Goal: Task Accomplishment & Management: Manage account settings

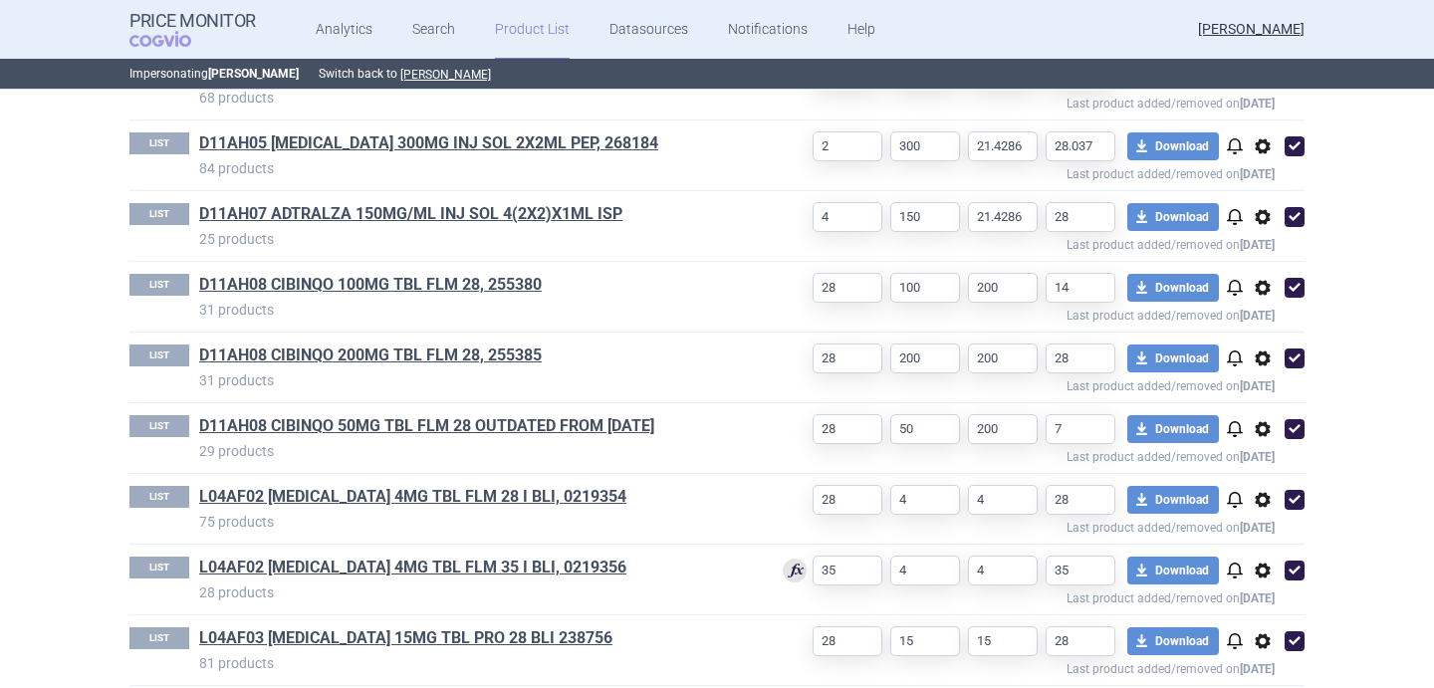
scroll to position [838, 0]
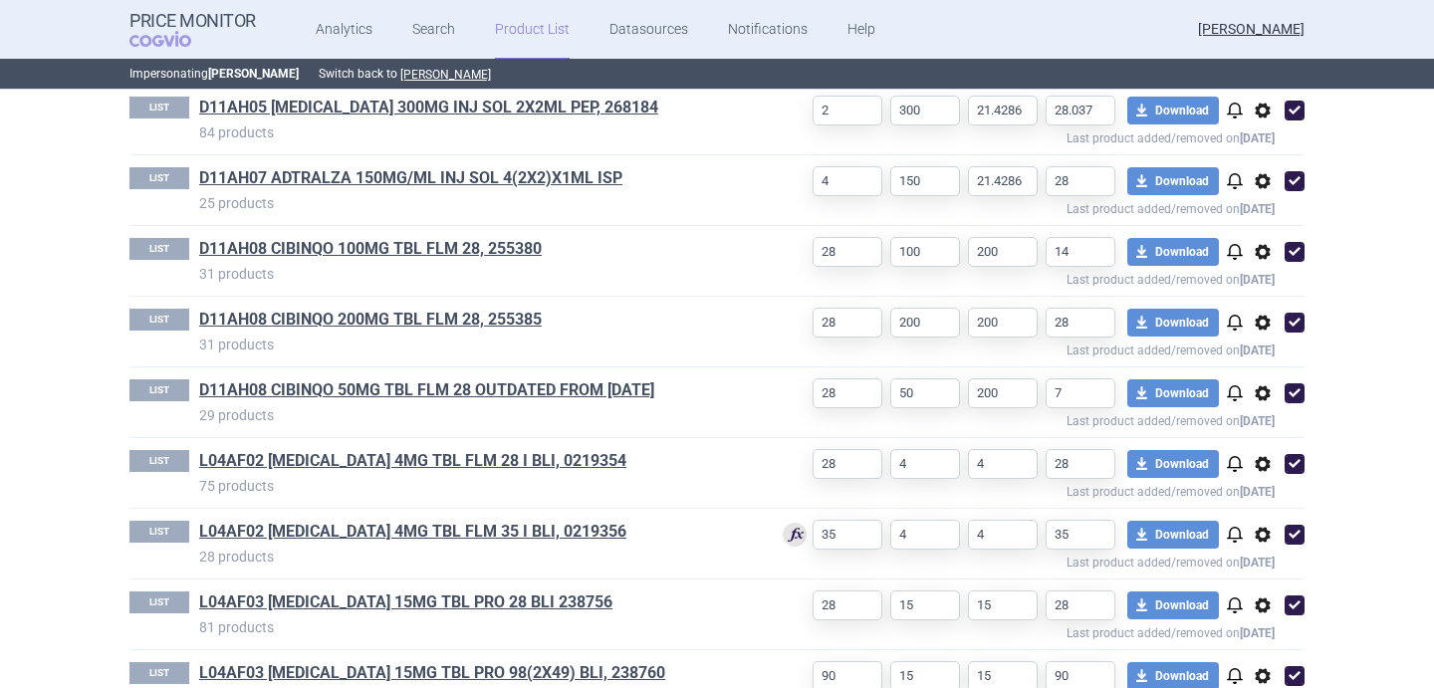
click at [1255, 394] on span "options" at bounding box center [1262, 393] width 24 height 24
click at [1264, 501] on button "Delete" at bounding box center [1263, 510] width 64 height 29
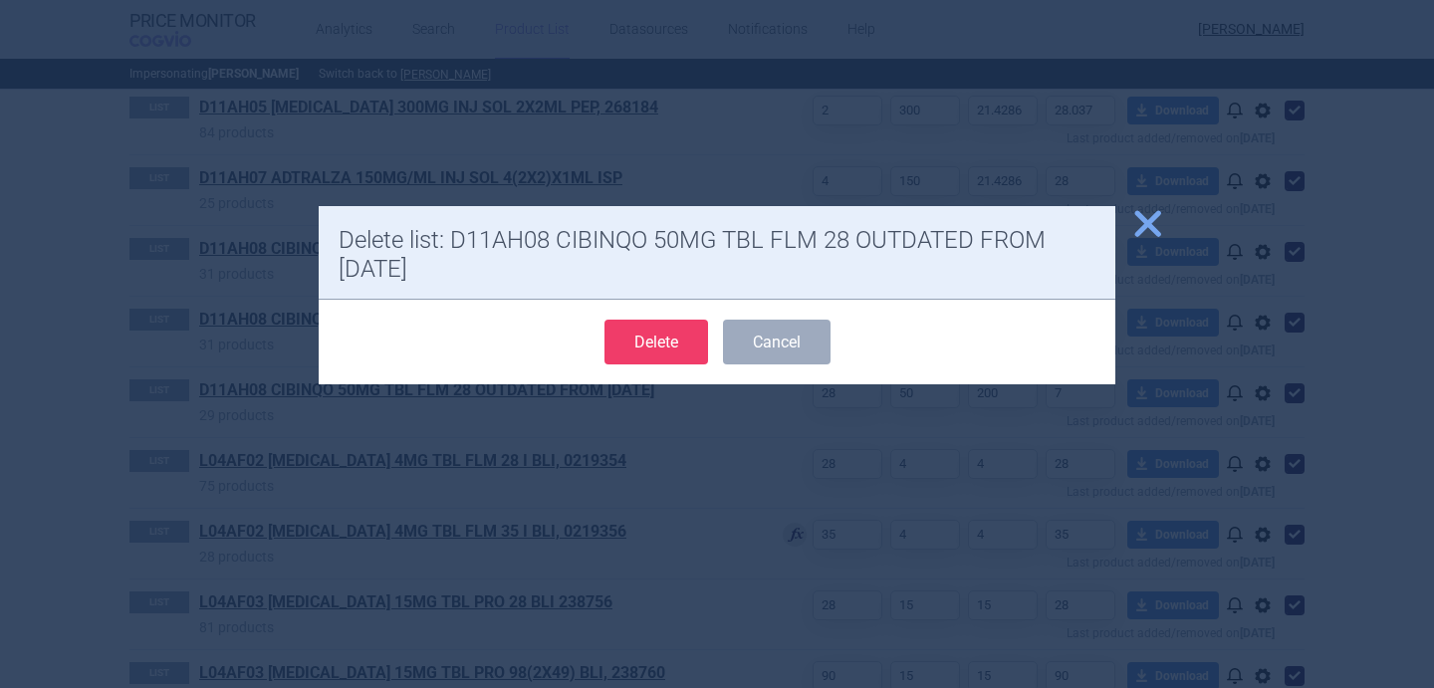
click at [636, 333] on button "Delete" at bounding box center [656, 342] width 104 height 45
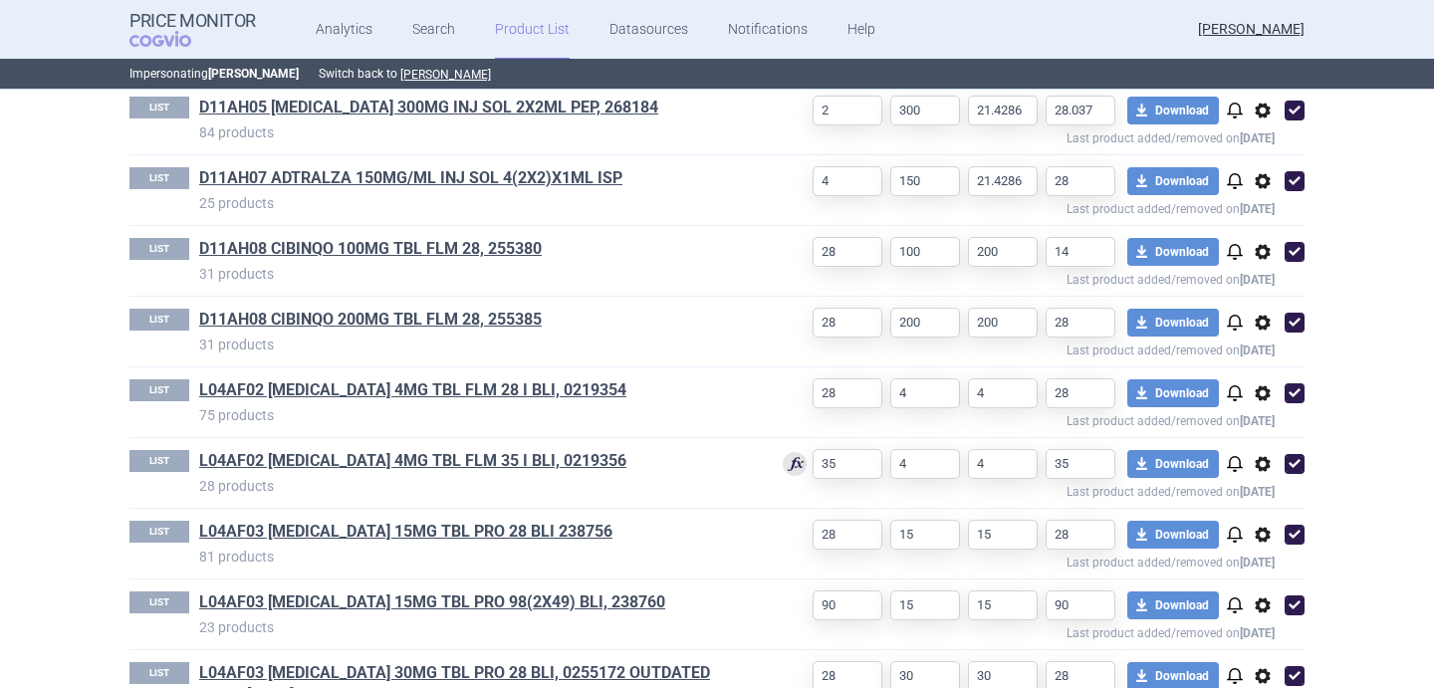
select select "[DATE]"
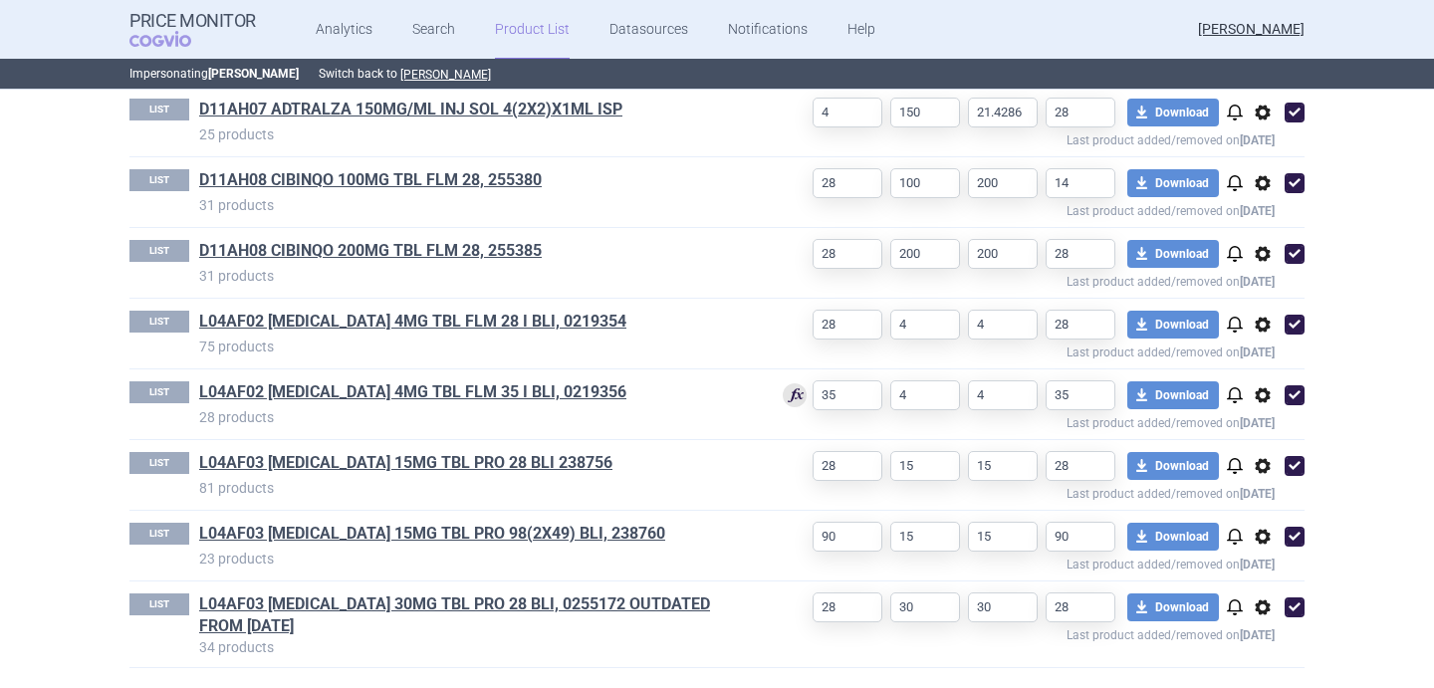
click at [1264, 603] on span "options" at bounding box center [1262, 607] width 24 height 24
click at [1265, 650] on button "Delete" at bounding box center [1263, 655] width 64 height 29
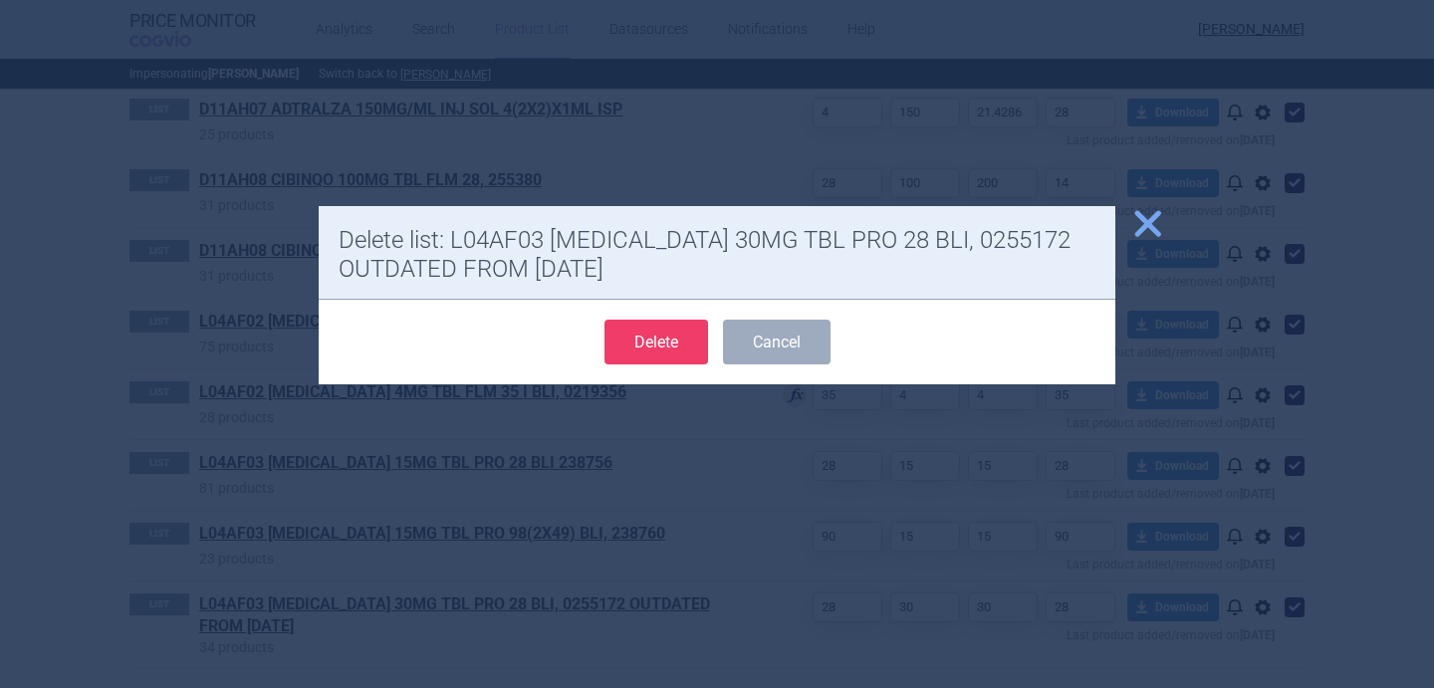
click at [643, 348] on button "Delete" at bounding box center [656, 342] width 104 height 45
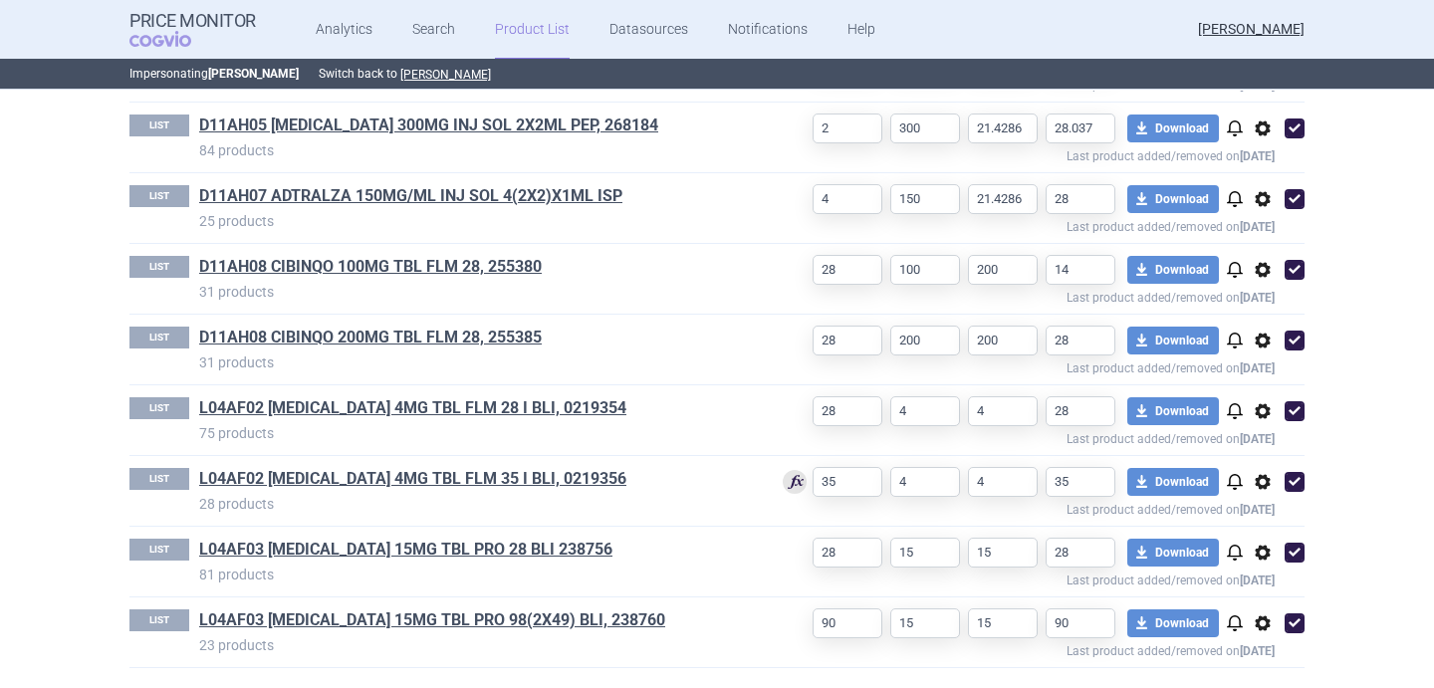
select select "[DATE]"
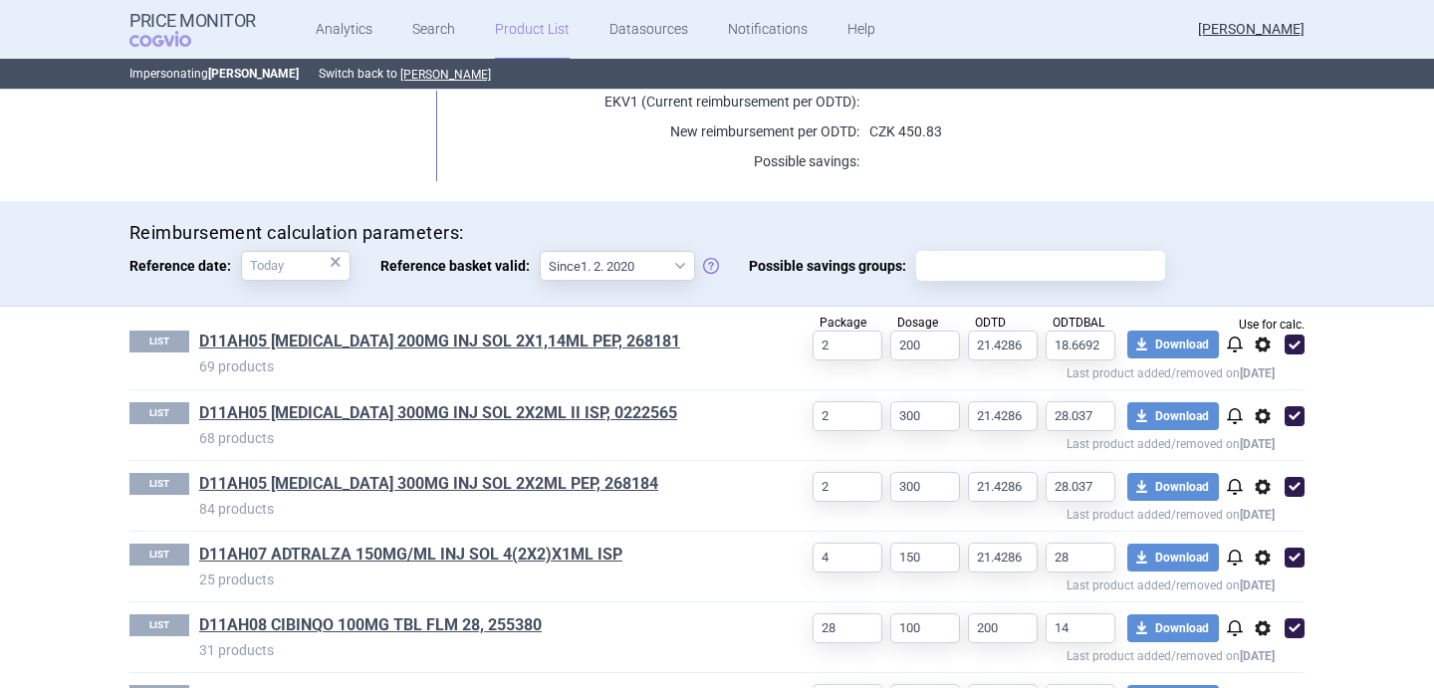
scroll to position [431, 0]
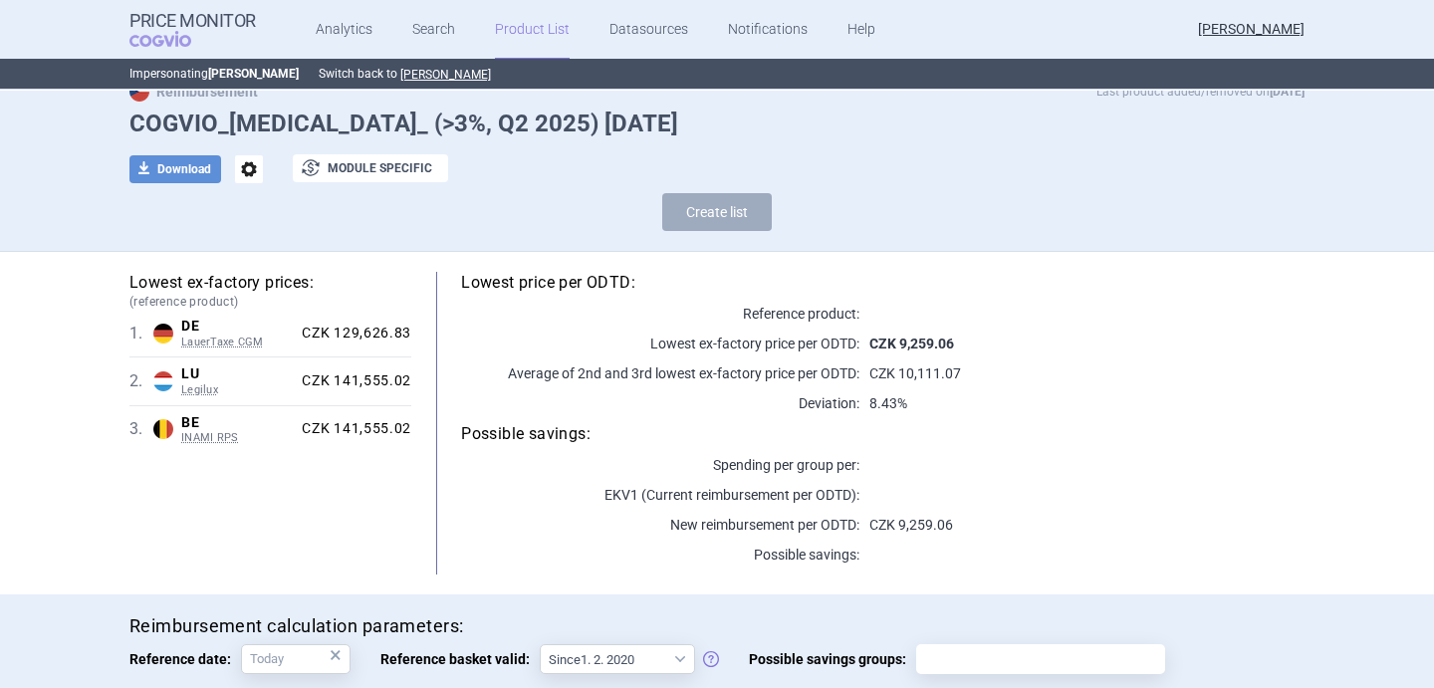
scroll to position [255, 0]
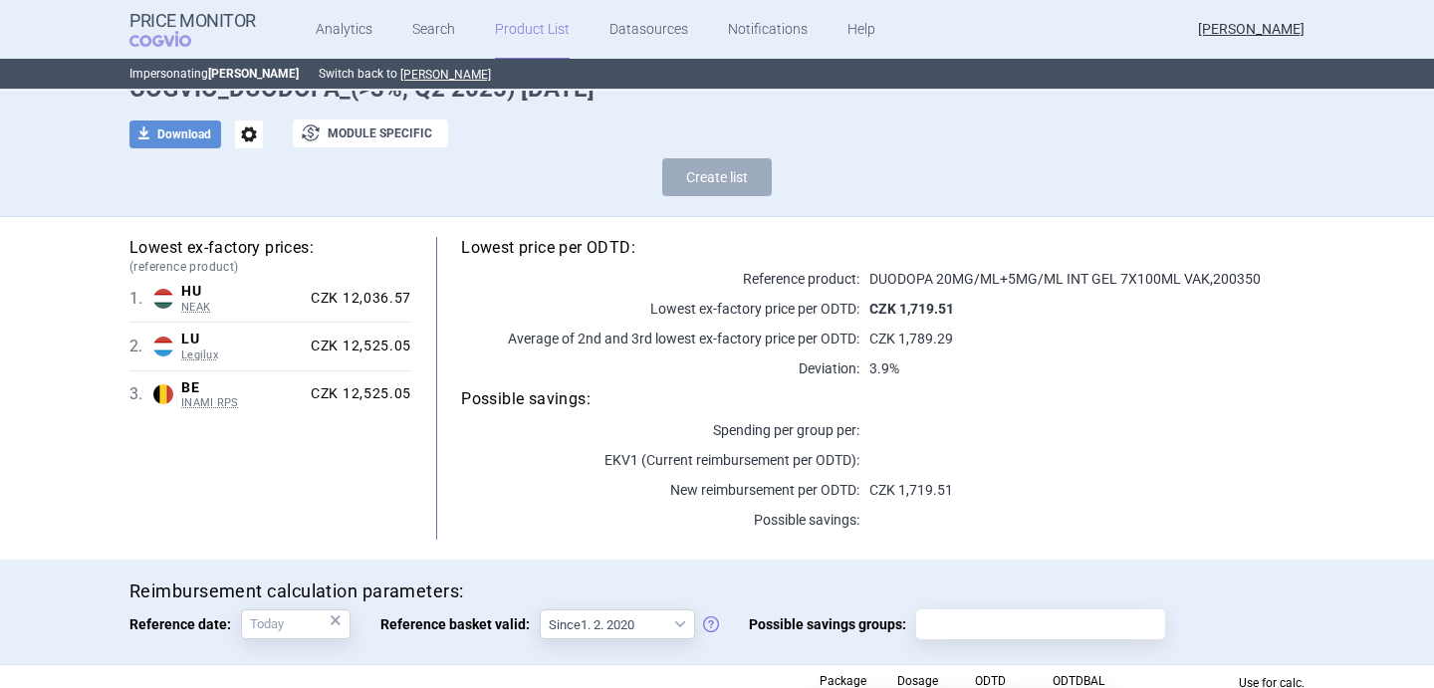
scroll to position [271, 0]
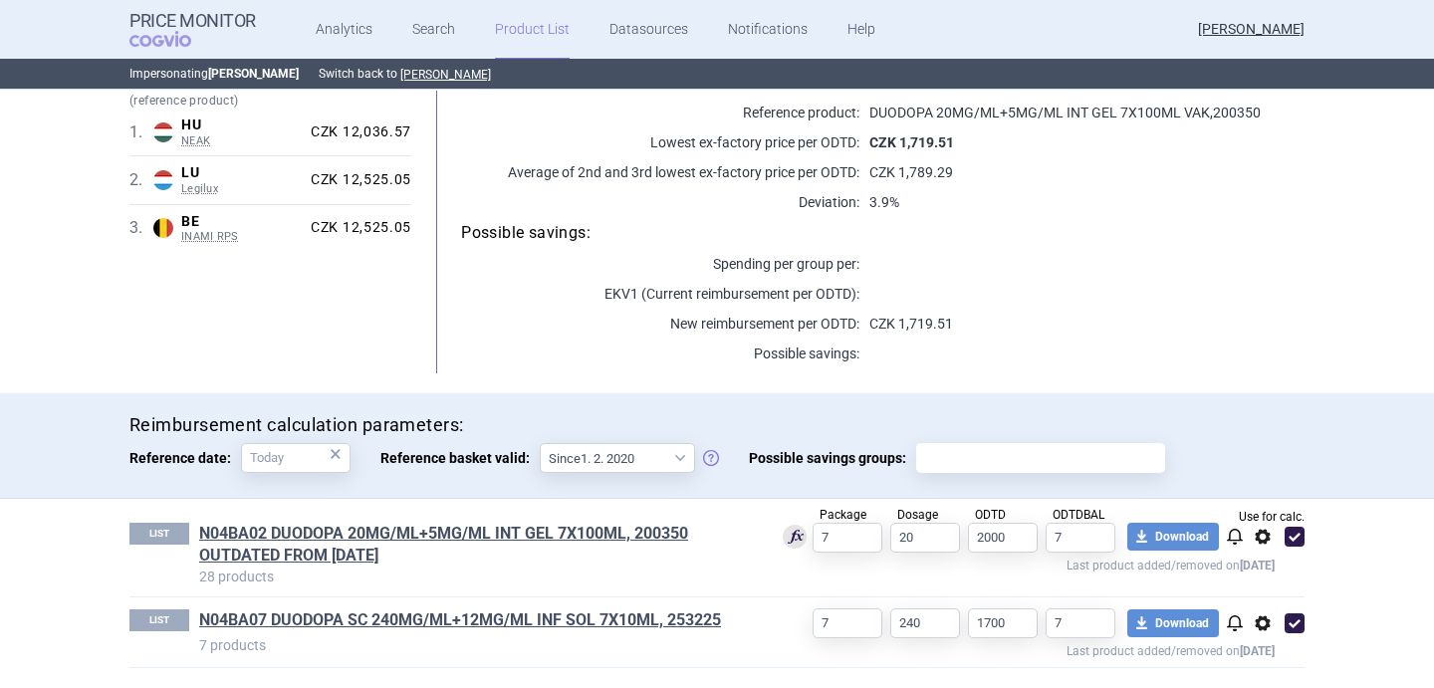
click at [1259, 540] on span "options" at bounding box center [1262, 537] width 24 height 24
click at [1266, 646] on button "Delete" at bounding box center [1263, 652] width 64 height 29
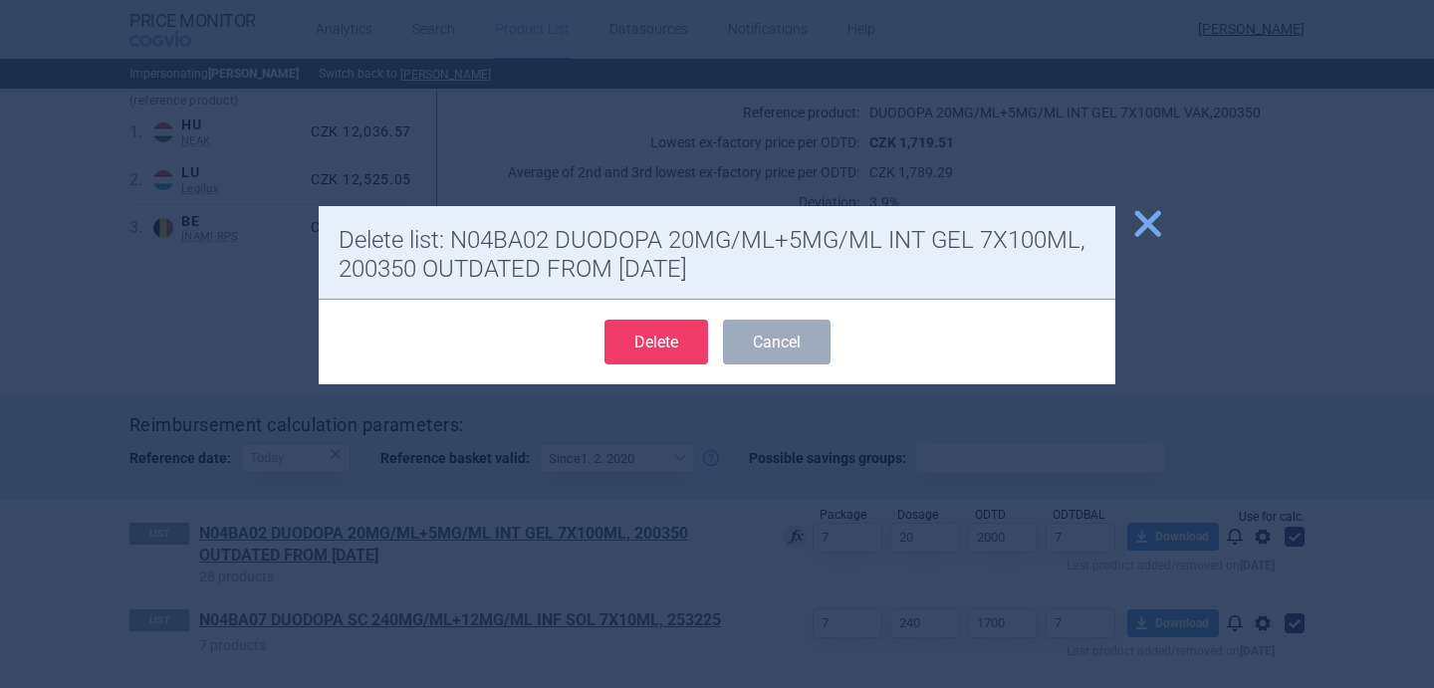
click at [678, 339] on button "Delete" at bounding box center [656, 342] width 104 height 45
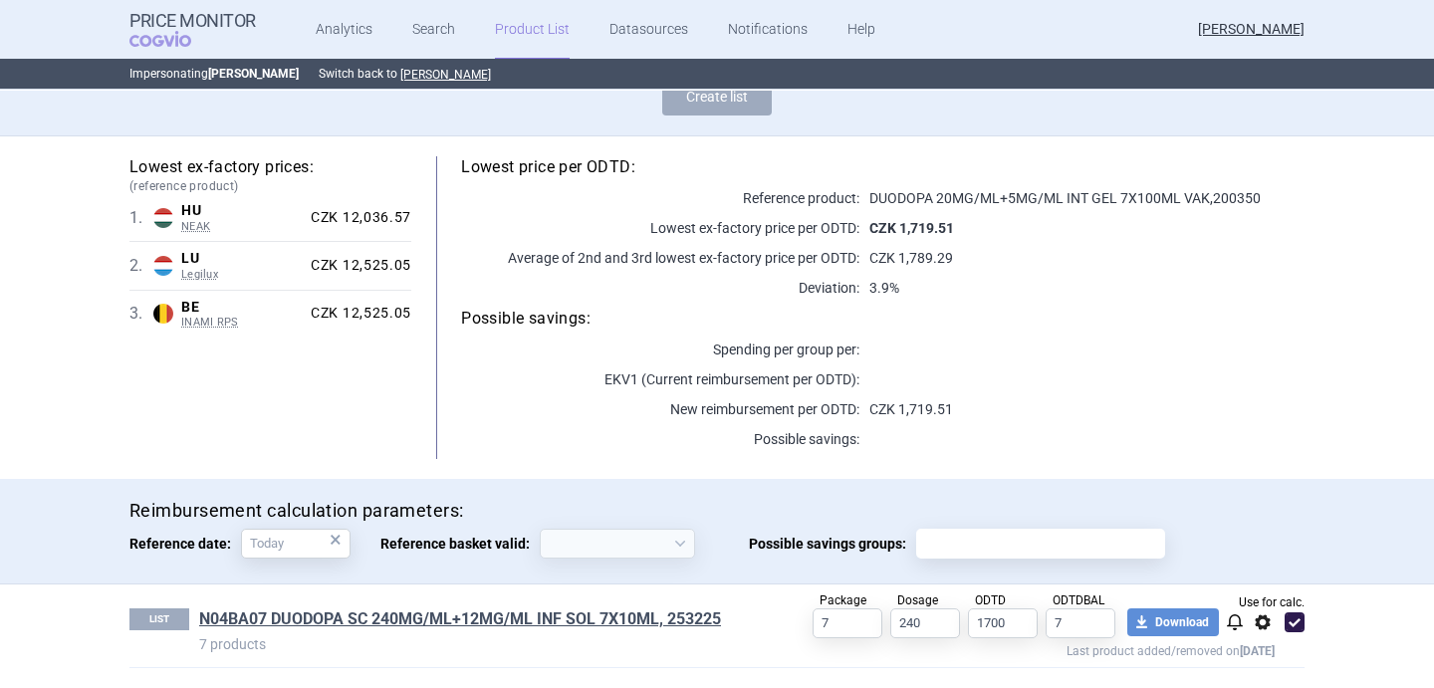
scroll to position [183, 0]
select select "[DATE]"
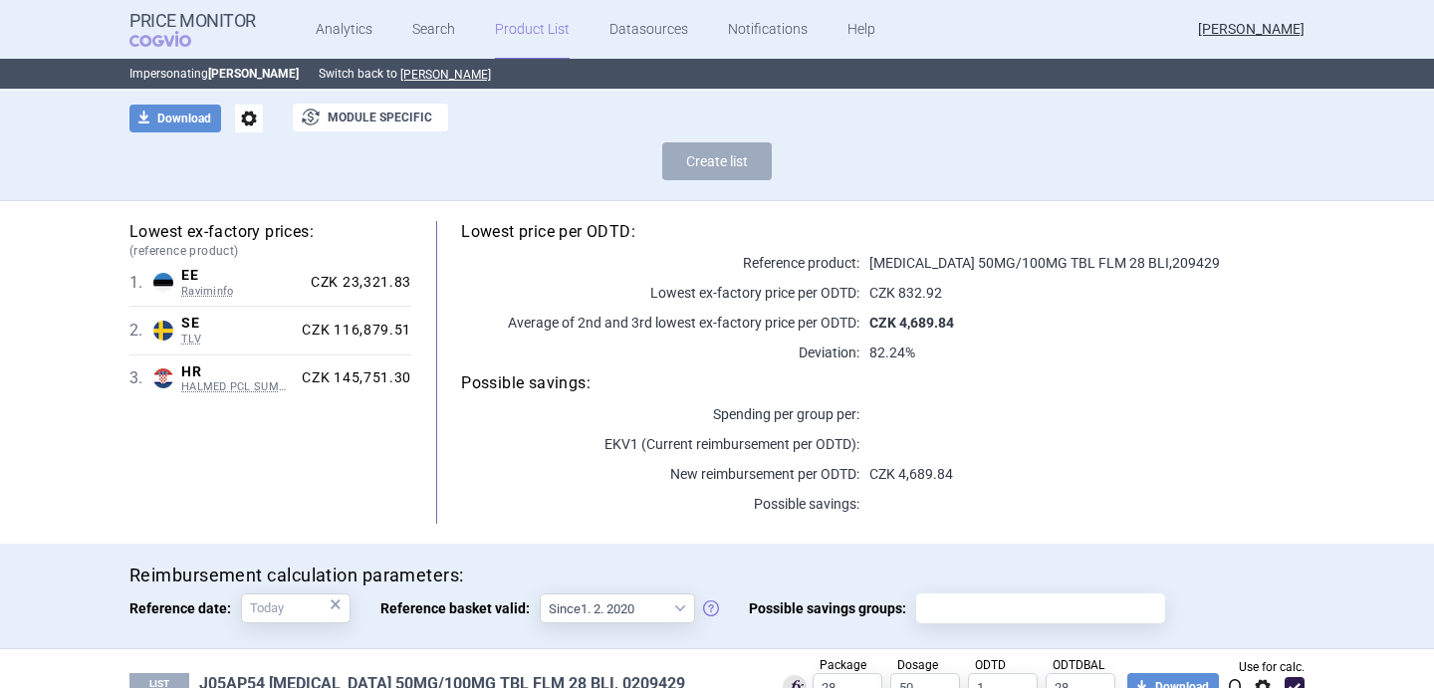
scroll to position [326, 0]
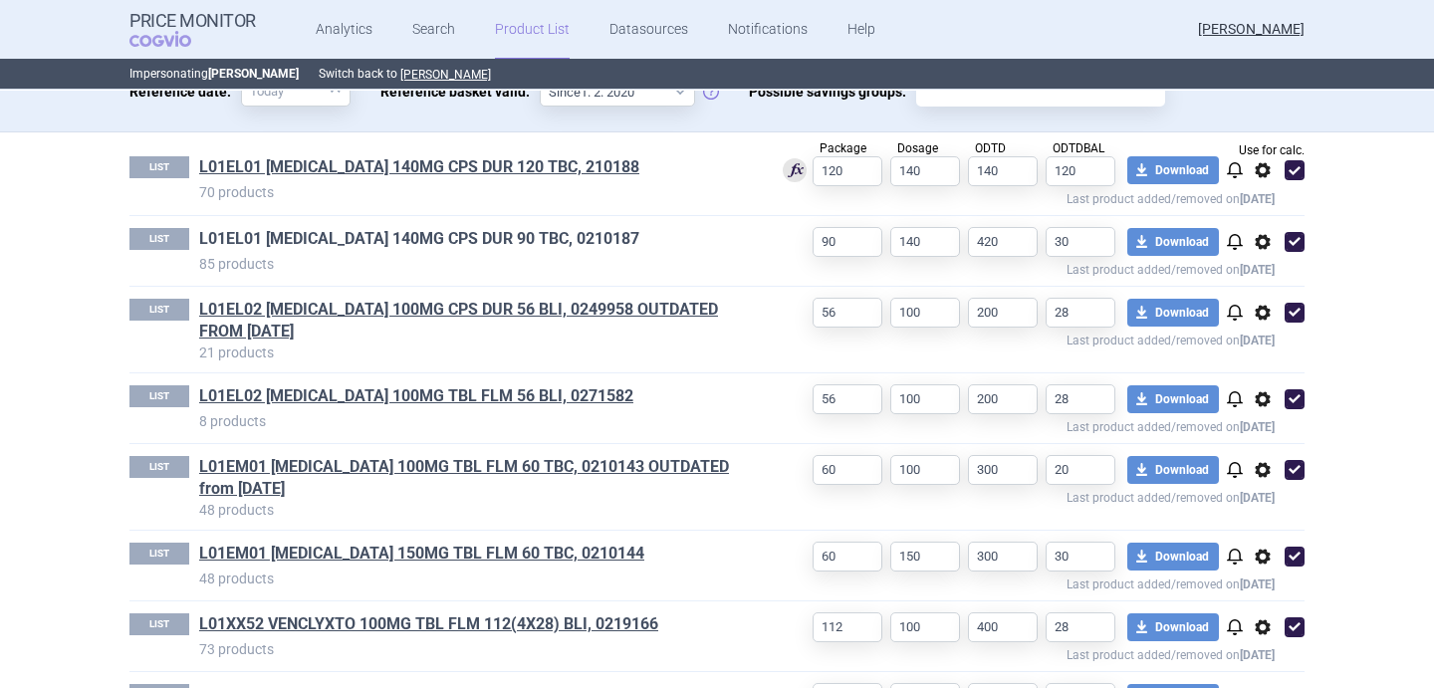
scroll to position [641, 0]
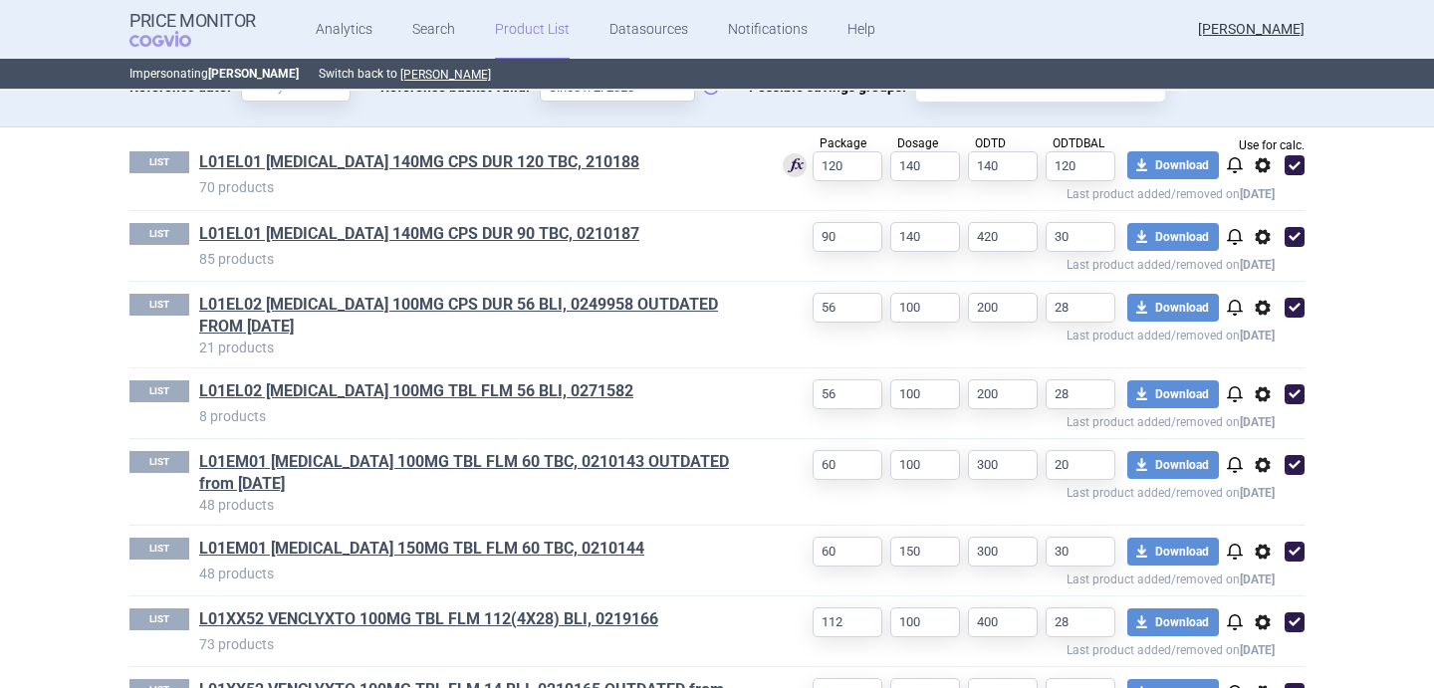
click at [1262, 307] on span "options" at bounding box center [1262, 308] width 24 height 24
click at [1274, 416] on button "Delete" at bounding box center [1263, 424] width 64 height 29
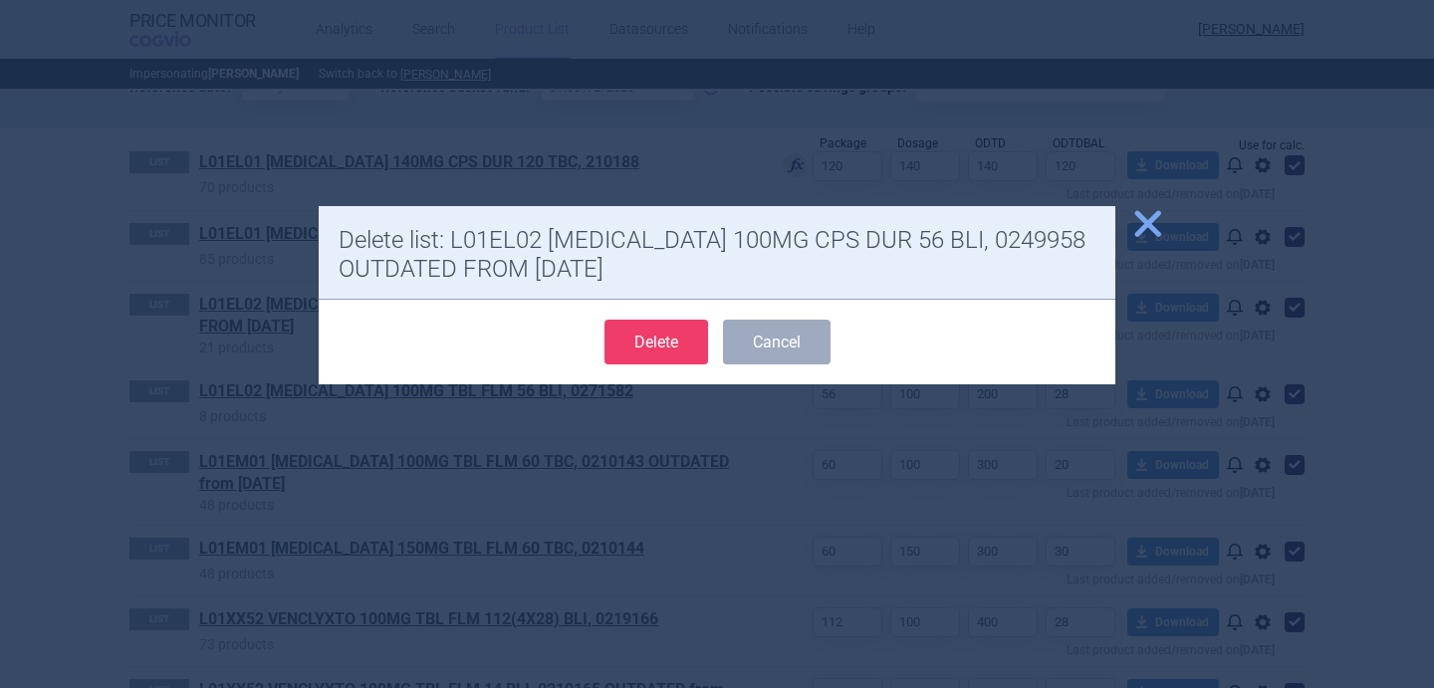
click at [679, 335] on button "Delete" at bounding box center [656, 342] width 104 height 45
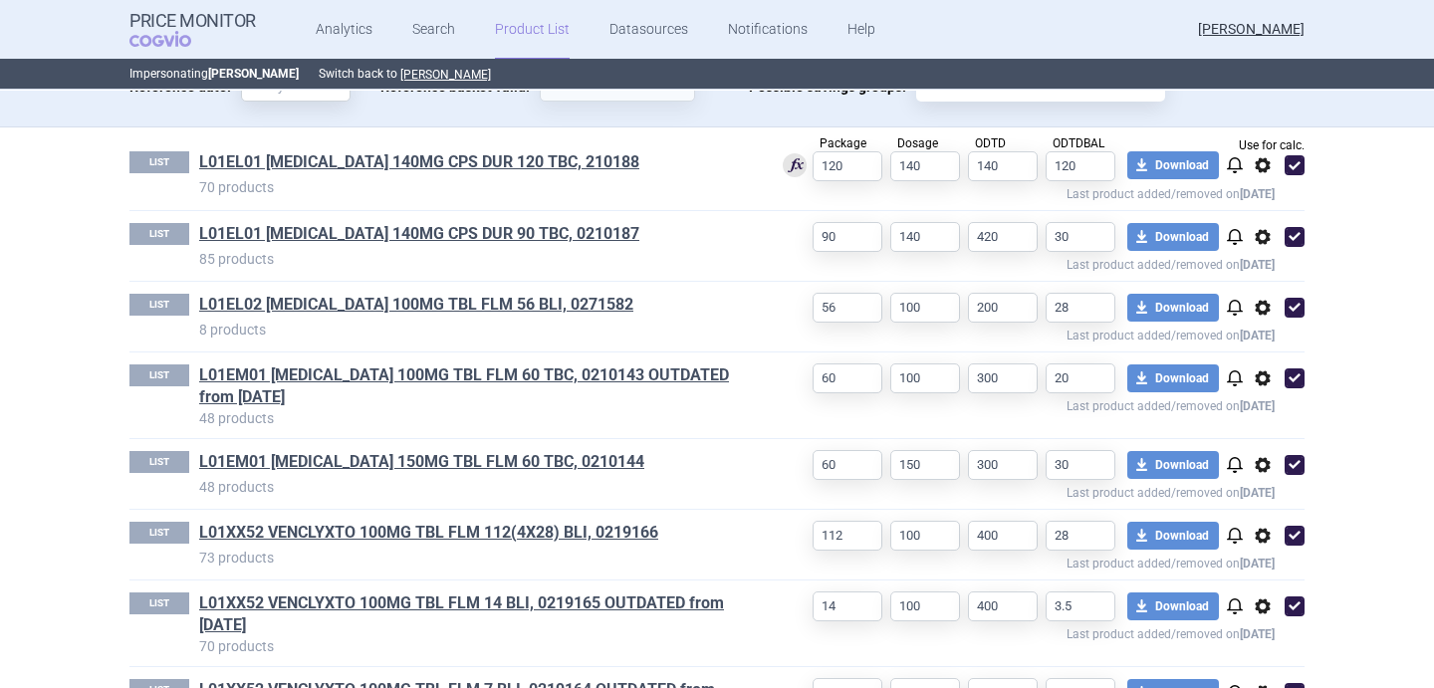
select select "[DATE]"
click at [1264, 380] on span "options" at bounding box center [1262, 378] width 24 height 24
click at [1267, 493] on button "Delete" at bounding box center [1263, 495] width 64 height 29
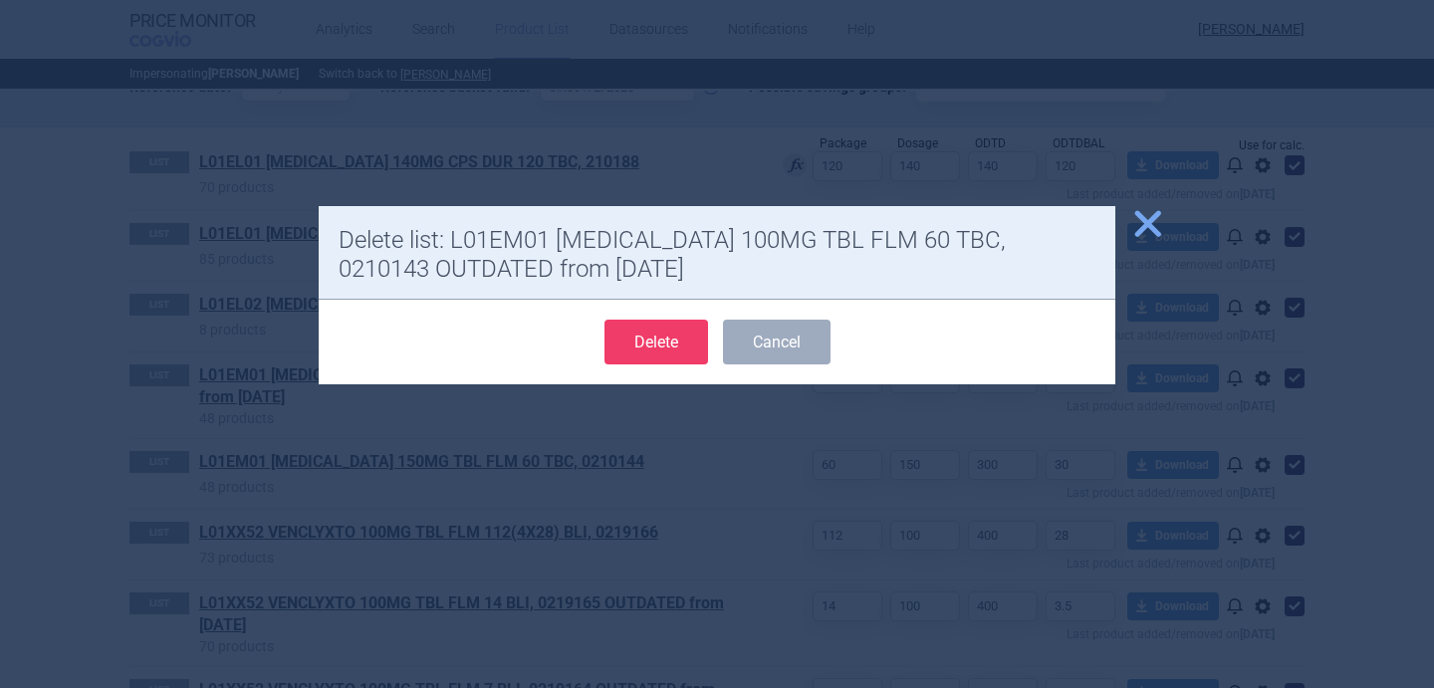
click at [688, 340] on button "Delete" at bounding box center [656, 342] width 104 height 45
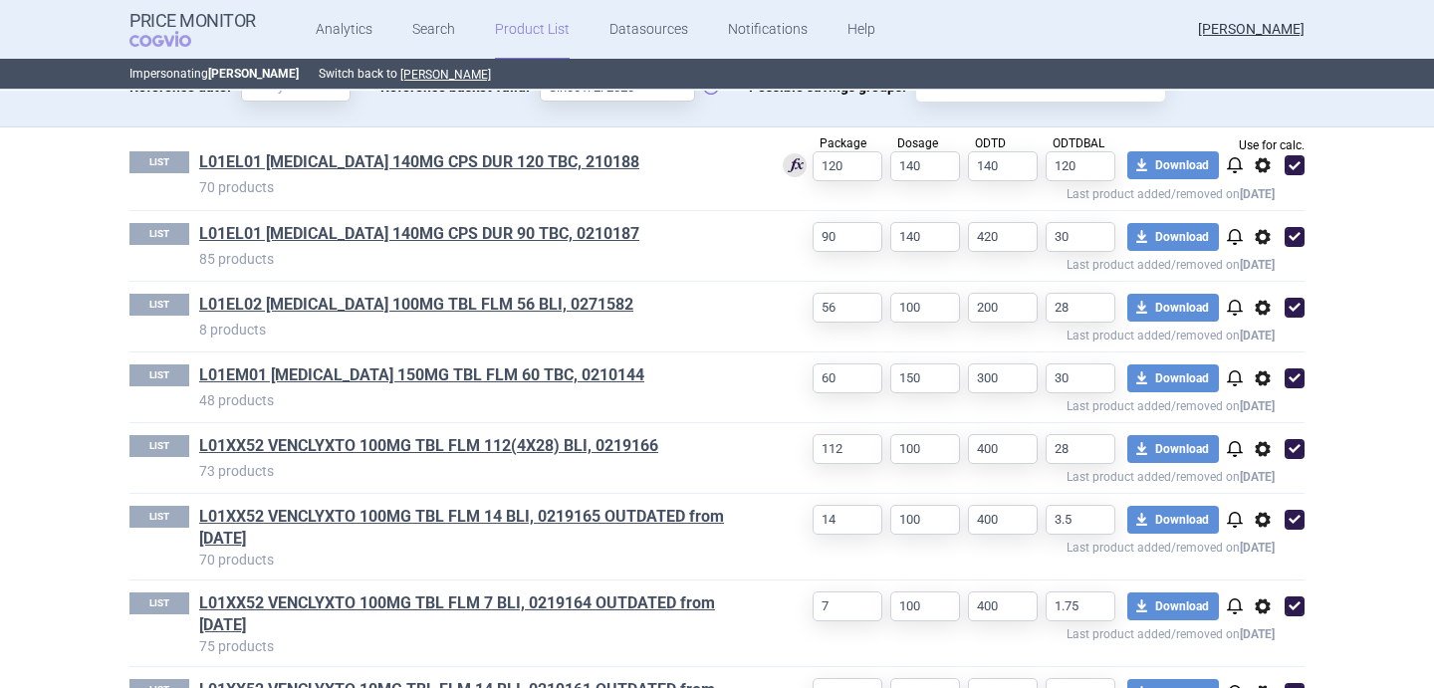
click at [1263, 525] on span "options" at bounding box center [1262, 520] width 24 height 24
click at [1277, 626] on button "Delete" at bounding box center [1263, 636] width 64 height 29
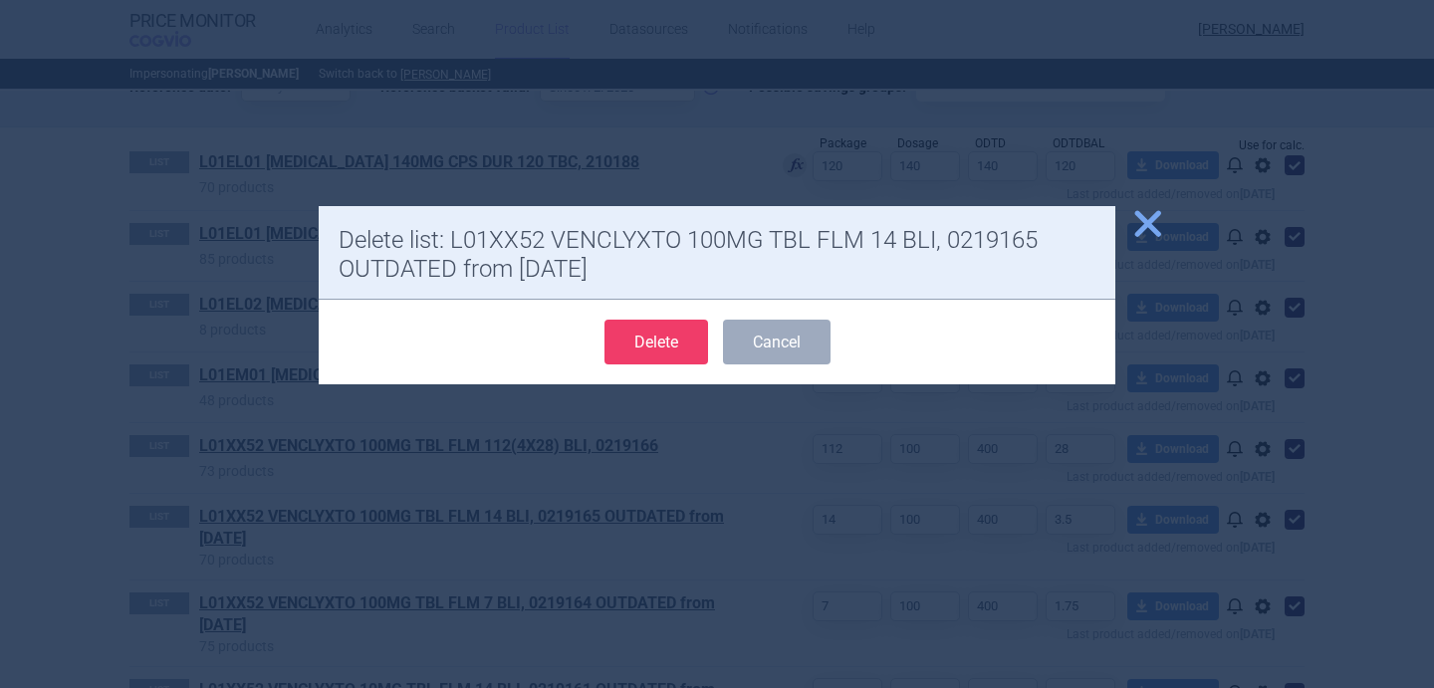
click at [667, 322] on button "Delete" at bounding box center [656, 342] width 104 height 45
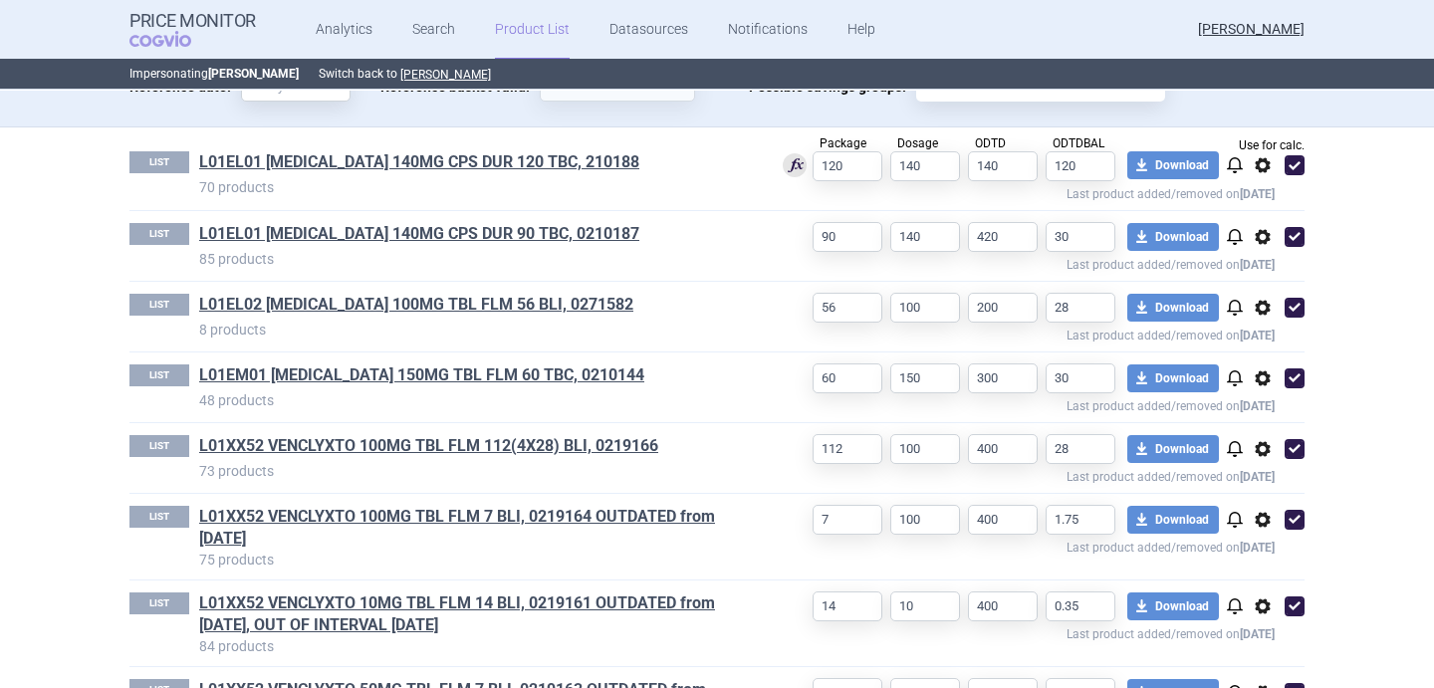
select select "[DATE]"
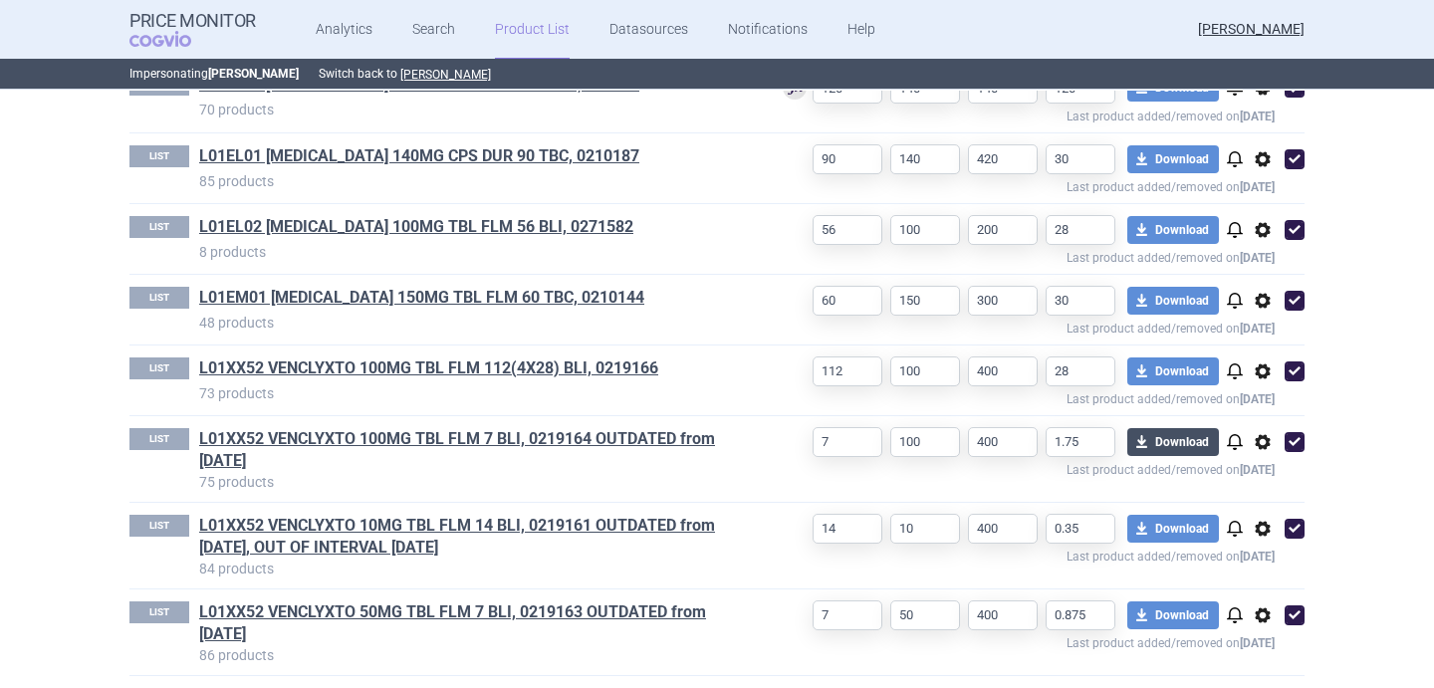
scroll to position [727, 0]
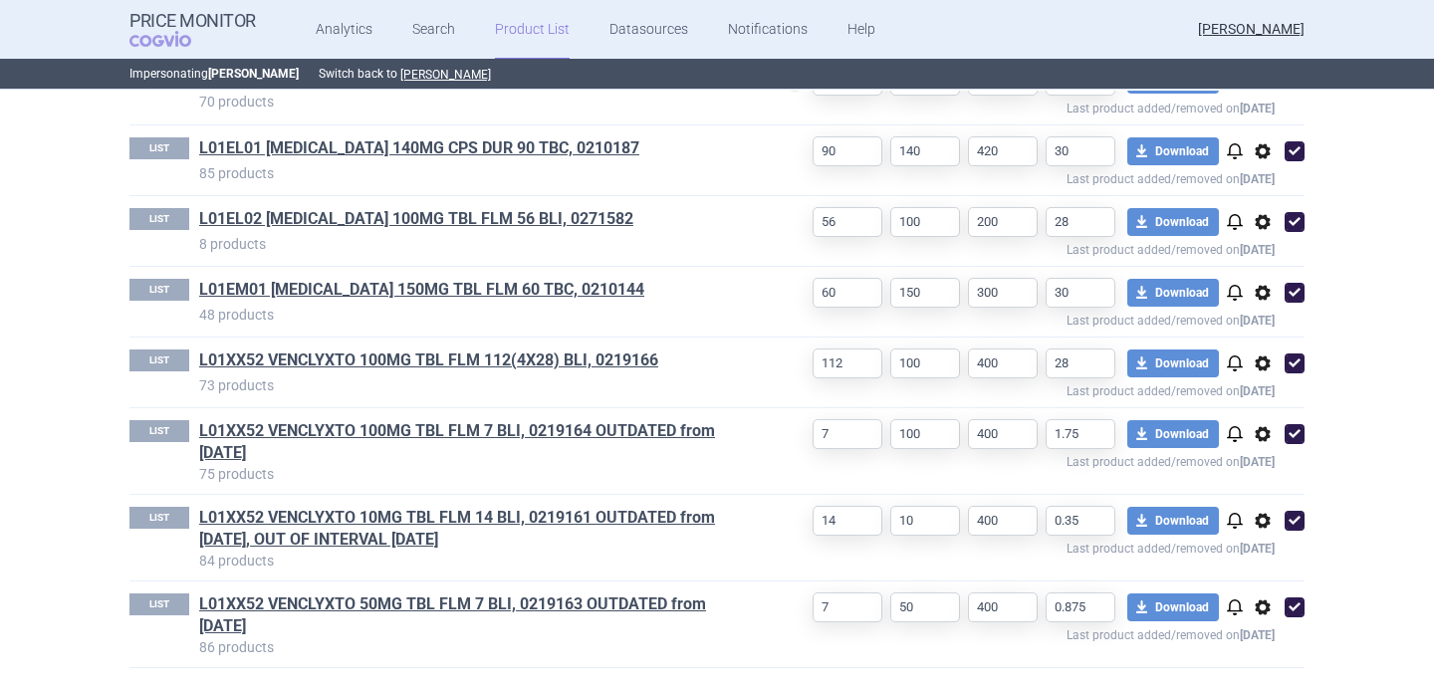
click at [1264, 439] on span "options" at bounding box center [1262, 434] width 24 height 24
click at [1241, 549] on button "Delete" at bounding box center [1263, 550] width 64 height 29
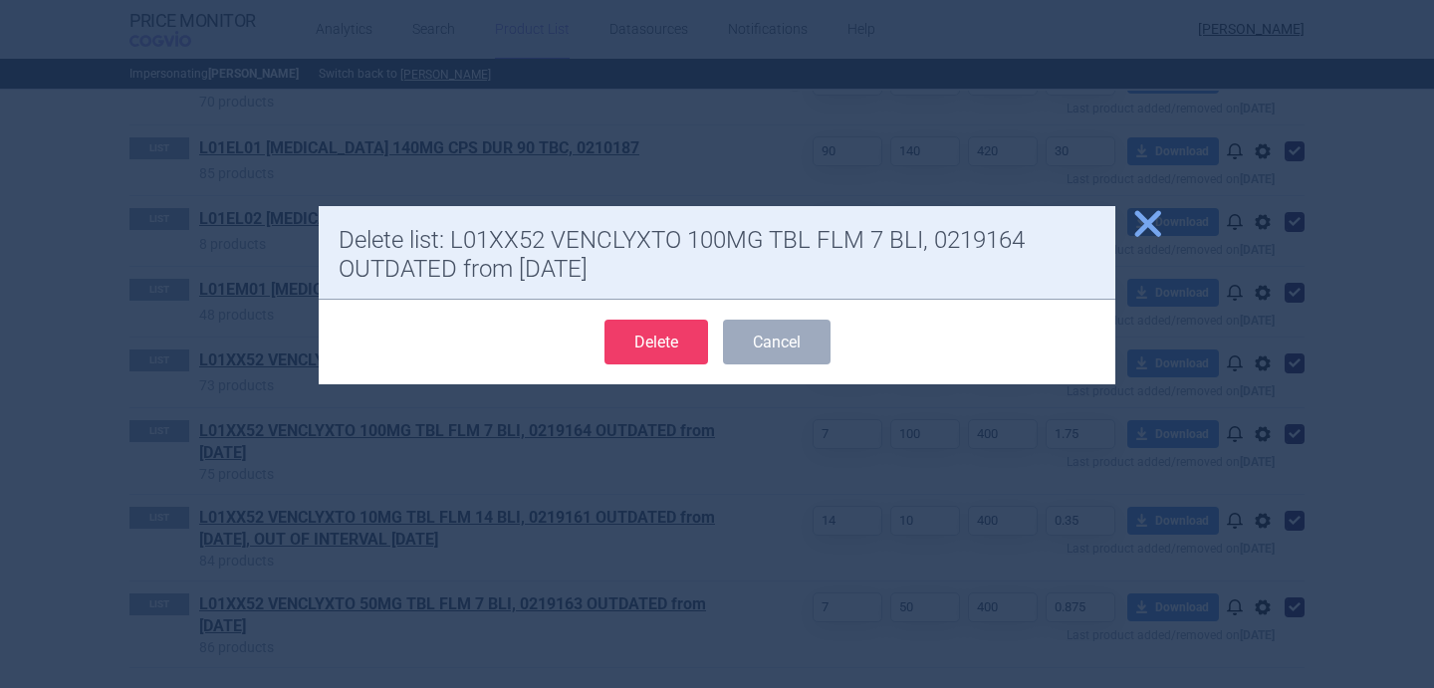
click at [691, 345] on button "Delete" at bounding box center [656, 342] width 104 height 45
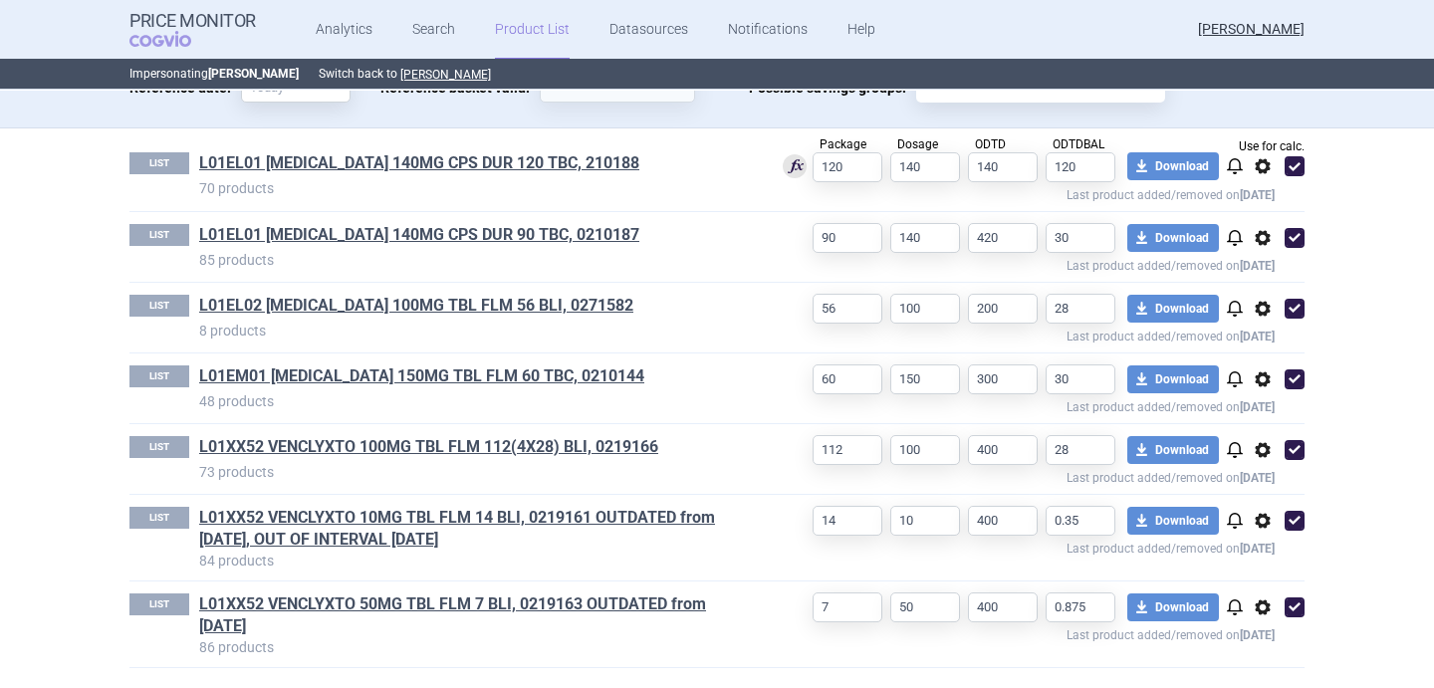
select select "[DATE]"
click at [1265, 520] on span "options" at bounding box center [1262, 521] width 24 height 24
click at [1274, 628] on button "Delete" at bounding box center [1263, 636] width 64 height 29
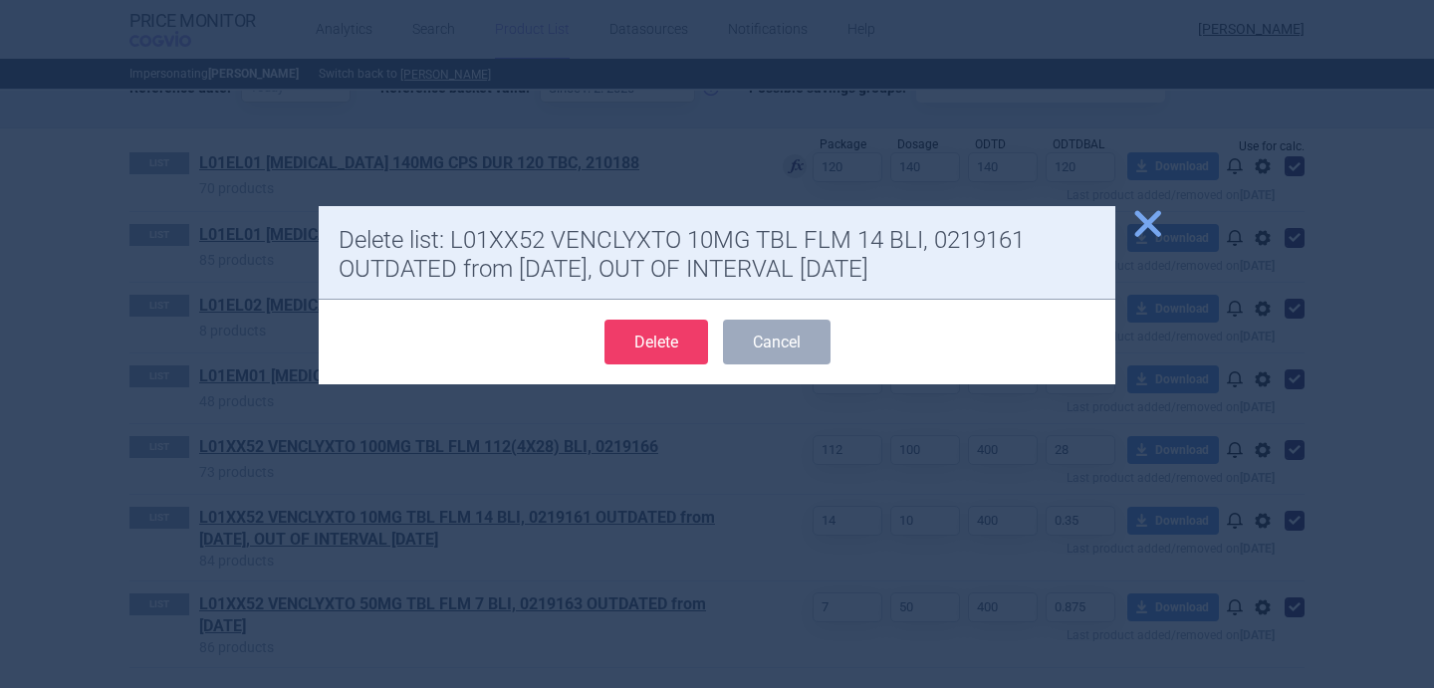
click at [653, 349] on button "Delete" at bounding box center [656, 342] width 104 height 45
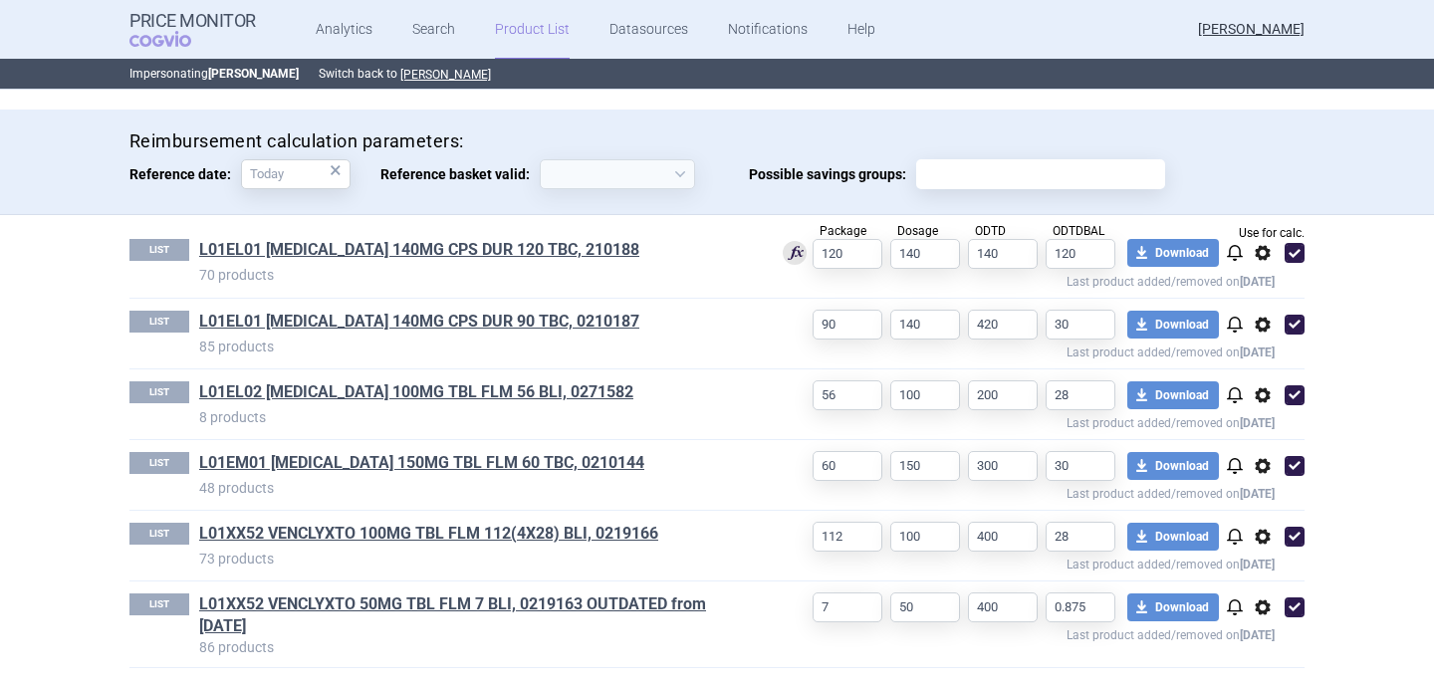
scroll to position [554, 0]
select select "[DATE]"
click at [1261, 615] on span "options" at bounding box center [1262, 607] width 24 height 24
click at [1261, 660] on button "Delete" at bounding box center [1263, 655] width 64 height 29
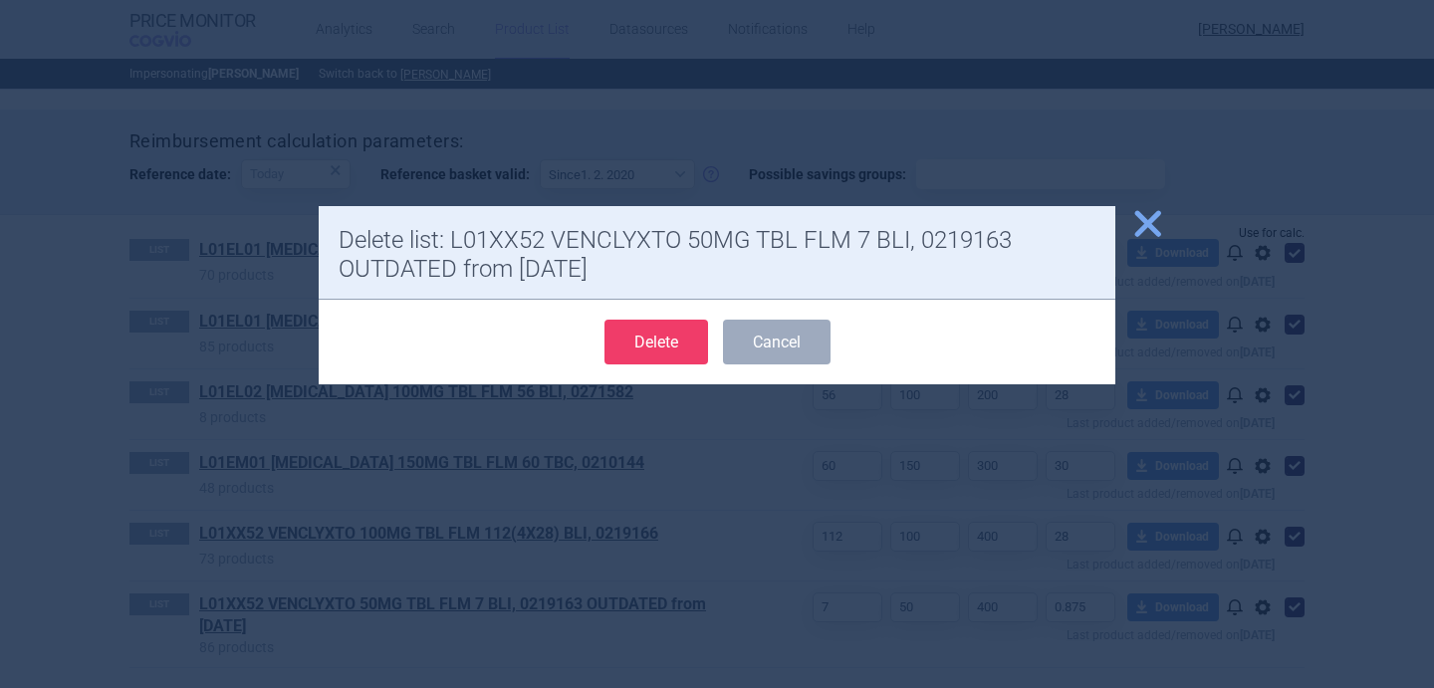
click at [659, 338] on button "Delete" at bounding box center [656, 342] width 104 height 45
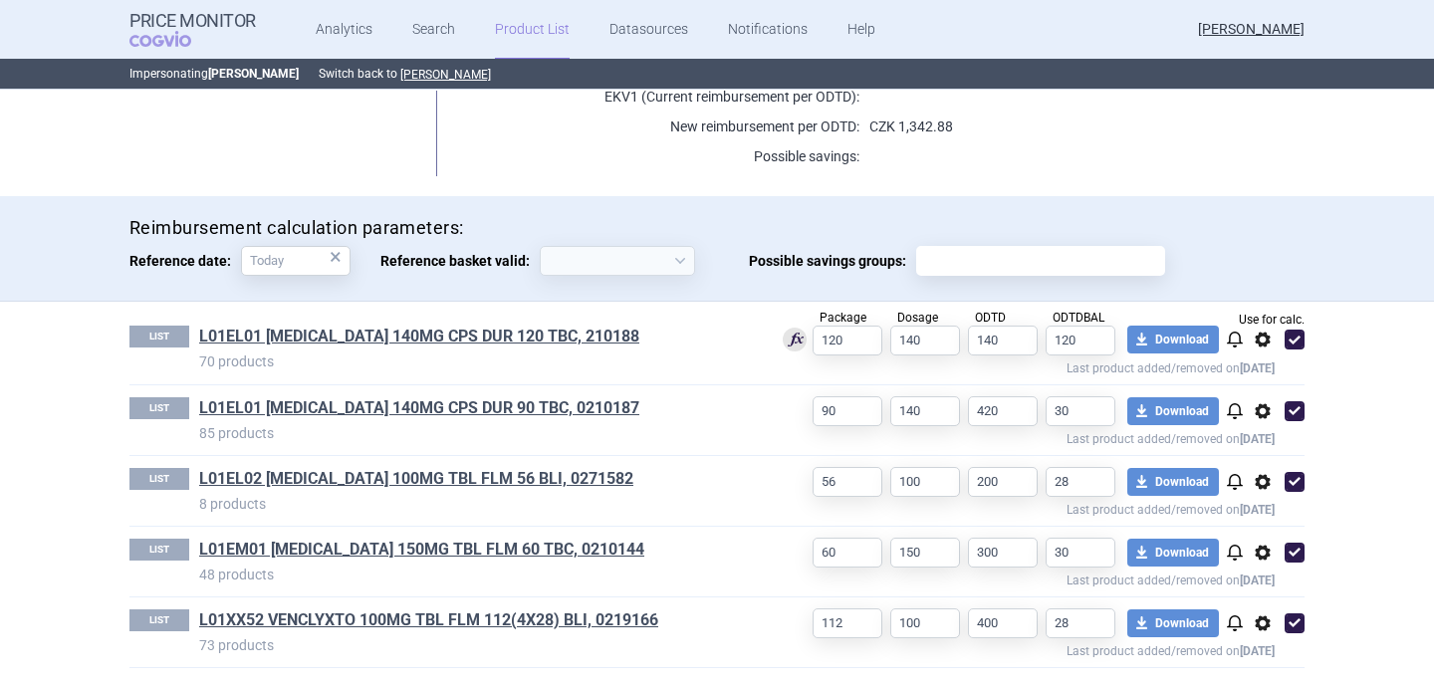
scroll to position [467, 0]
select select "[DATE]"
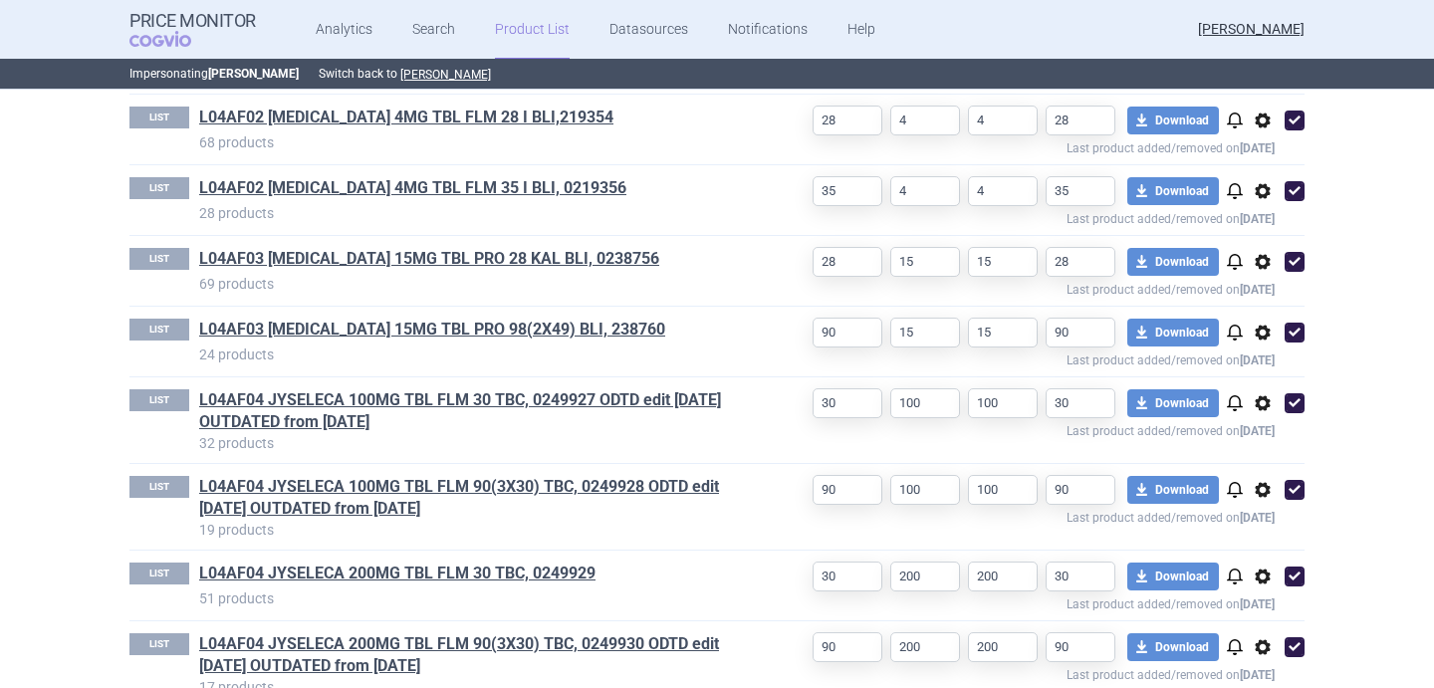
scroll to position [1080, 0]
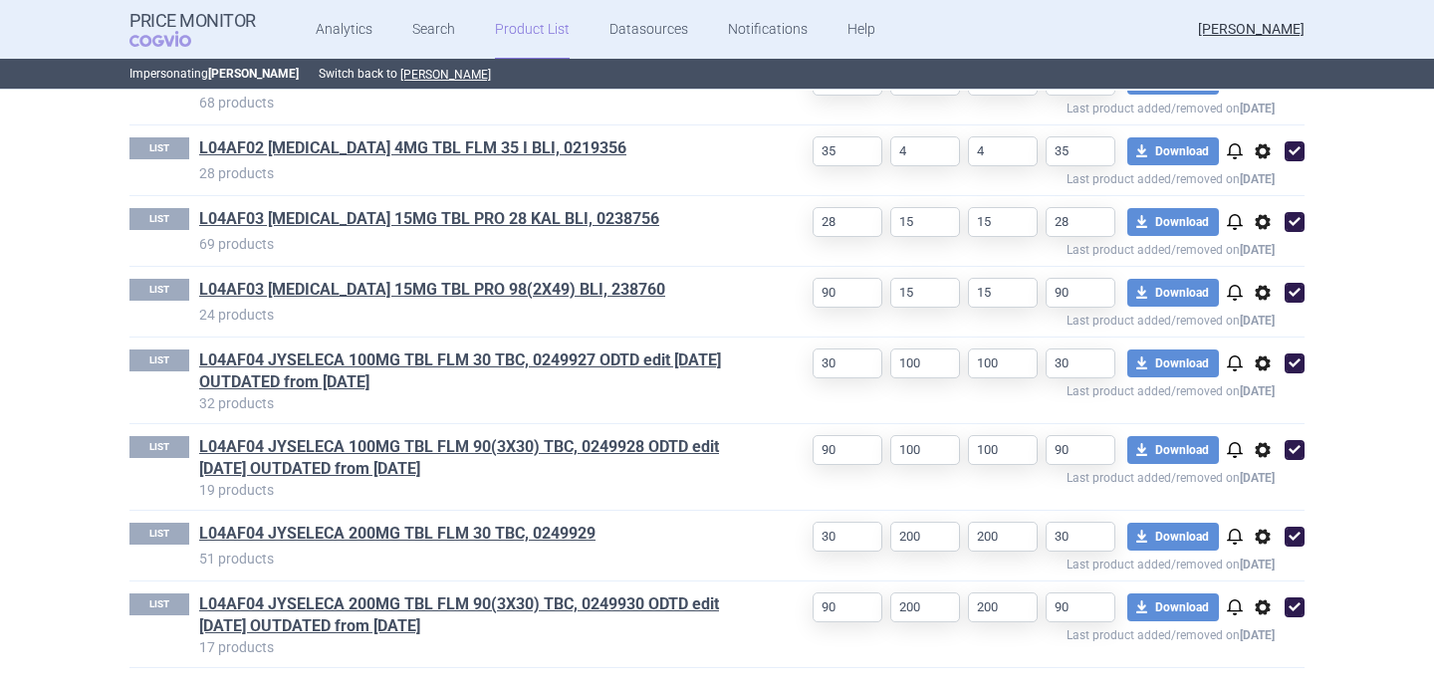
click at [1261, 366] on span "options" at bounding box center [1262, 363] width 24 height 24
click at [1259, 472] on button "Delete" at bounding box center [1263, 479] width 64 height 29
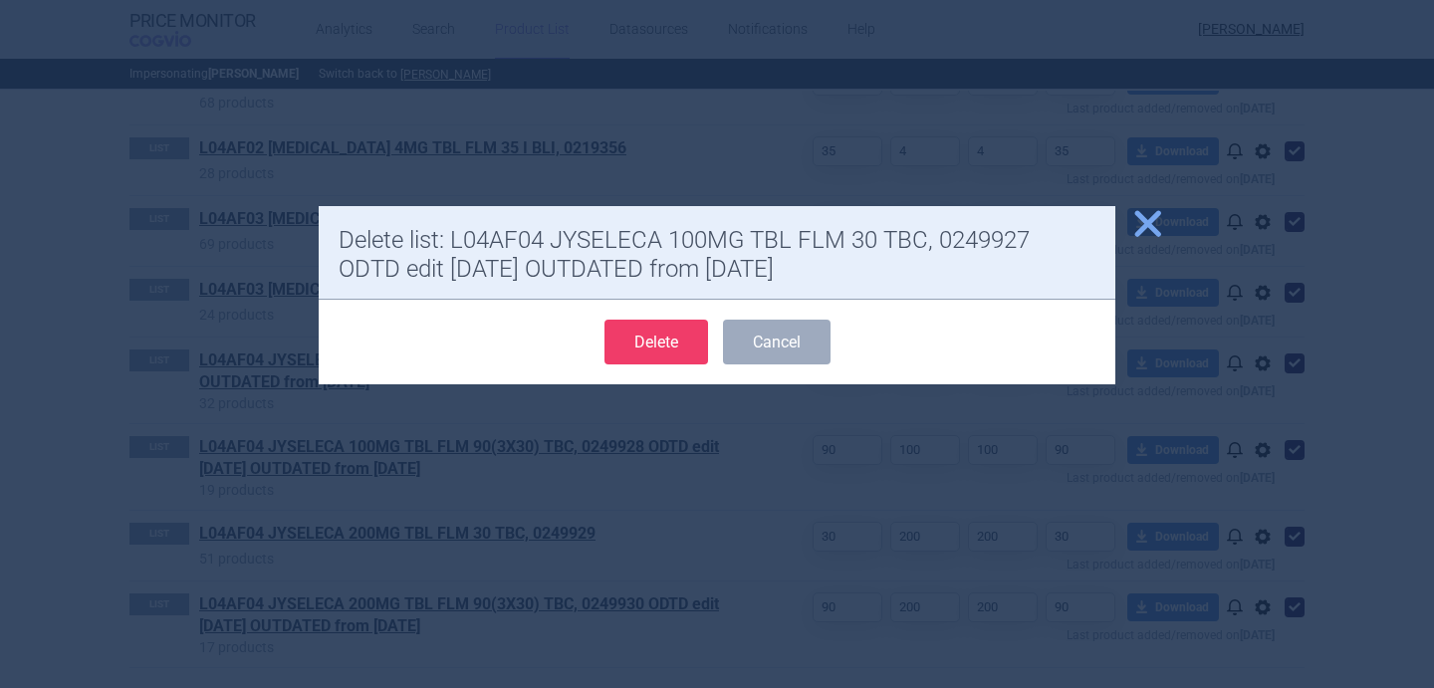
click at [660, 352] on button "Delete" at bounding box center [656, 342] width 104 height 45
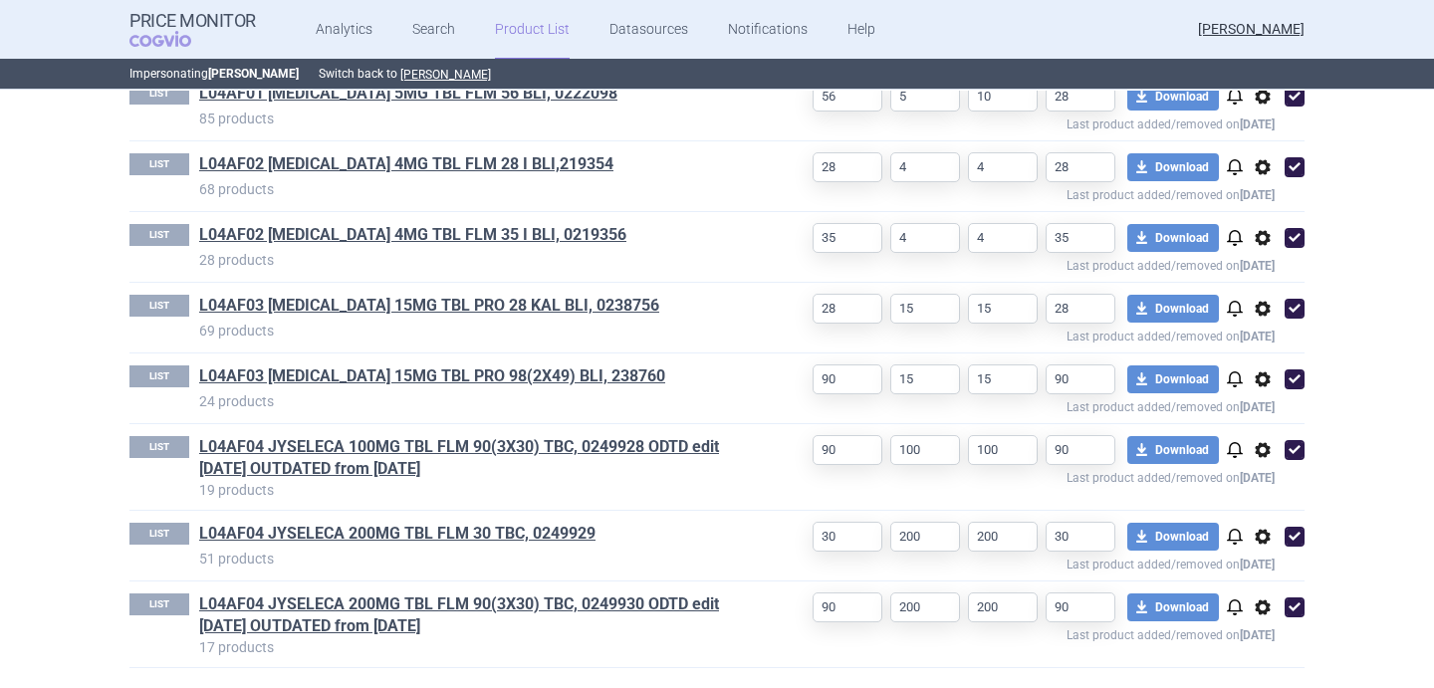
select select "[DATE]"
click at [1272, 452] on span "options" at bounding box center [1262, 450] width 24 height 24
click at [1272, 563] on button "Delete" at bounding box center [1263, 566] width 64 height 29
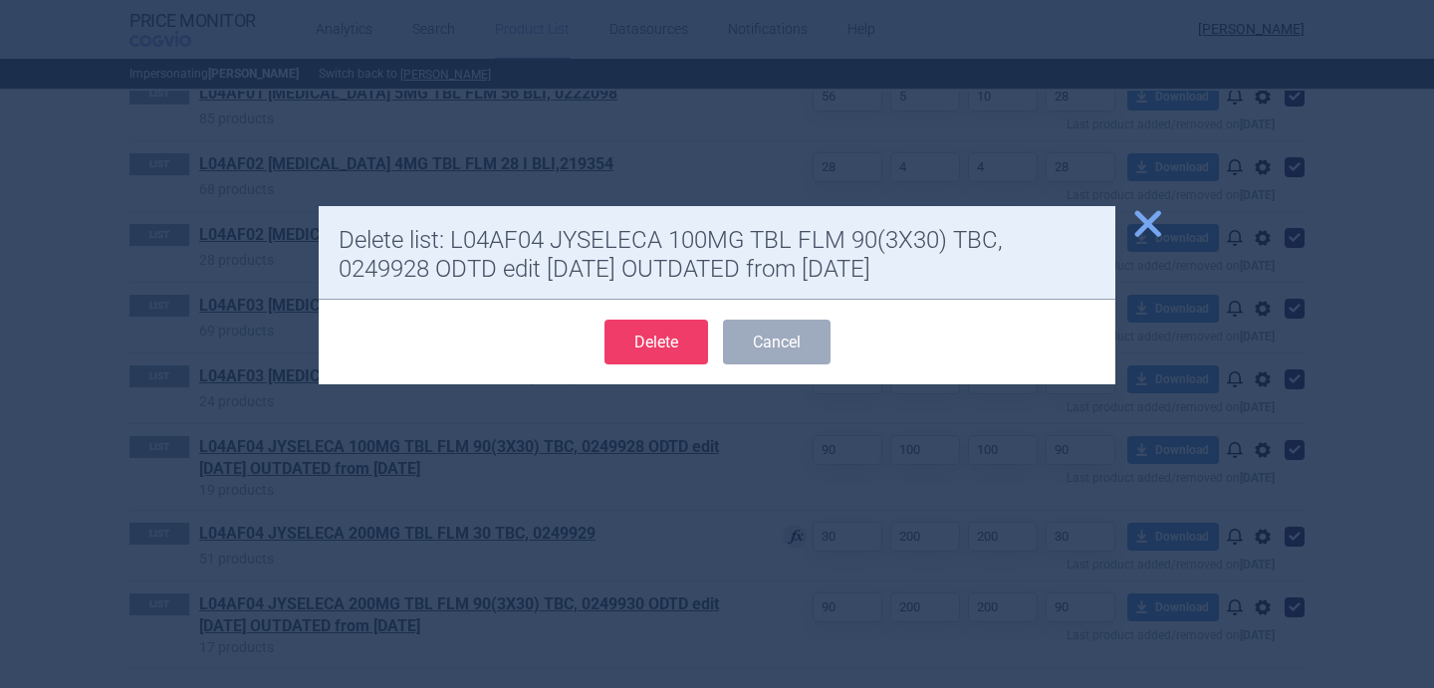
click at [699, 349] on button "Delete" at bounding box center [656, 342] width 104 height 45
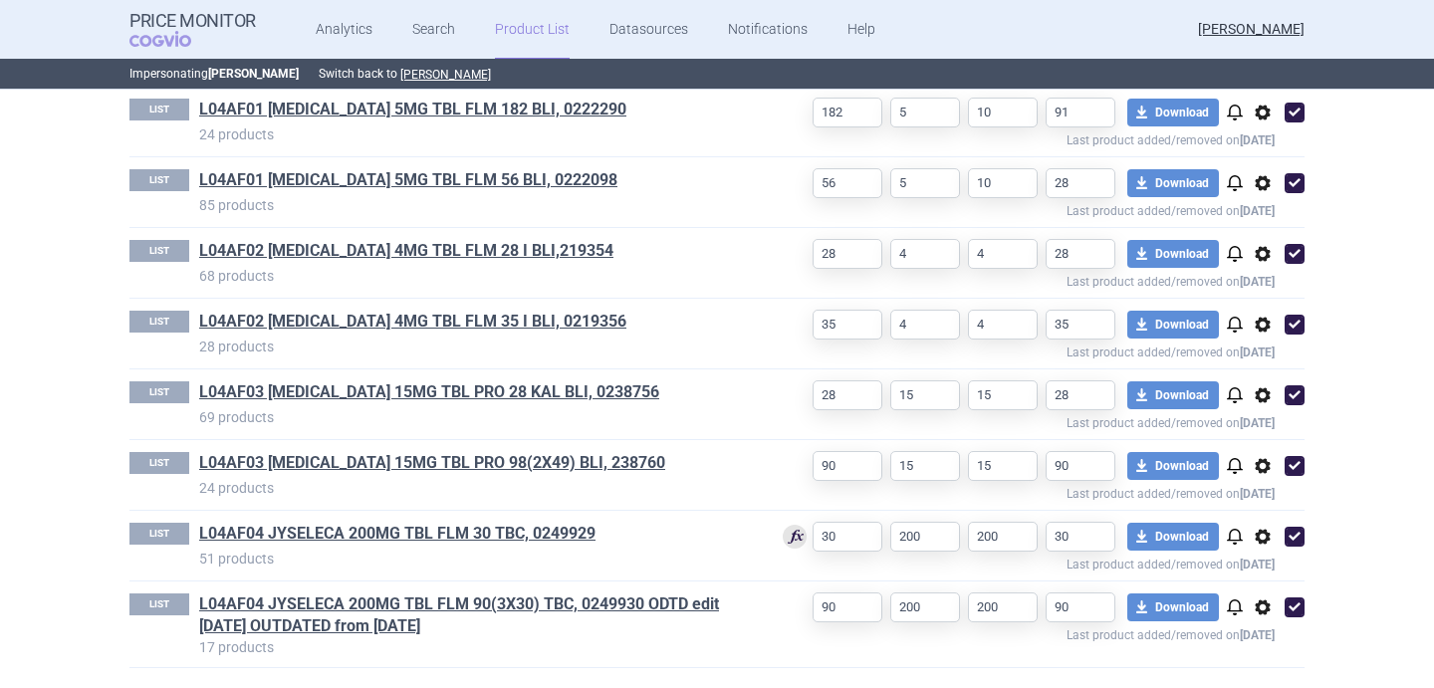
scroll to position [907, 0]
select select "[DATE]"
click at [1258, 604] on span "options" at bounding box center [1262, 607] width 24 height 24
click at [1269, 656] on button "Delete" at bounding box center [1263, 655] width 64 height 29
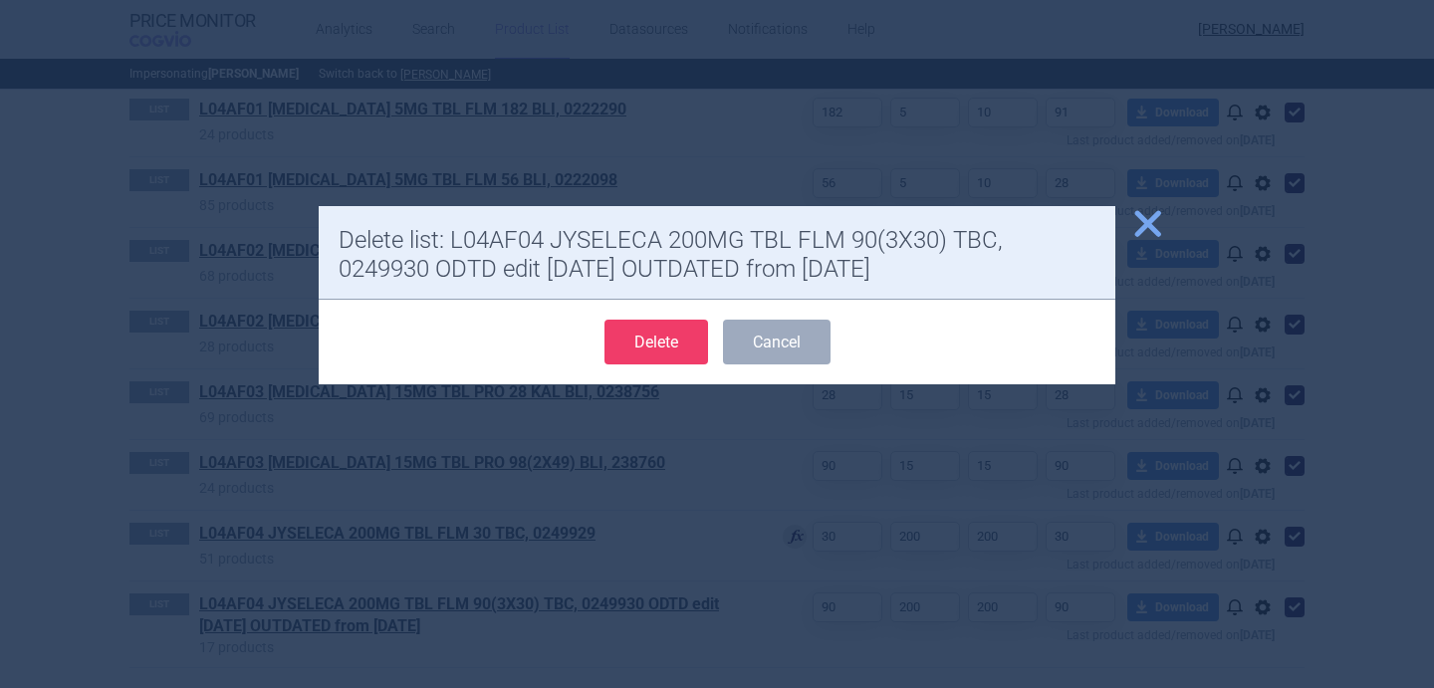
click at [677, 347] on button "Delete" at bounding box center [656, 342] width 104 height 45
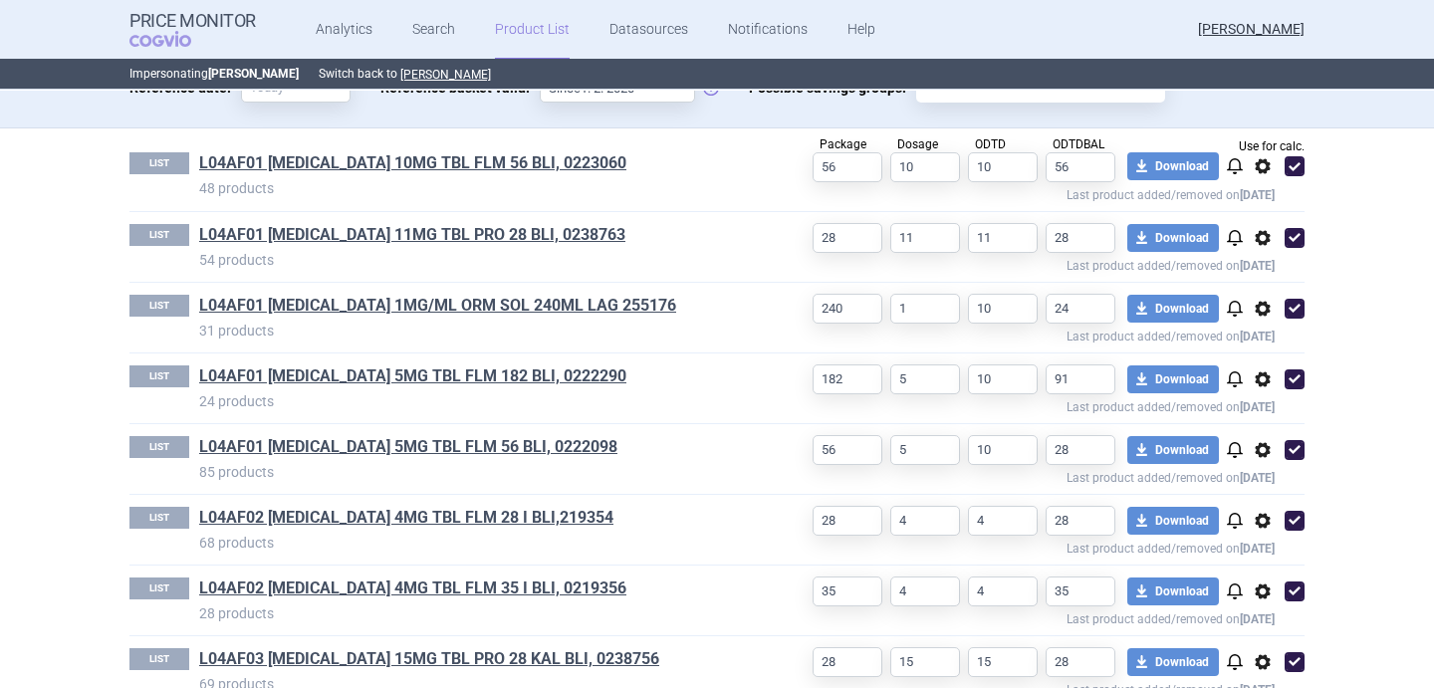
scroll to position [820, 0]
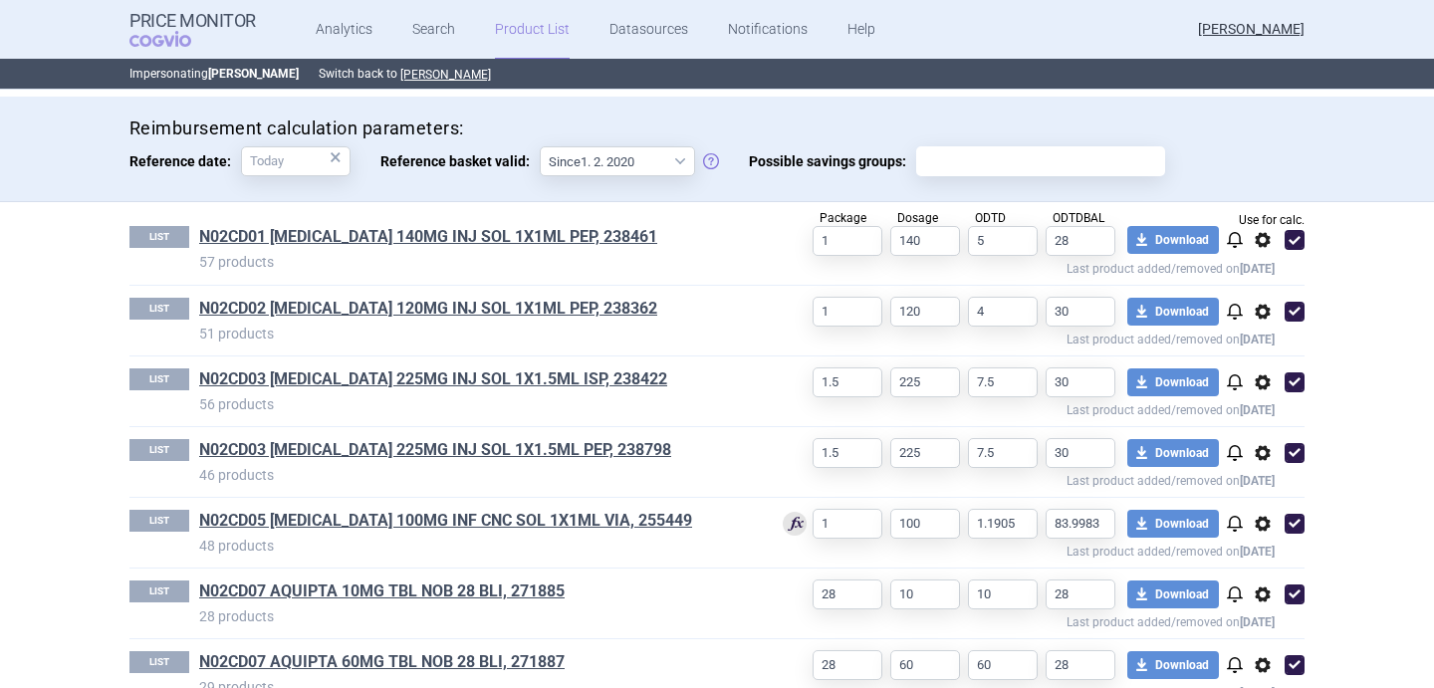
scroll to position [608, 0]
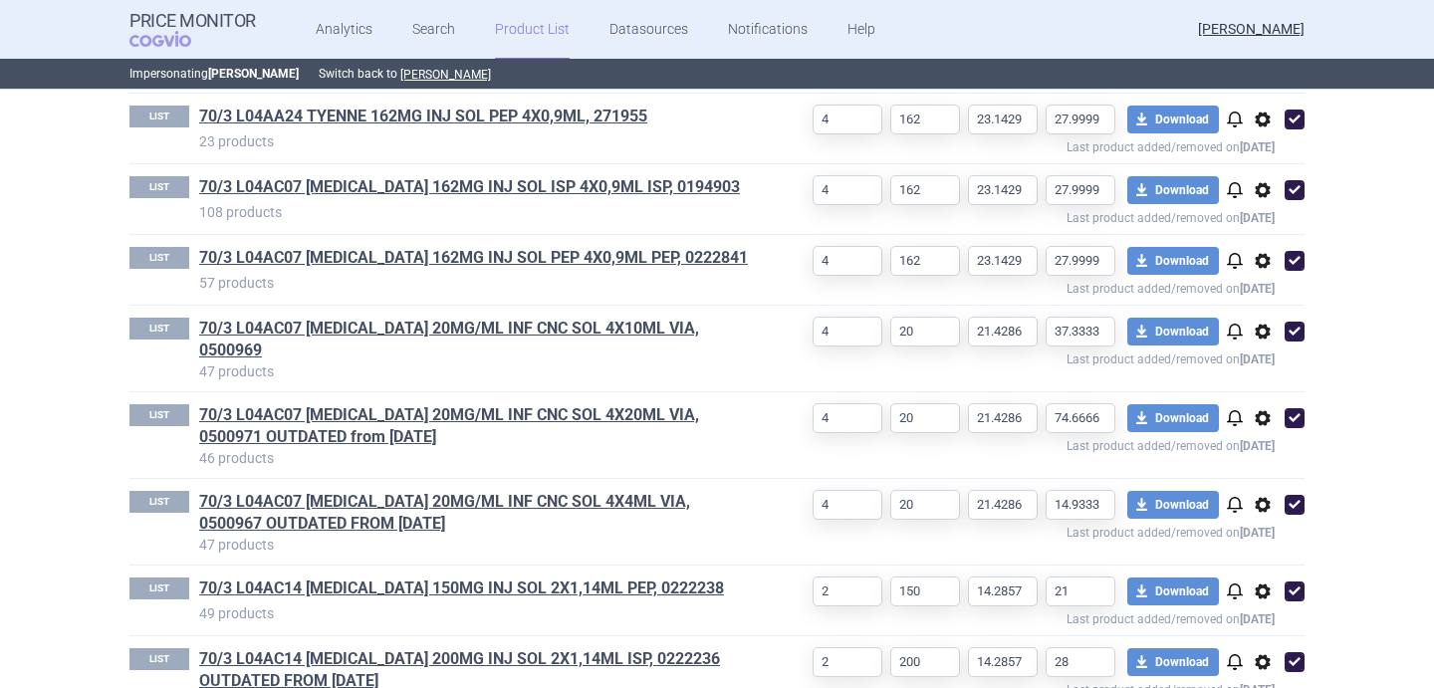
scroll to position [1010, 0]
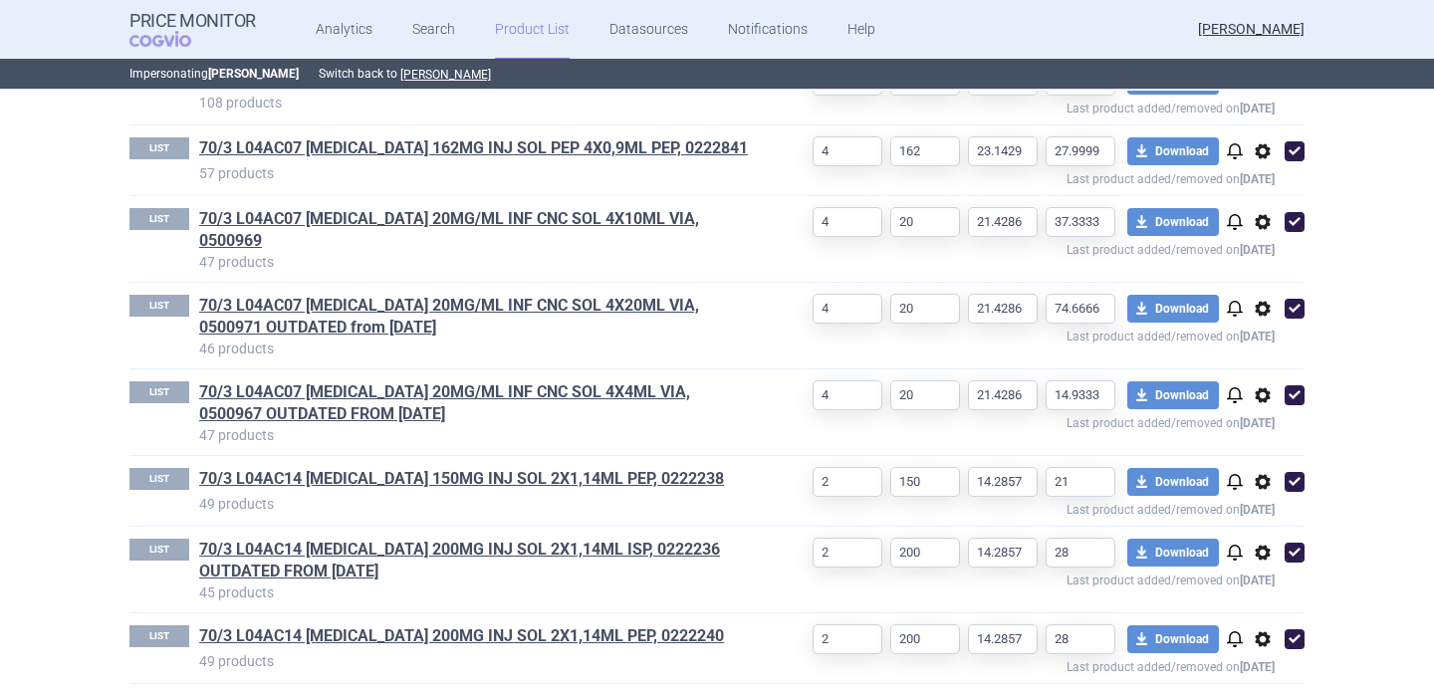
click at [1264, 297] on span "options" at bounding box center [1262, 309] width 24 height 24
click at [1246, 420] on button "Delete" at bounding box center [1263, 408] width 64 height 29
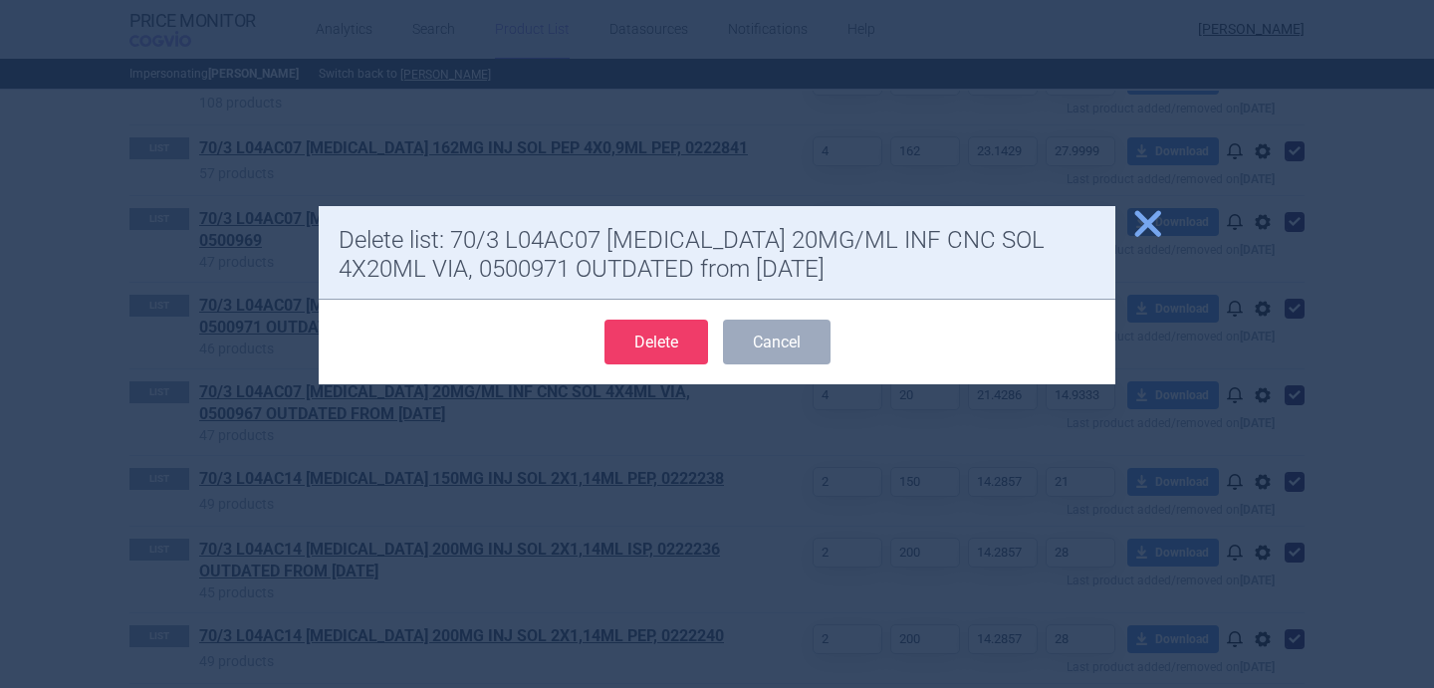
click at [692, 339] on button "Delete" at bounding box center [656, 342] width 104 height 45
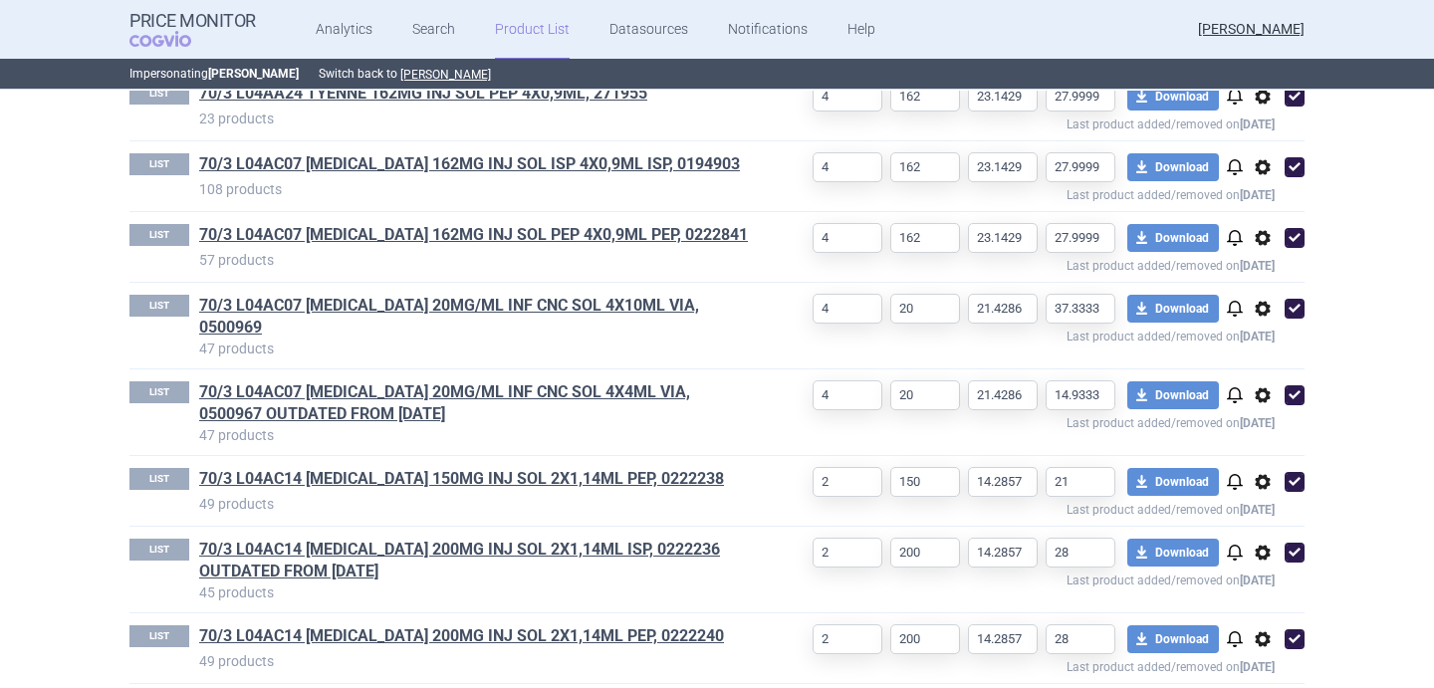
select select "[DATE]"
click at [1259, 383] on span "options" at bounding box center [1262, 395] width 24 height 24
click at [1254, 489] on button "Delete" at bounding box center [1263, 495] width 64 height 29
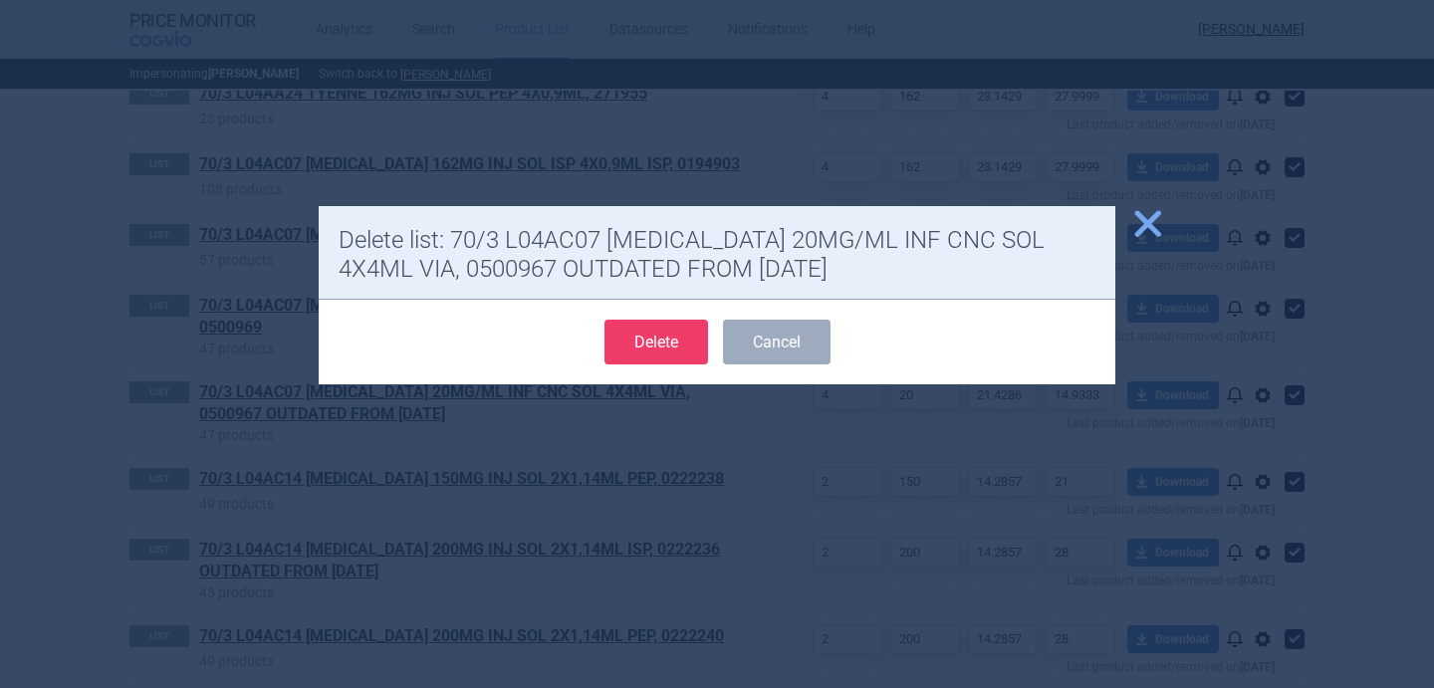
click at [664, 352] on button "Delete" at bounding box center [656, 342] width 104 height 45
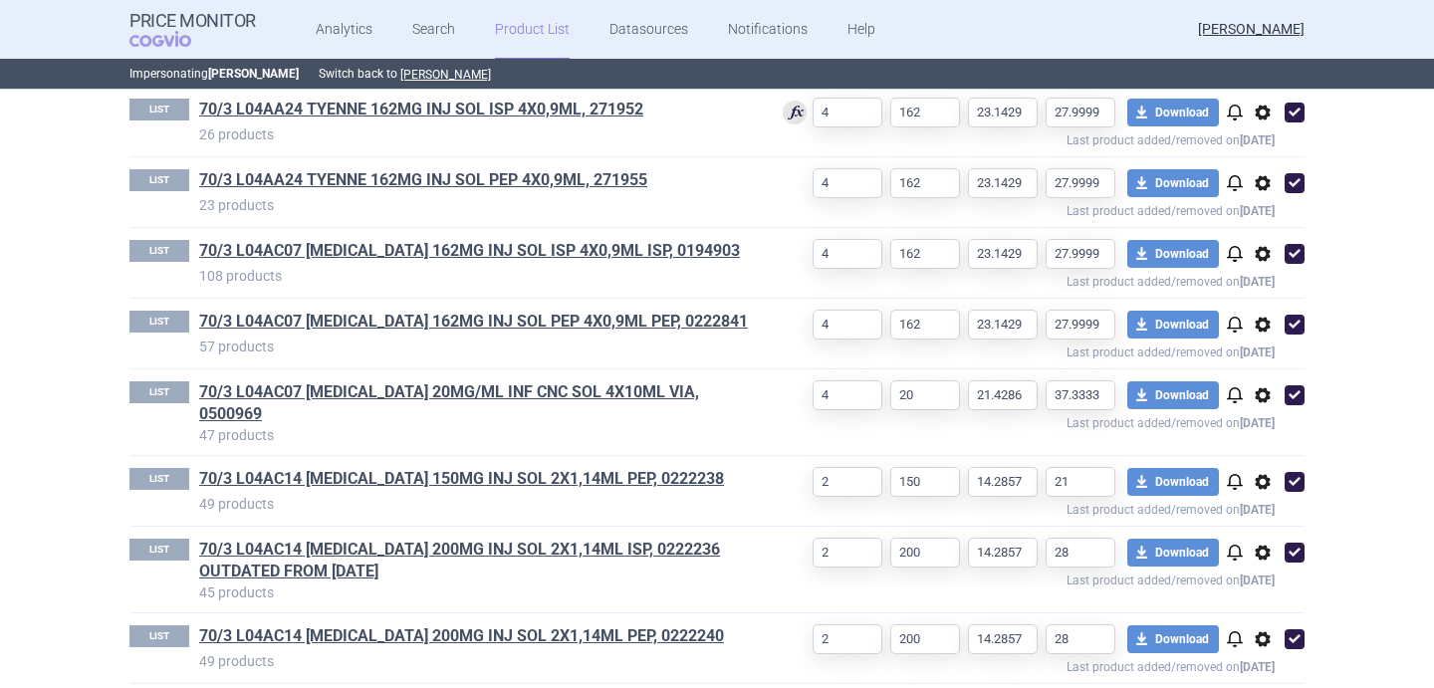
select select "[DATE]"
click at [1265, 541] on span "options" at bounding box center [1262, 553] width 24 height 24
click at [1266, 640] on button "Delete" at bounding box center [1263, 652] width 64 height 29
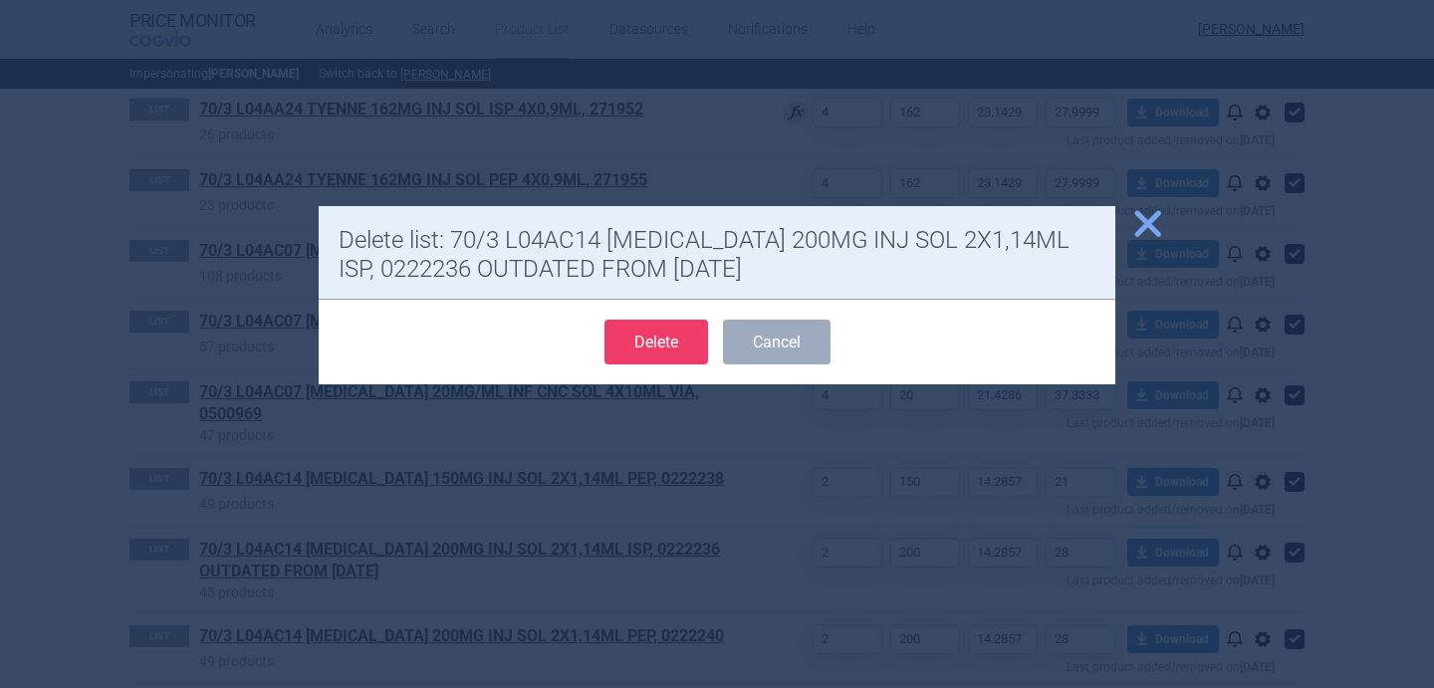
click at [648, 333] on button "Delete" at bounding box center [656, 342] width 104 height 45
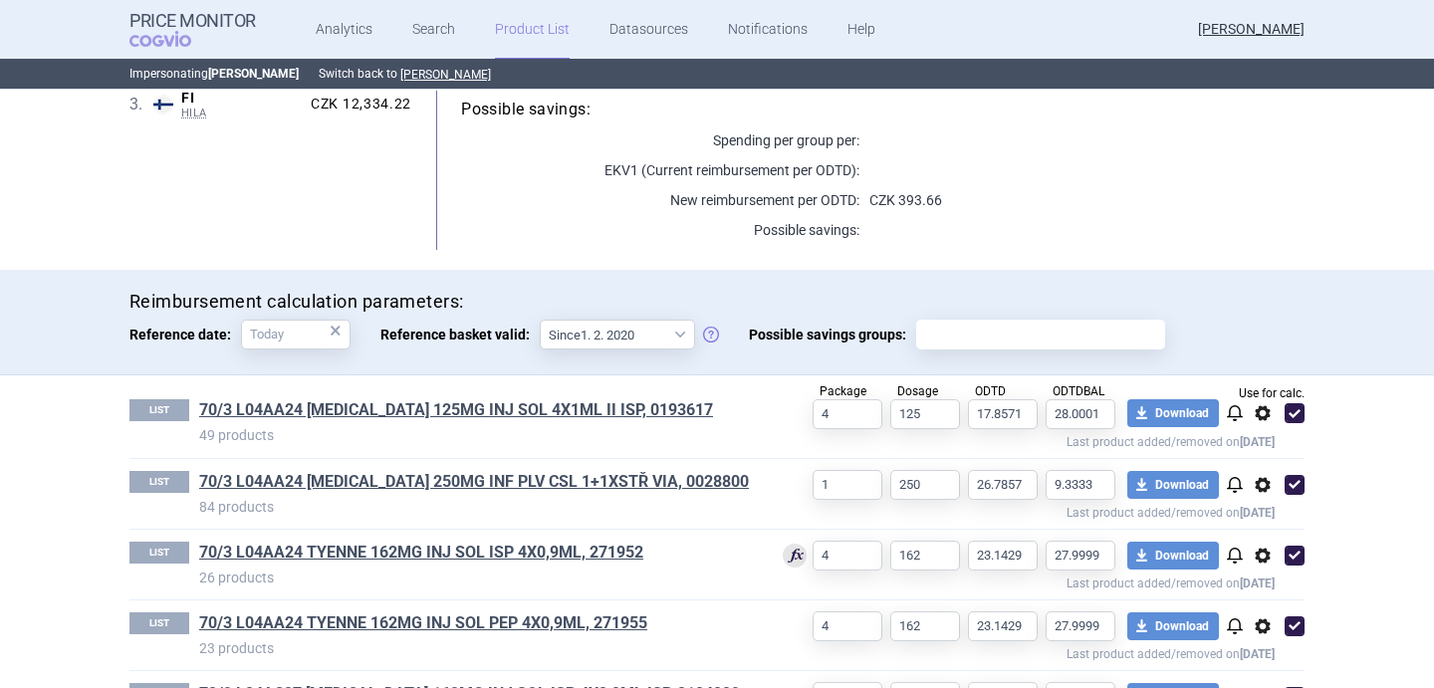
scroll to position [343, 0]
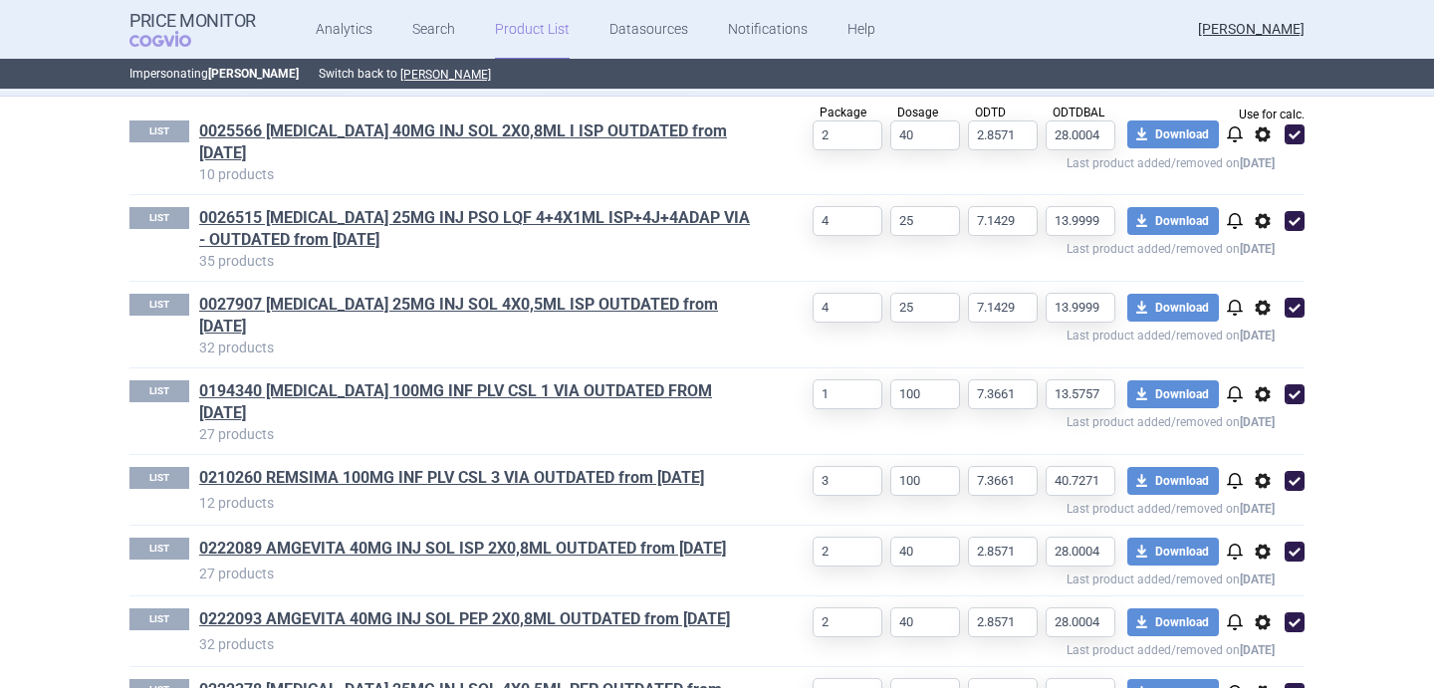
scroll to position [674, 0]
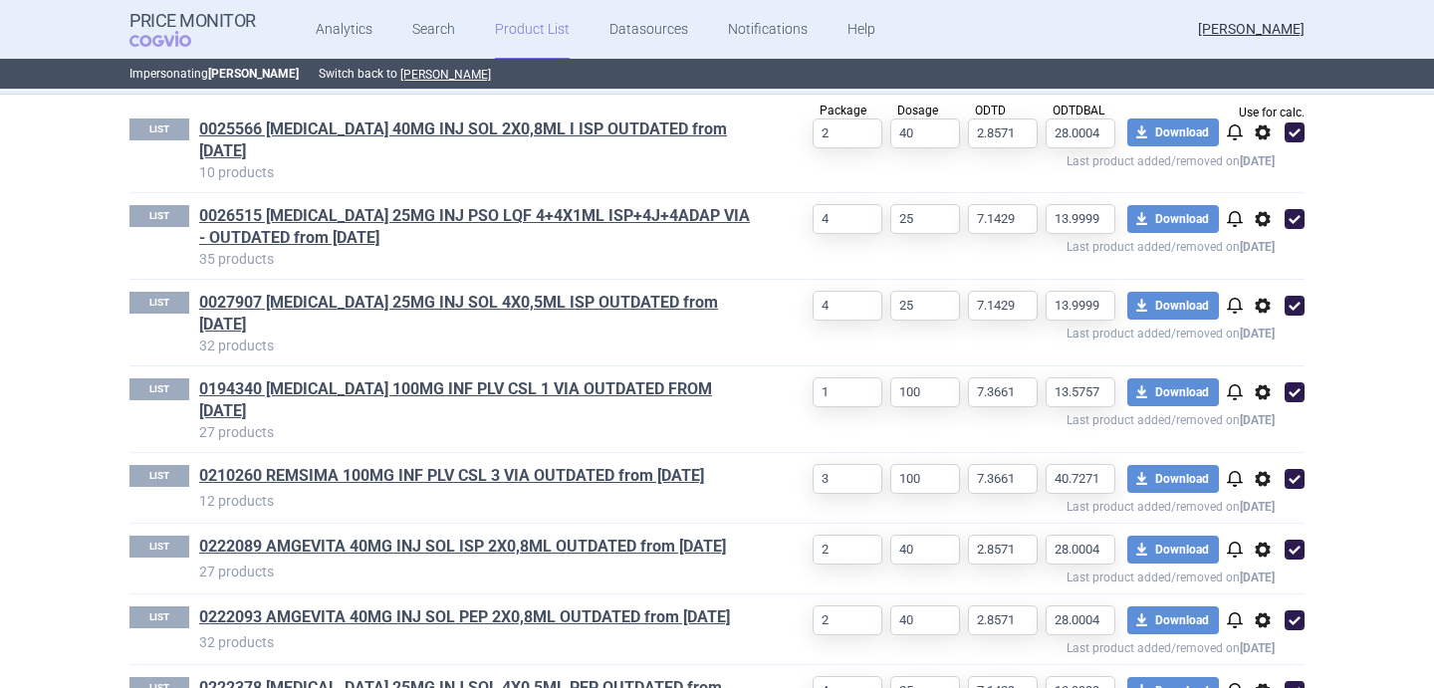
click at [1266, 135] on span "options" at bounding box center [1262, 132] width 24 height 24
click at [1265, 246] on button "Delete" at bounding box center [1263, 249] width 64 height 29
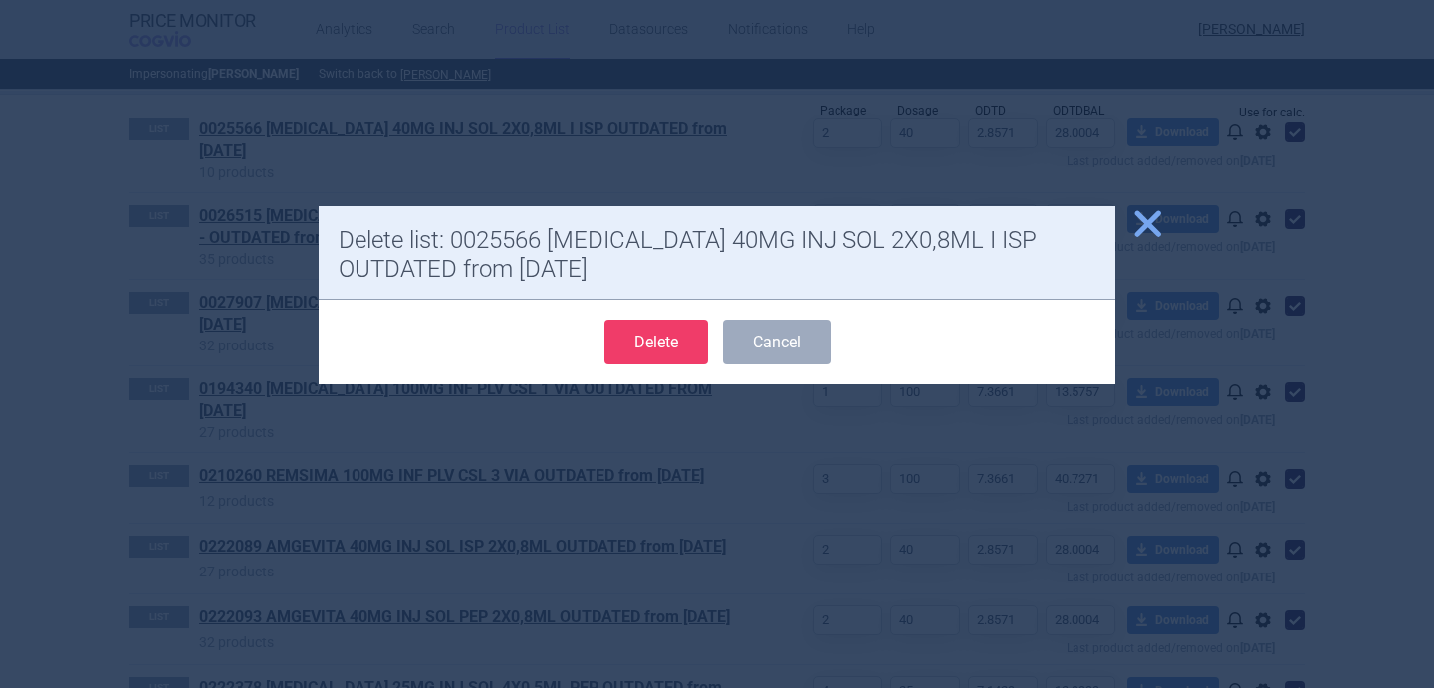
click at [682, 344] on button "Delete" at bounding box center [656, 342] width 104 height 45
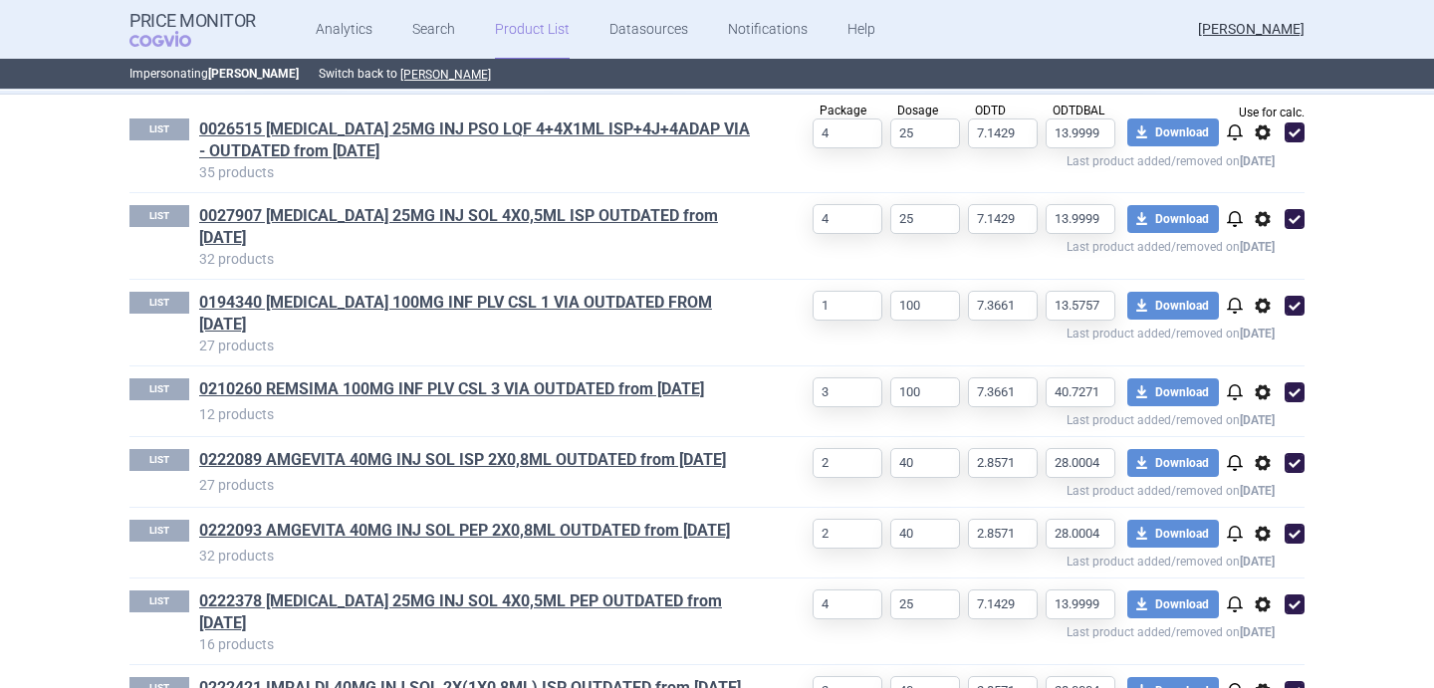
select select "[DATE]"
click at [1261, 125] on span "options" at bounding box center [1262, 132] width 24 height 24
click at [1246, 255] on button "Delete" at bounding box center [1263, 249] width 64 height 29
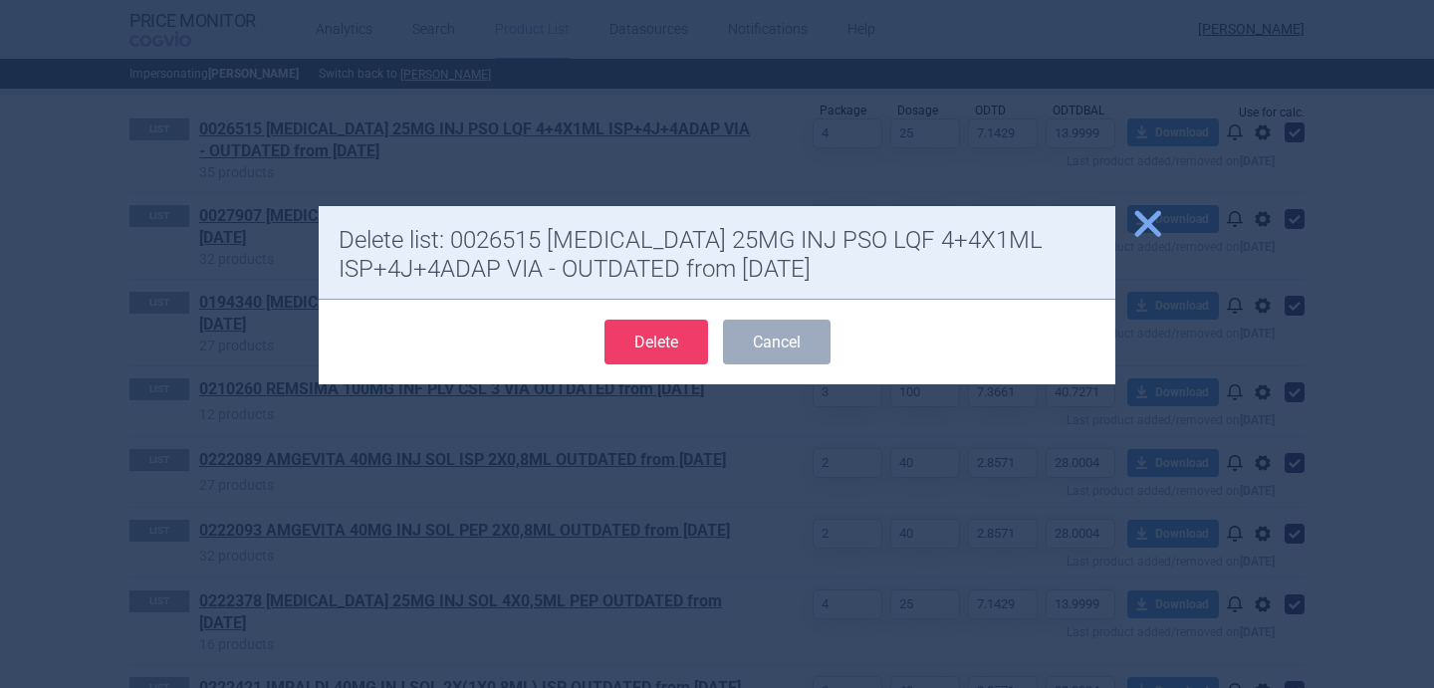
click at [675, 344] on button "Delete" at bounding box center [656, 342] width 104 height 45
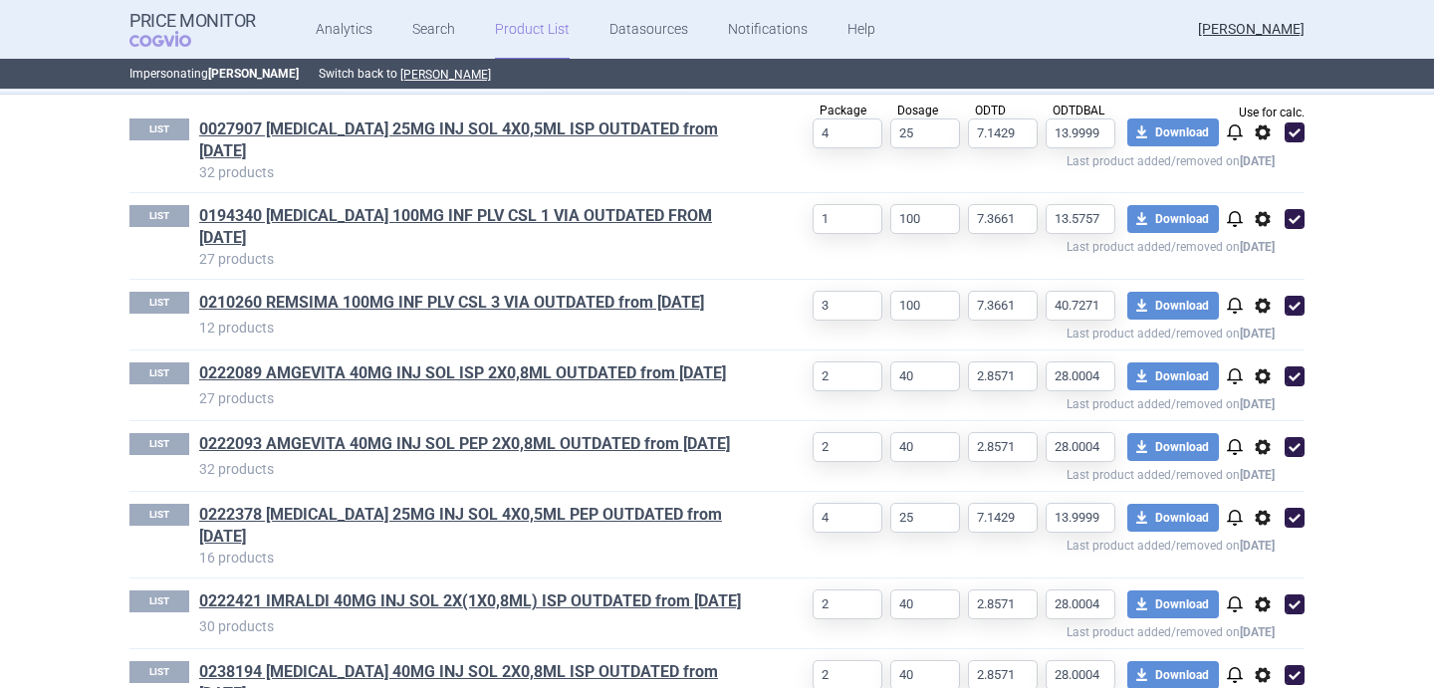
select select "[DATE]"
click at [1261, 128] on span "options" at bounding box center [1262, 132] width 24 height 24
click at [1265, 243] on button "Delete" at bounding box center [1263, 249] width 64 height 29
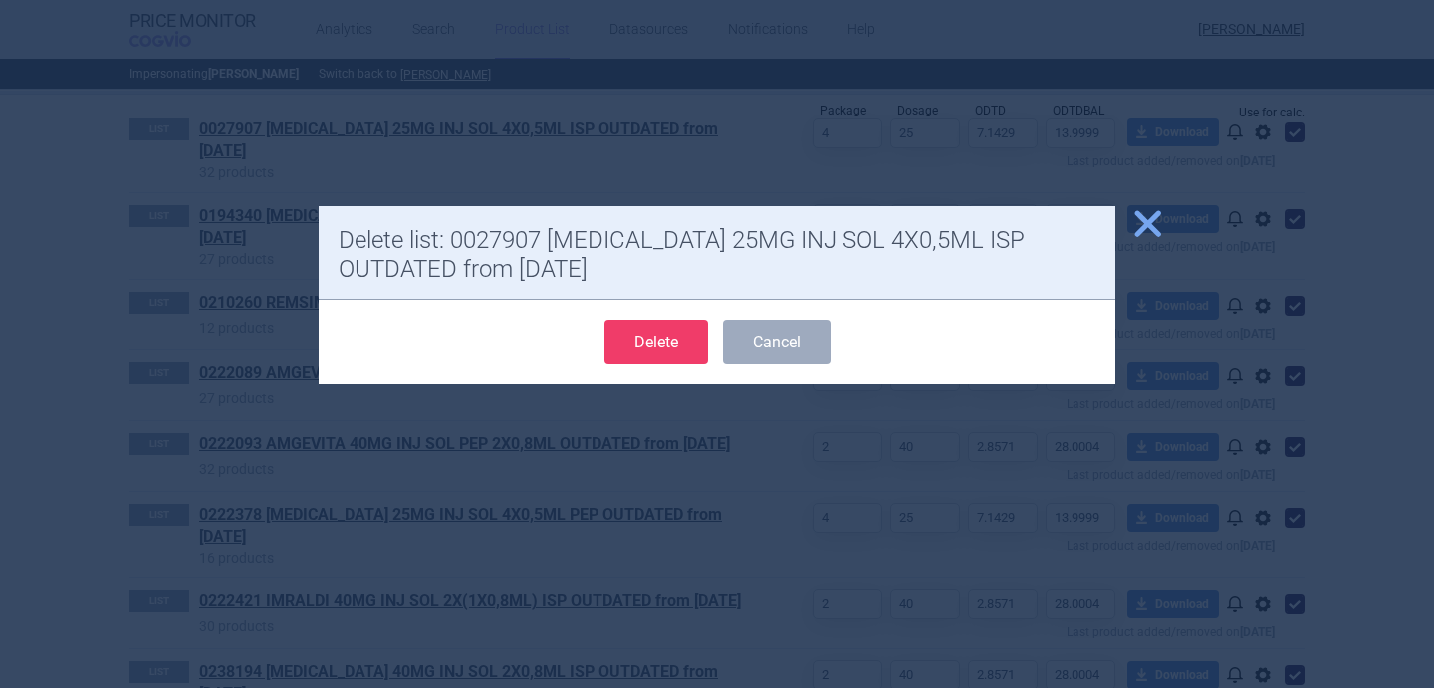
click at [686, 337] on button "Delete" at bounding box center [656, 342] width 104 height 45
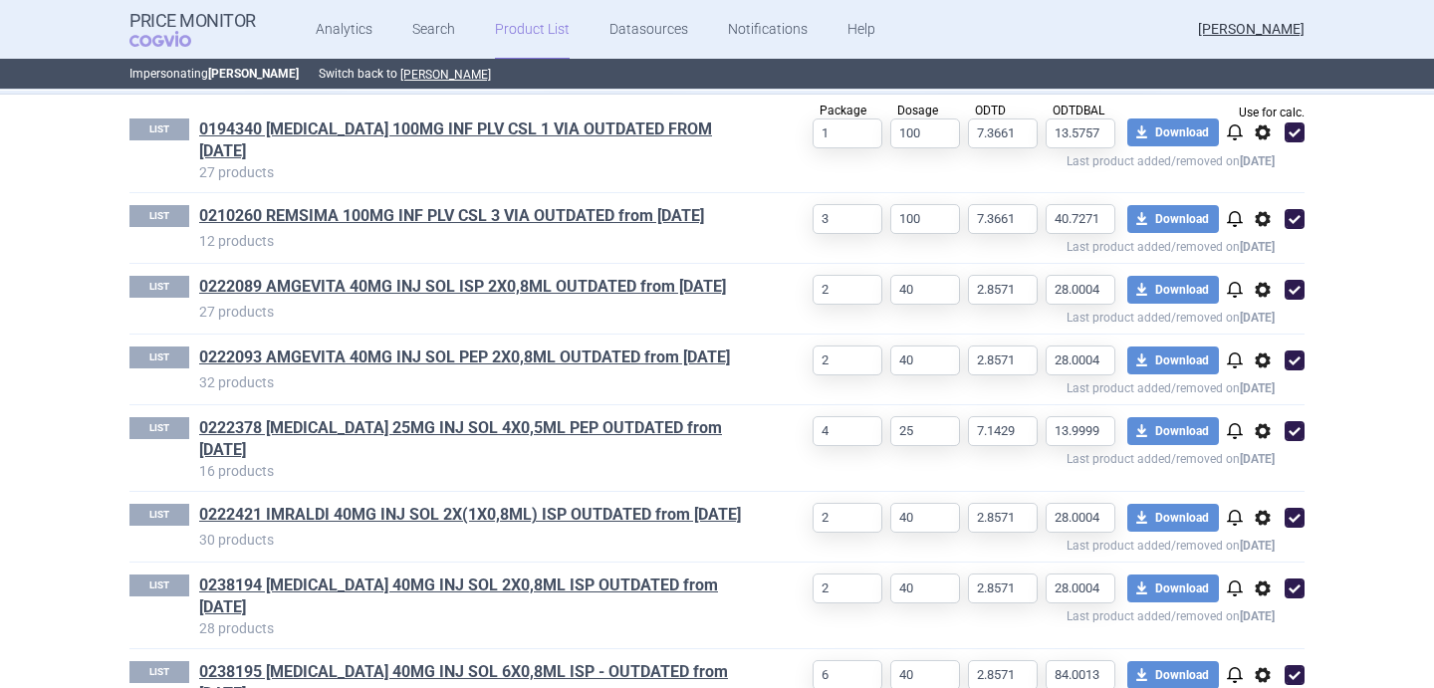
click at [1265, 131] on span "options" at bounding box center [1262, 132] width 24 height 24
click at [1252, 236] on button "Delete" at bounding box center [1263, 249] width 64 height 29
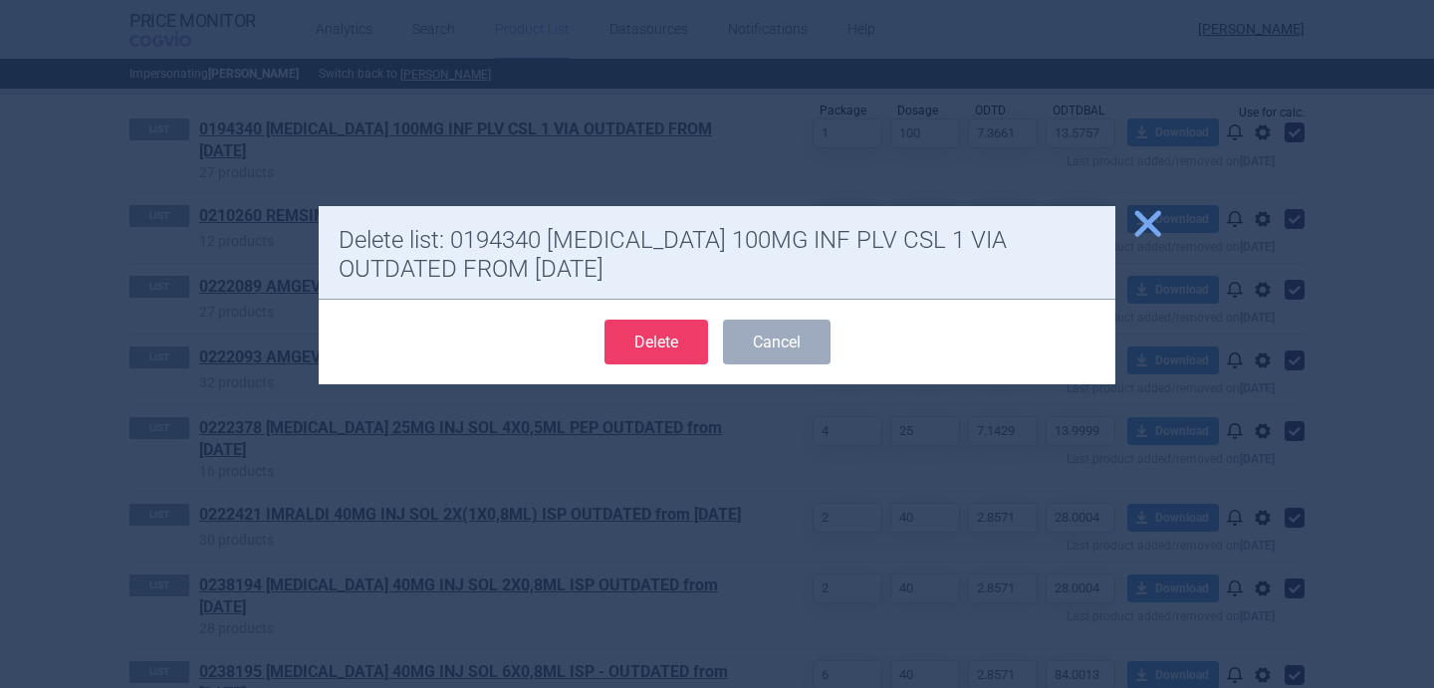
click at [664, 338] on button "Delete" at bounding box center [656, 342] width 104 height 45
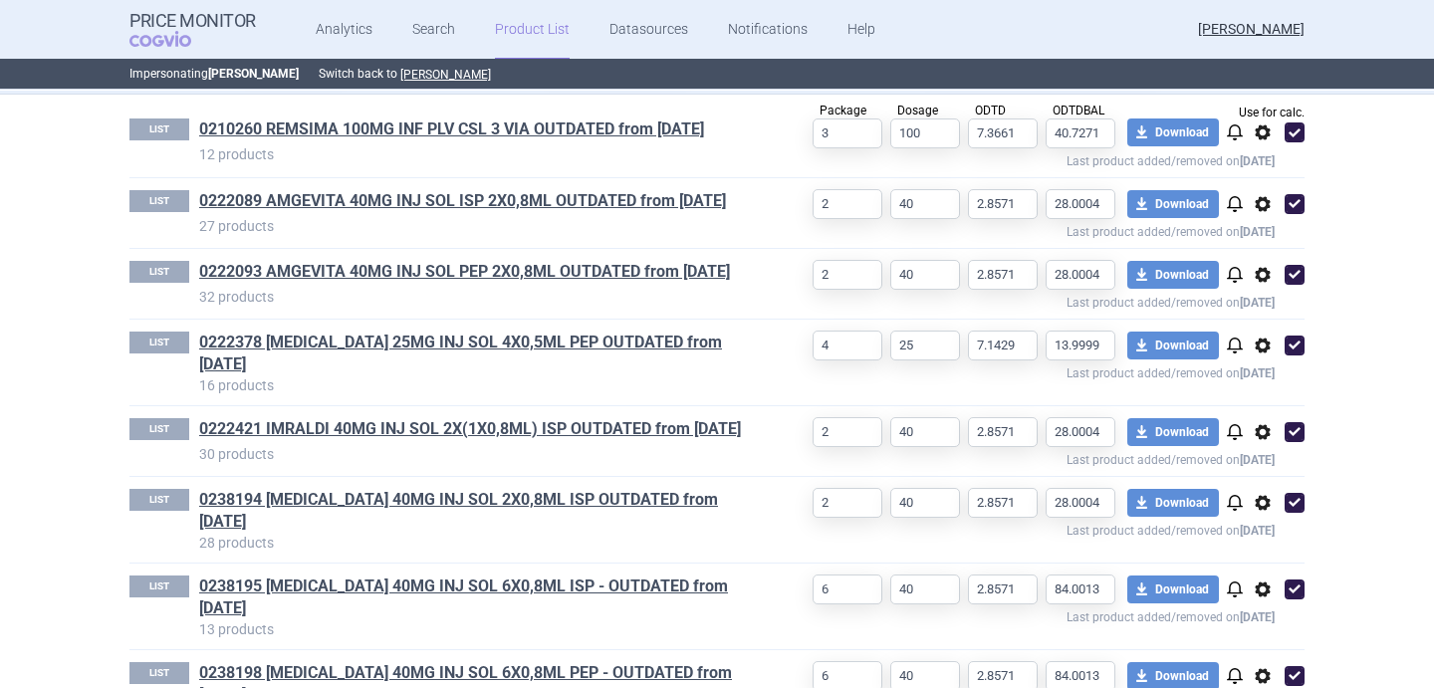
select select "[DATE]"
click at [1266, 136] on span "options" at bounding box center [1262, 132] width 24 height 24
click at [1261, 242] on button "Delete" at bounding box center [1263, 249] width 64 height 29
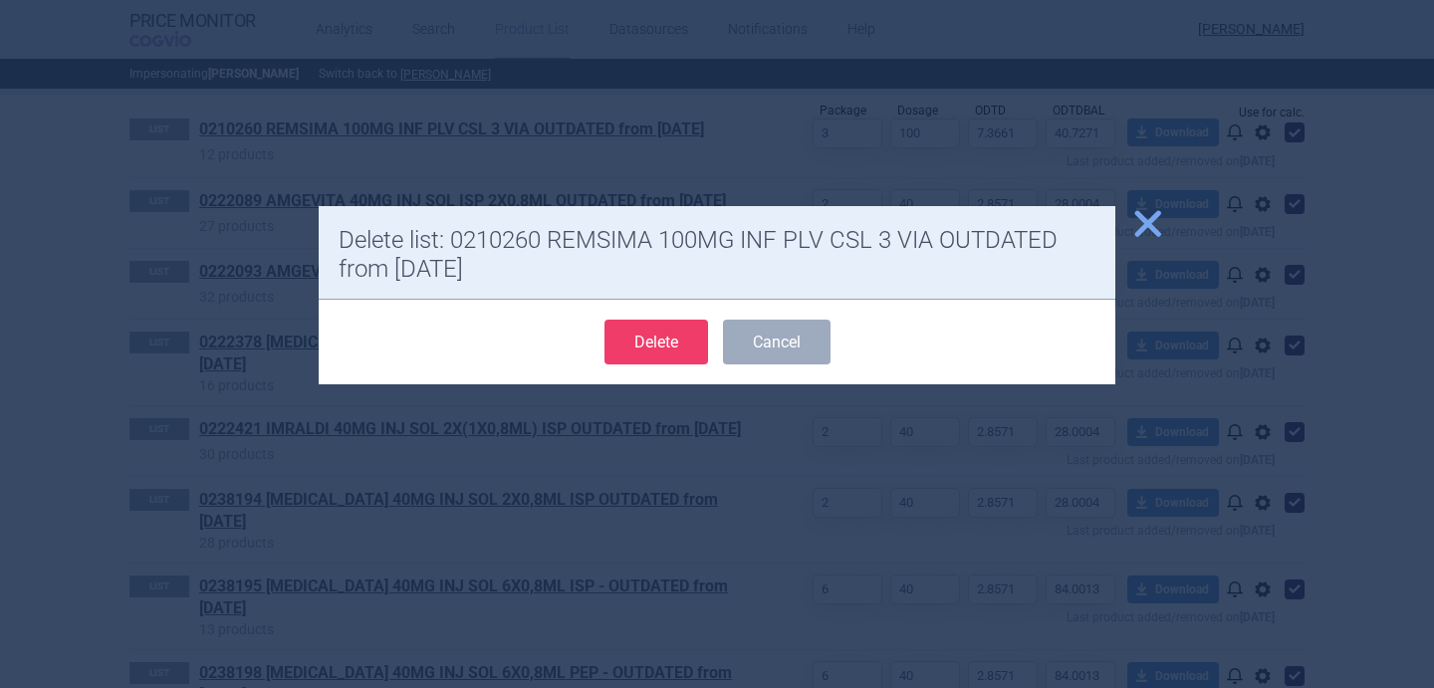
click at [684, 342] on button "Delete" at bounding box center [656, 342] width 104 height 45
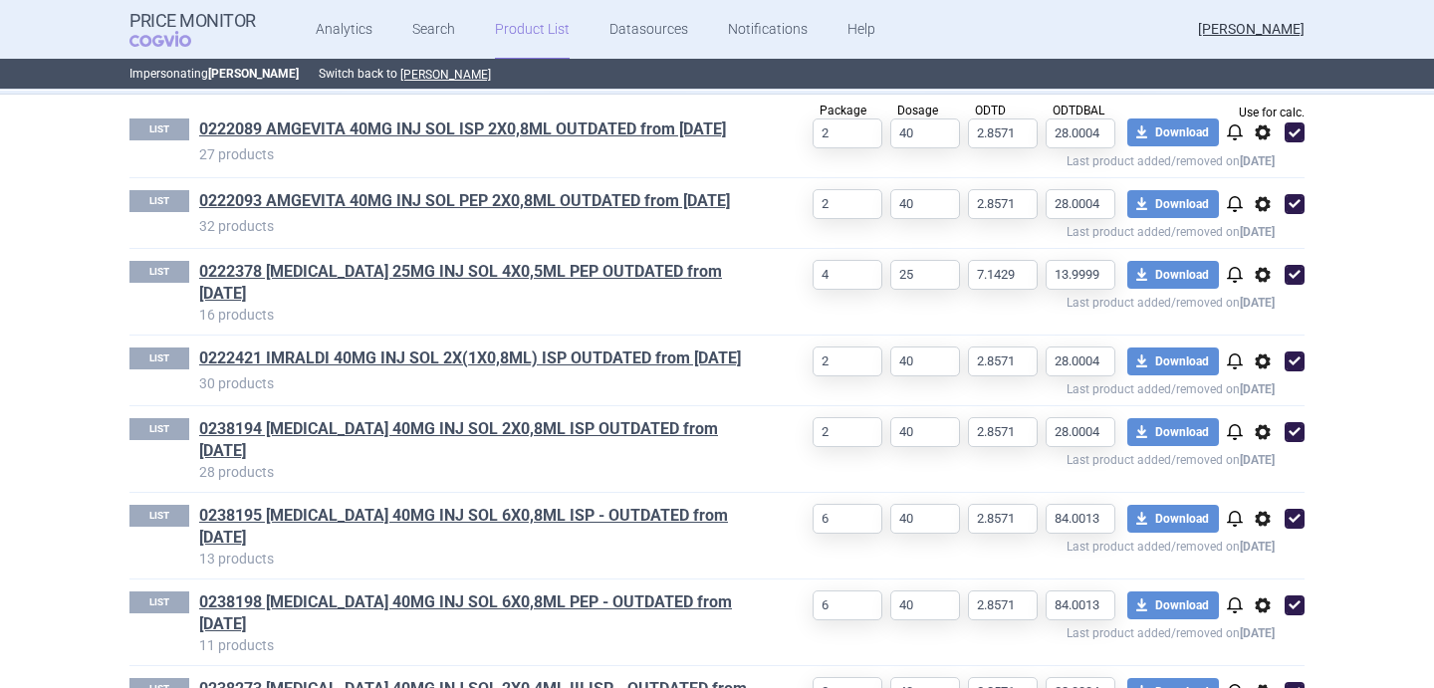
click at [1266, 130] on span "options" at bounding box center [1262, 132] width 24 height 24
click at [1259, 244] on button "Delete" at bounding box center [1263, 249] width 64 height 29
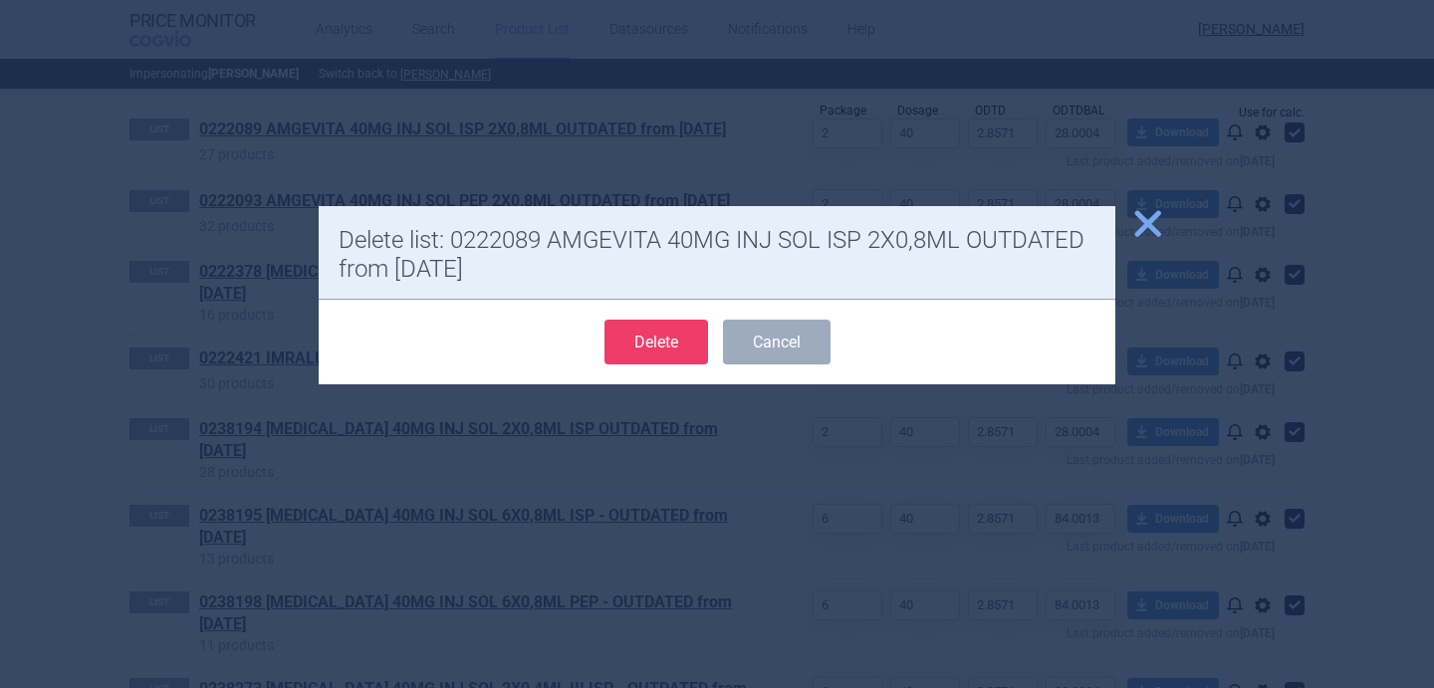
click at [685, 343] on button "Delete" at bounding box center [656, 342] width 104 height 45
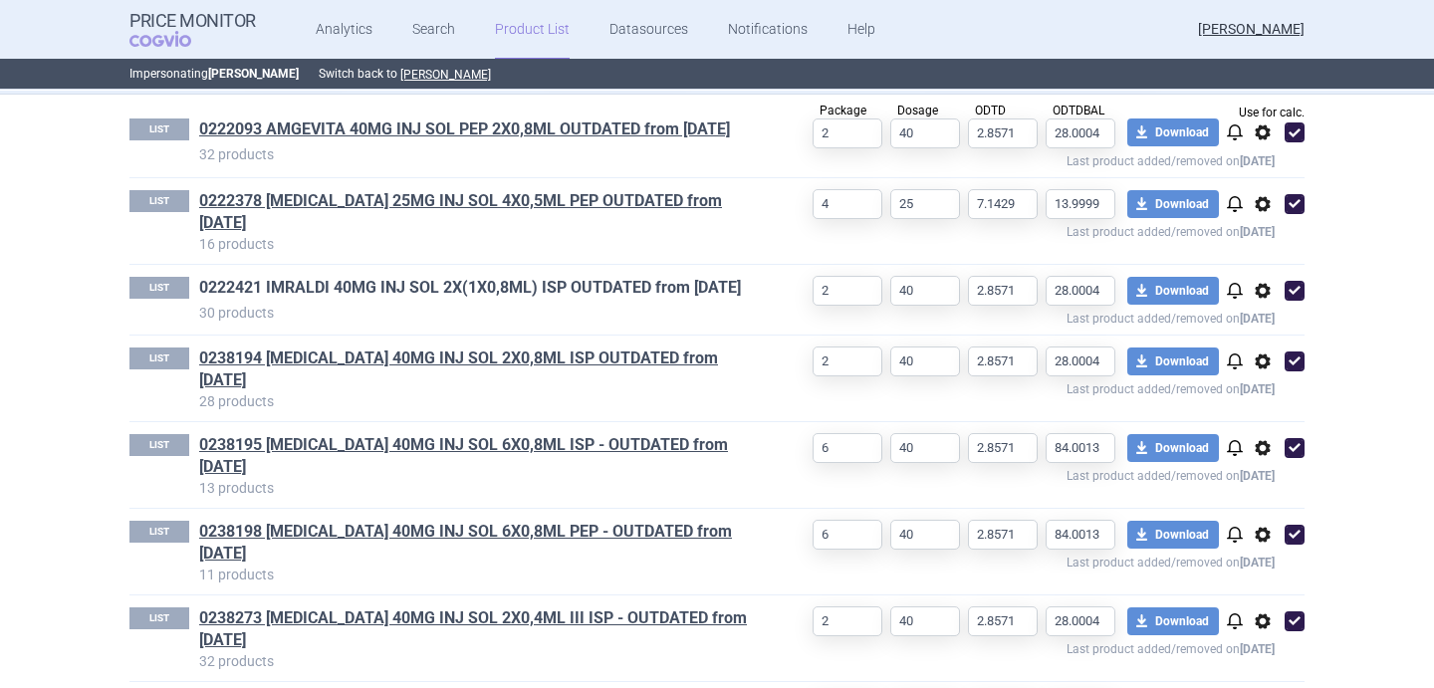
select select "[DATE]"
click at [1258, 134] on span "options" at bounding box center [1262, 132] width 24 height 24
click at [1262, 250] on button "Delete" at bounding box center [1263, 249] width 64 height 29
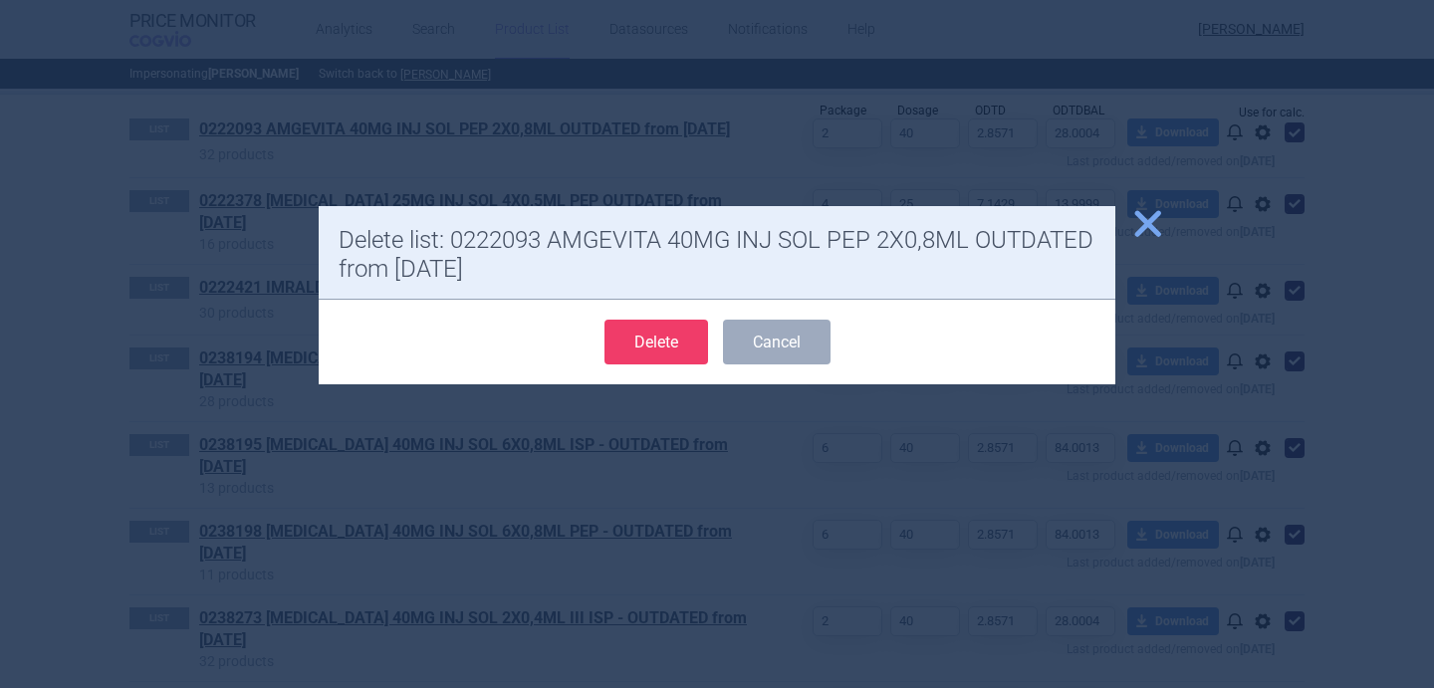
click at [682, 340] on button "Delete" at bounding box center [656, 342] width 104 height 45
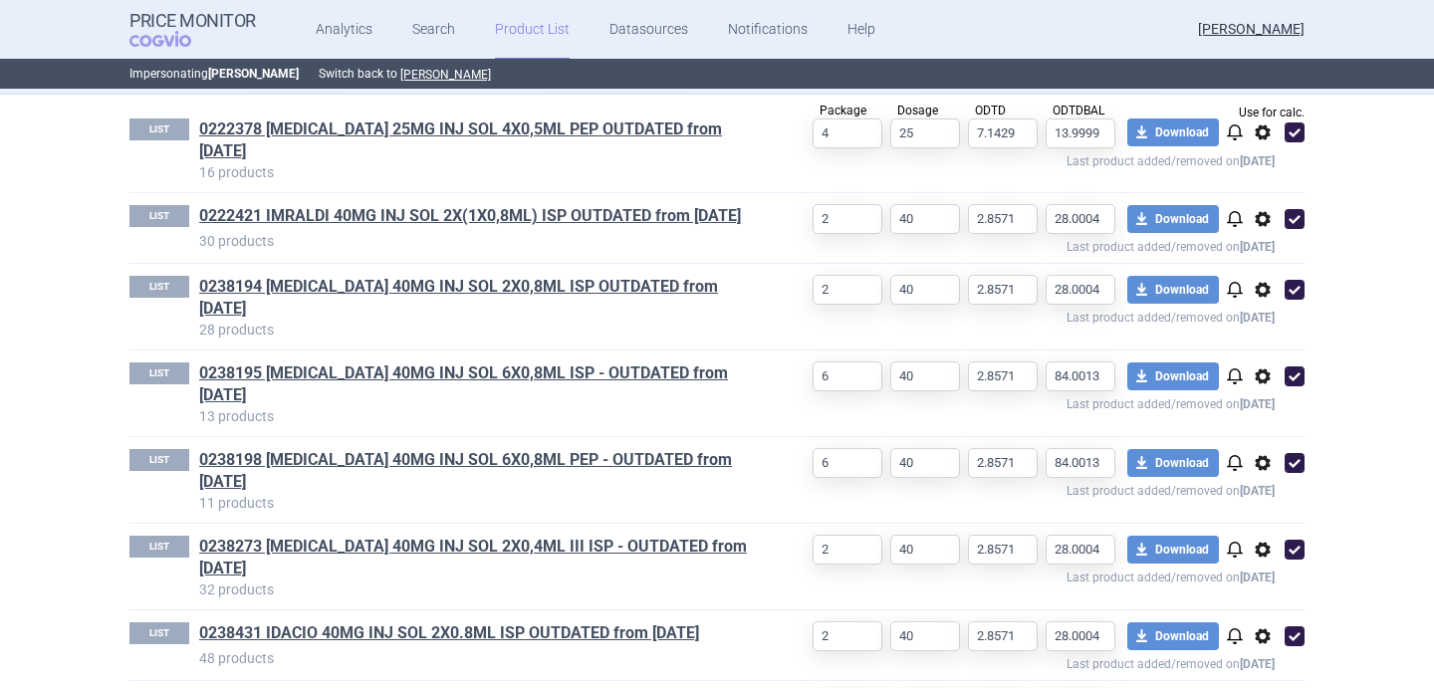
click at [1265, 132] on span "options" at bounding box center [1262, 132] width 24 height 24
click at [1275, 246] on button "Delete" at bounding box center [1263, 249] width 64 height 29
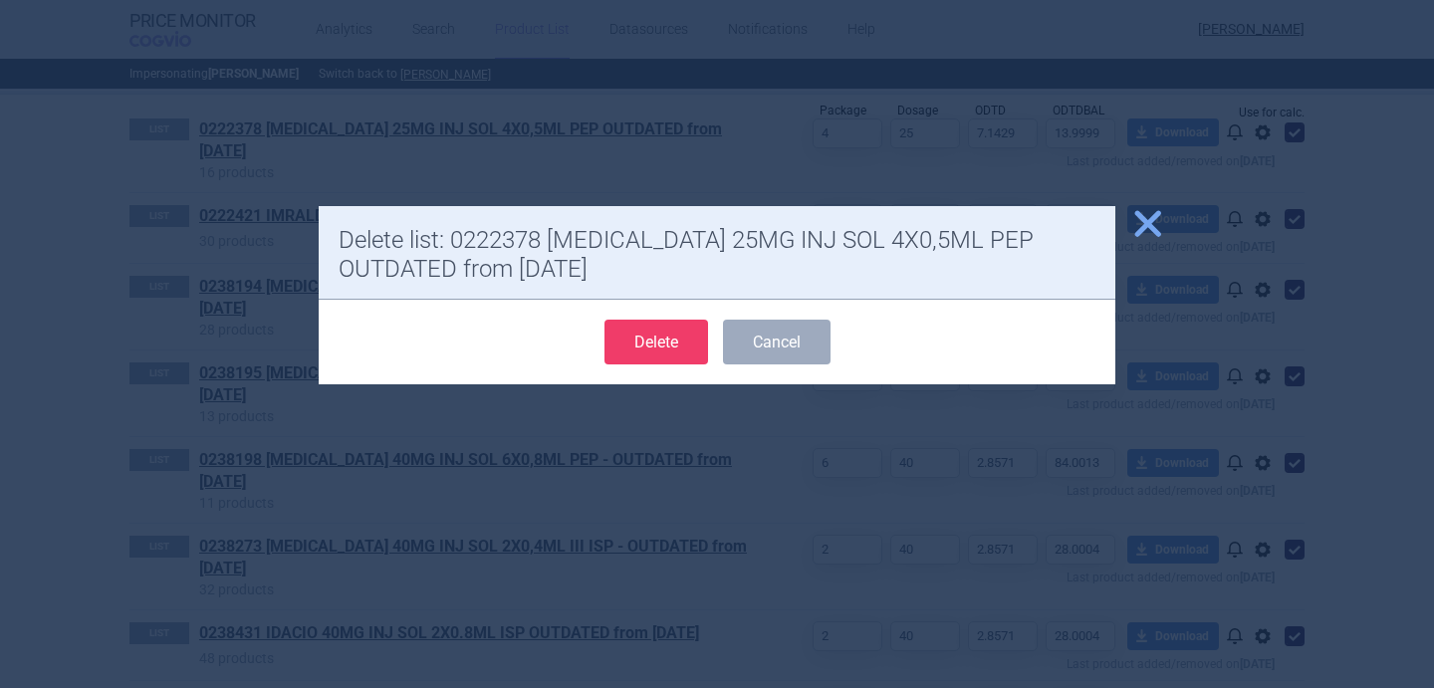
click at [669, 344] on button "Delete" at bounding box center [656, 342] width 104 height 45
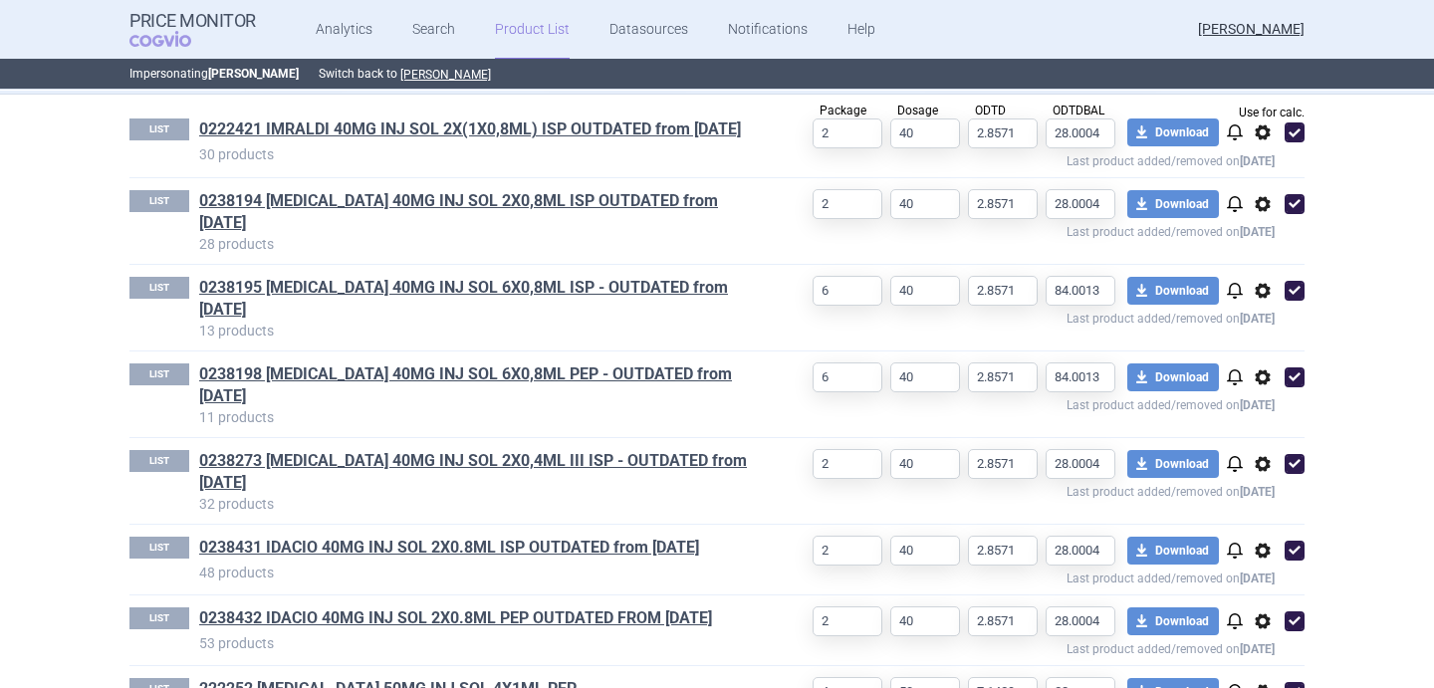
click at [1266, 136] on span "options" at bounding box center [1262, 132] width 24 height 24
click at [1270, 250] on button "Delete" at bounding box center [1263, 249] width 64 height 29
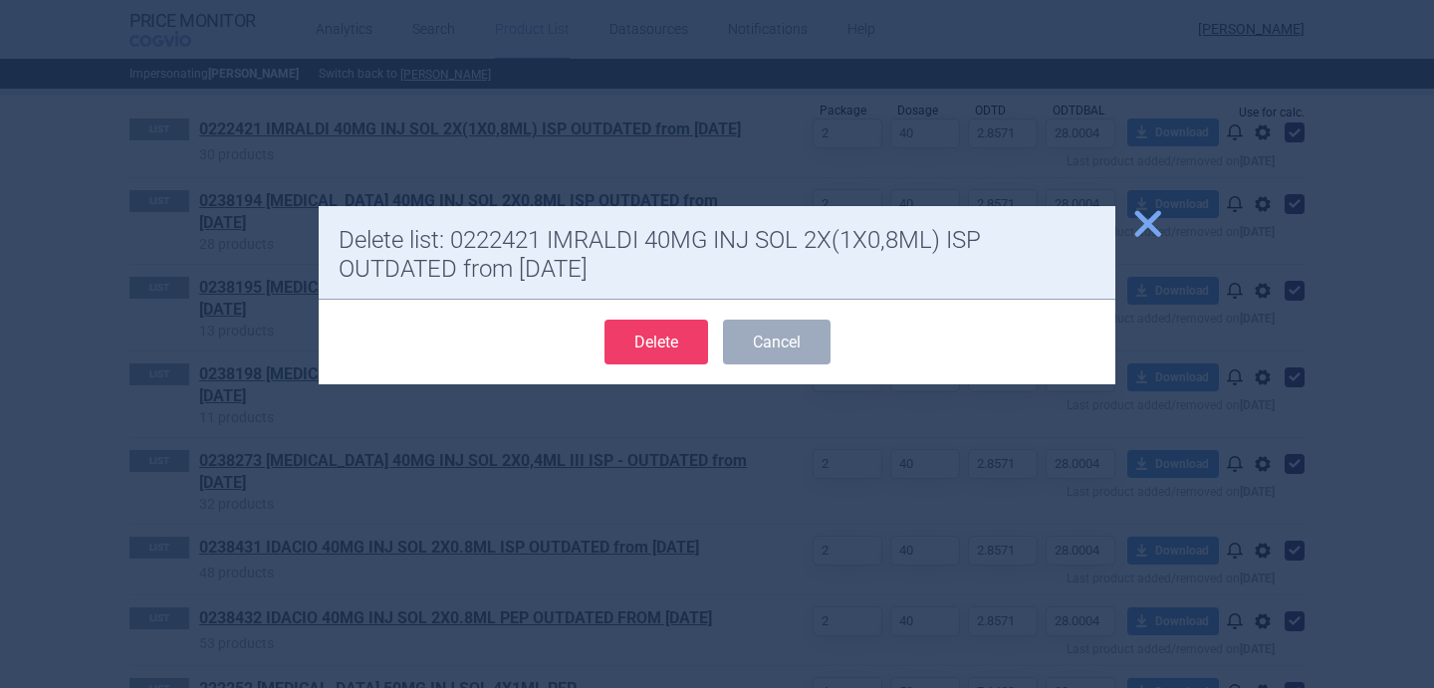
click at [713, 345] on form "Delete Cancel" at bounding box center [716, 342] width 757 height 45
click at [685, 343] on button "Delete" at bounding box center [656, 342] width 104 height 45
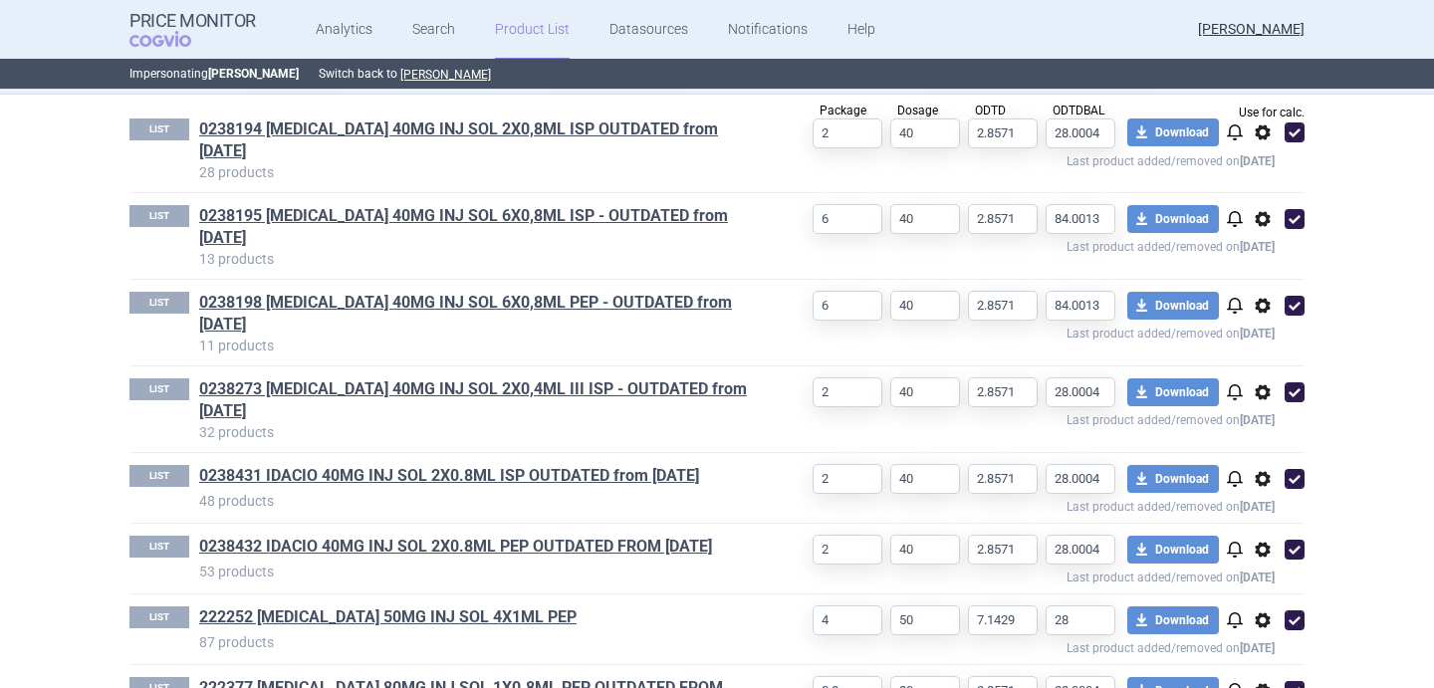
click at [1263, 134] on span "options" at bounding box center [1262, 132] width 24 height 24
click at [1263, 245] on button "Delete" at bounding box center [1263, 249] width 64 height 29
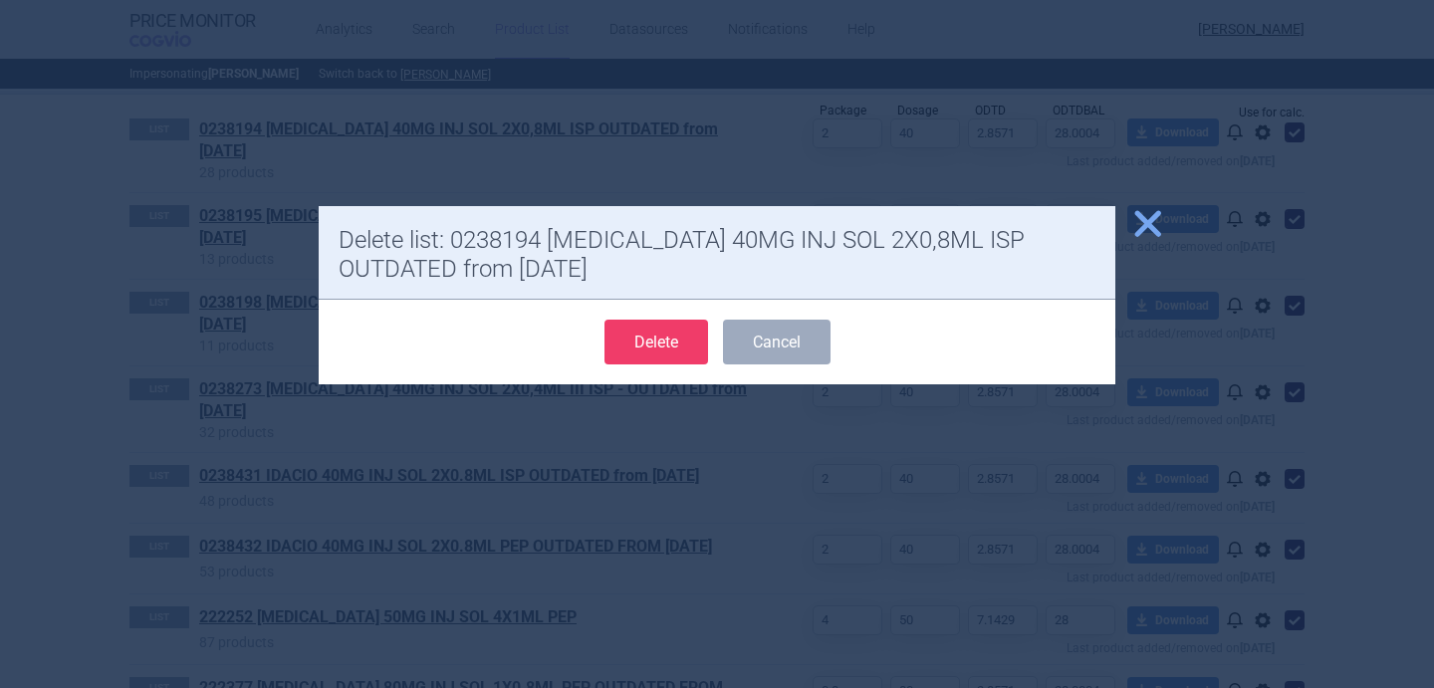
click at [681, 341] on button "Delete" at bounding box center [656, 342] width 104 height 45
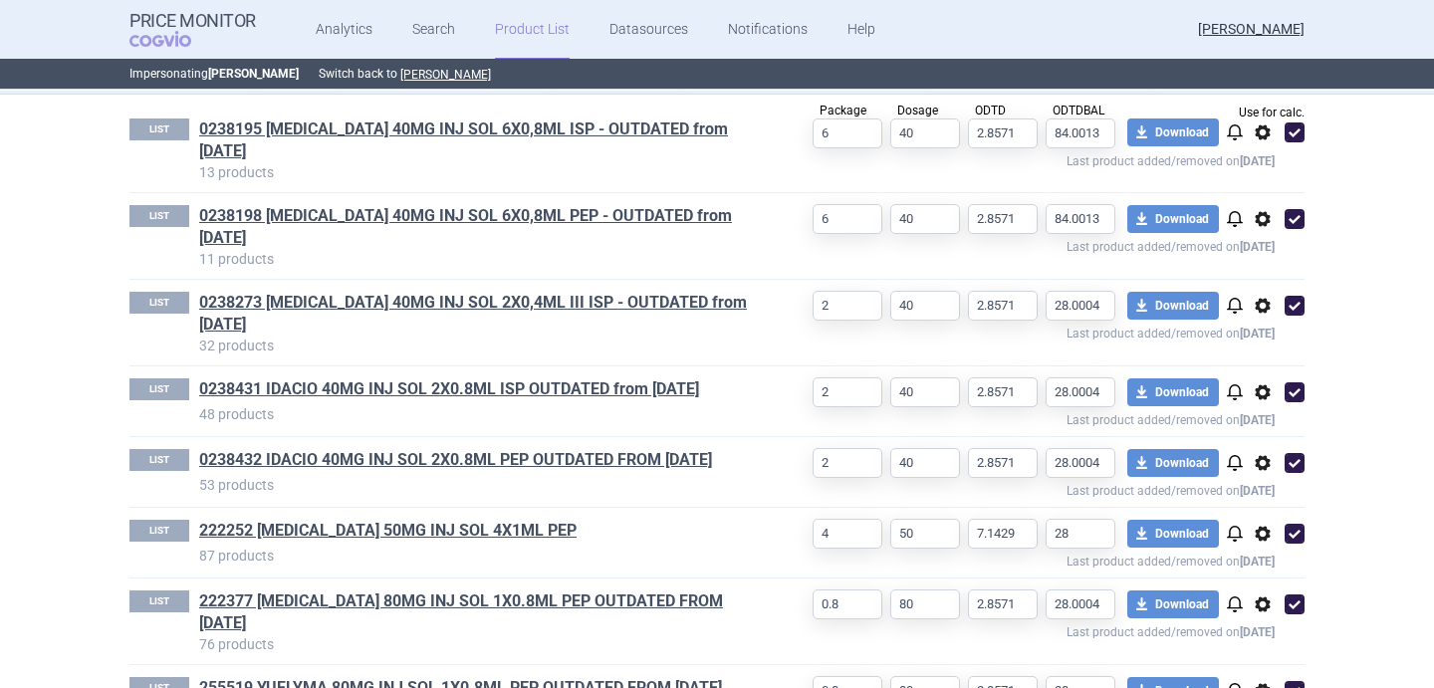
click at [1262, 133] on span "options" at bounding box center [1262, 132] width 24 height 24
click at [1268, 249] on button "Delete" at bounding box center [1263, 249] width 64 height 29
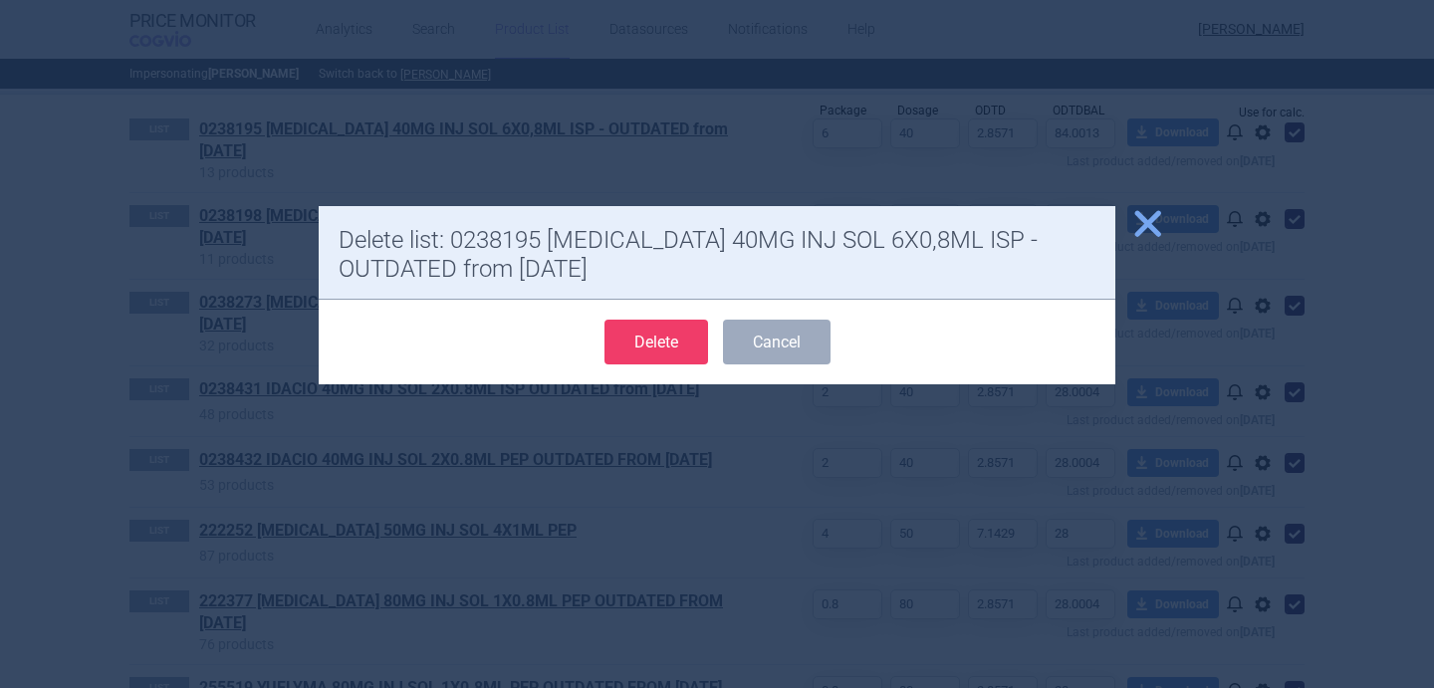
click at [711, 362] on form "Delete Cancel" at bounding box center [716, 342] width 757 height 45
click at [690, 355] on button "Delete" at bounding box center [656, 342] width 104 height 45
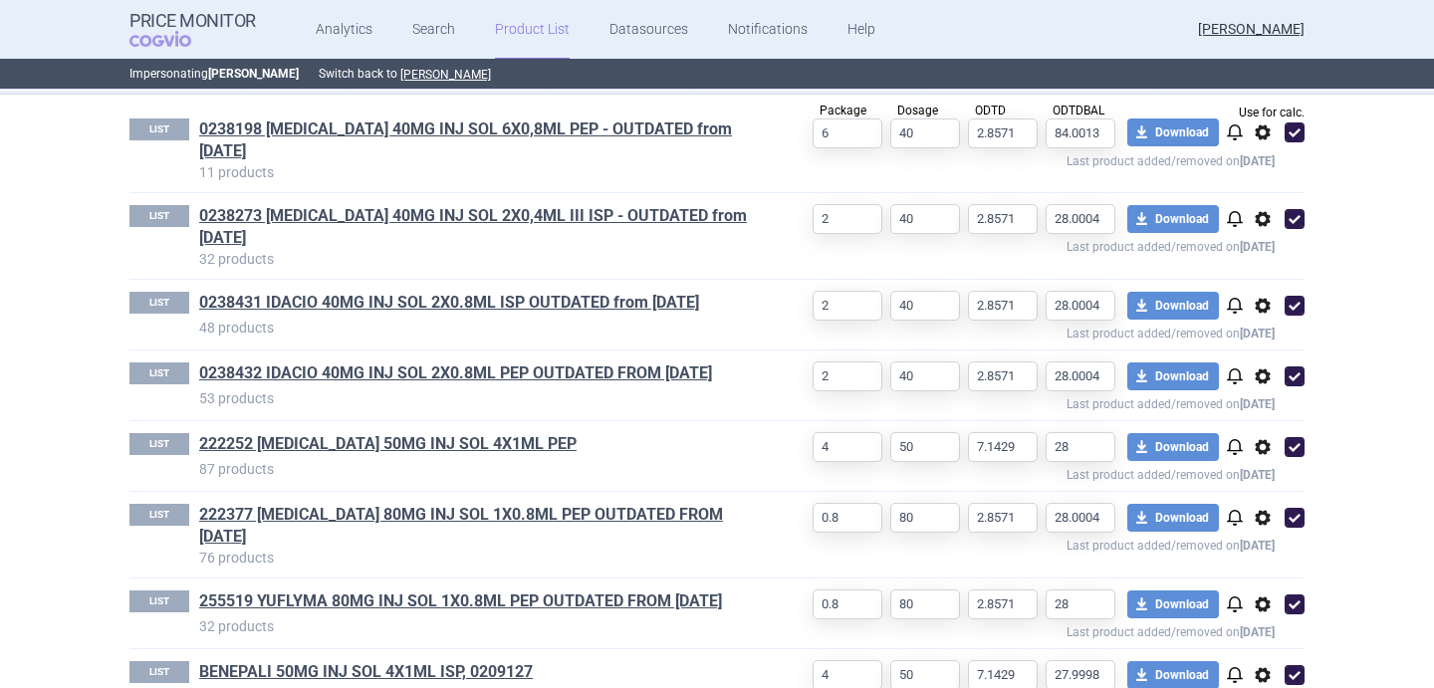
select select "[DATE]"
click at [1261, 135] on span "options" at bounding box center [1262, 132] width 24 height 24
click at [1248, 258] on button "Delete" at bounding box center [1263, 249] width 64 height 29
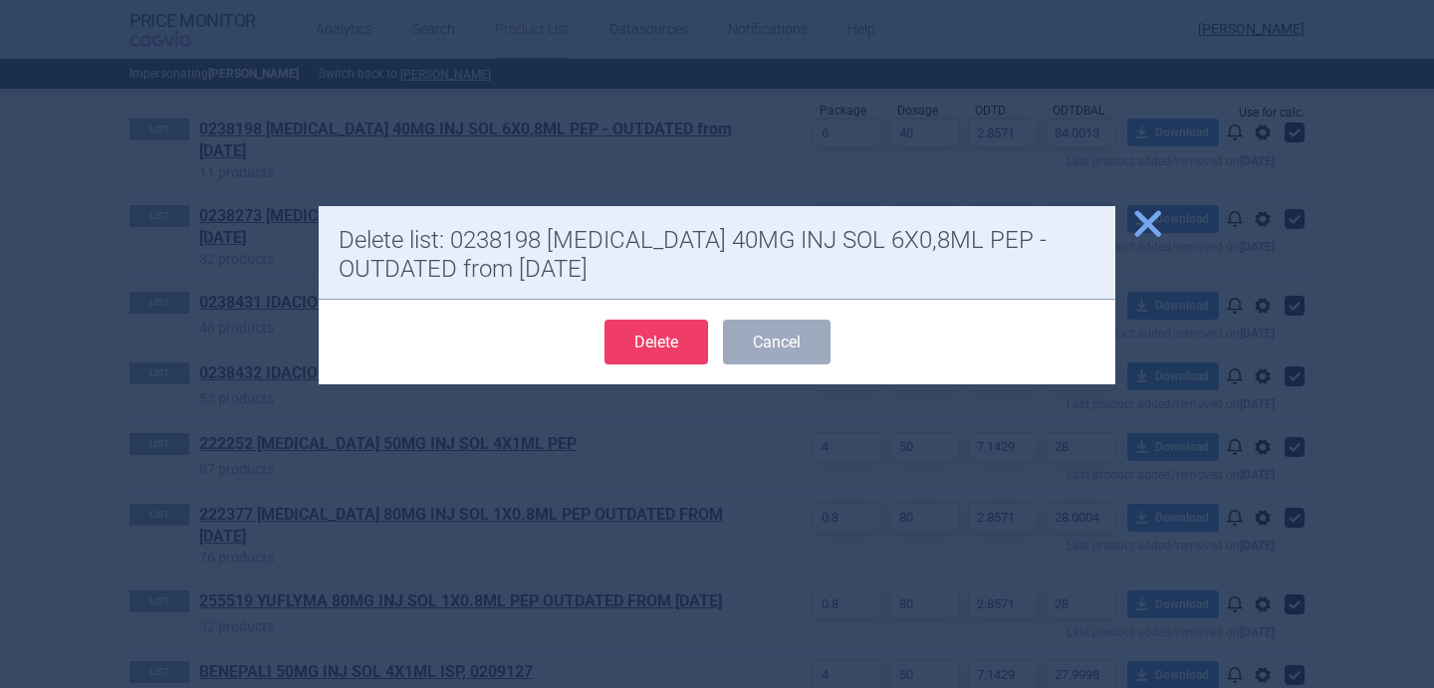
click at [637, 341] on button "Delete" at bounding box center [656, 342] width 104 height 45
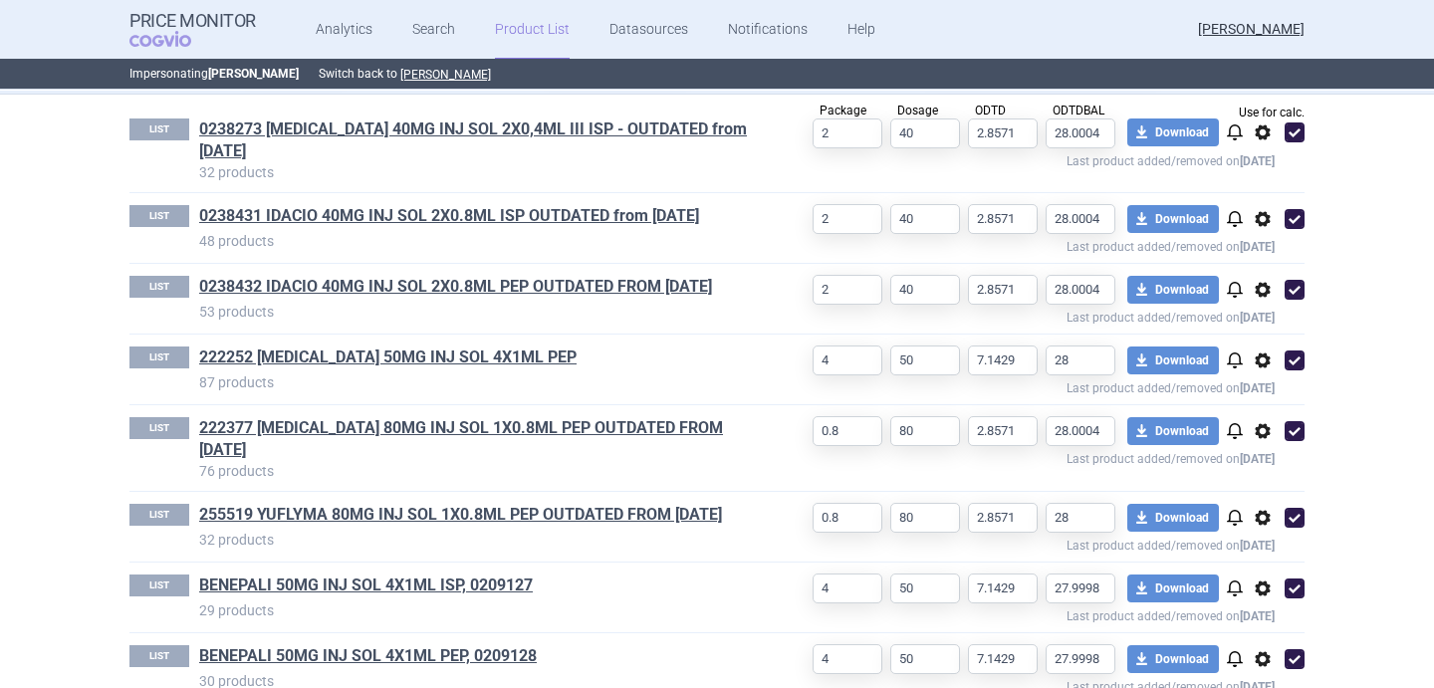
click at [1262, 141] on span "options" at bounding box center [1262, 132] width 24 height 24
click at [1262, 242] on button "Delete" at bounding box center [1263, 249] width 64 height 29
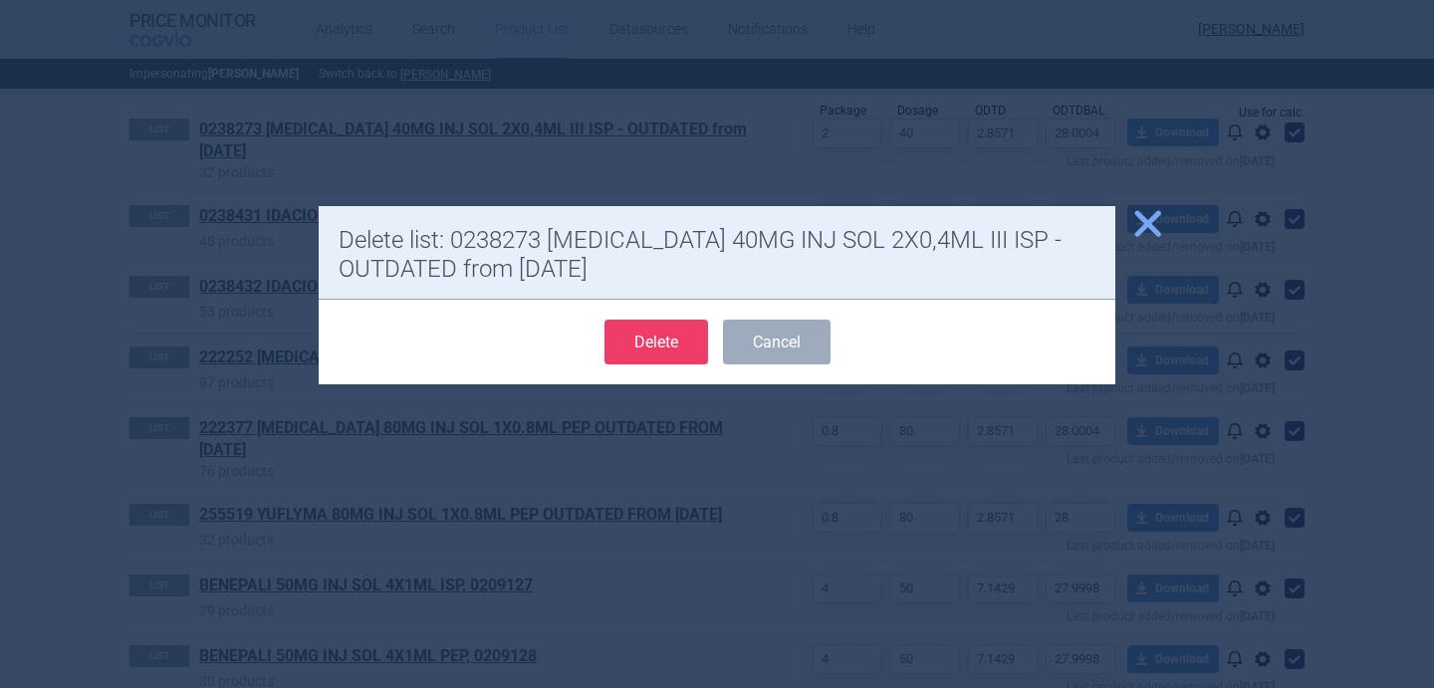
click at [660, 348] on button "Delete" at bounding box center [656, 342] width 104 height 45
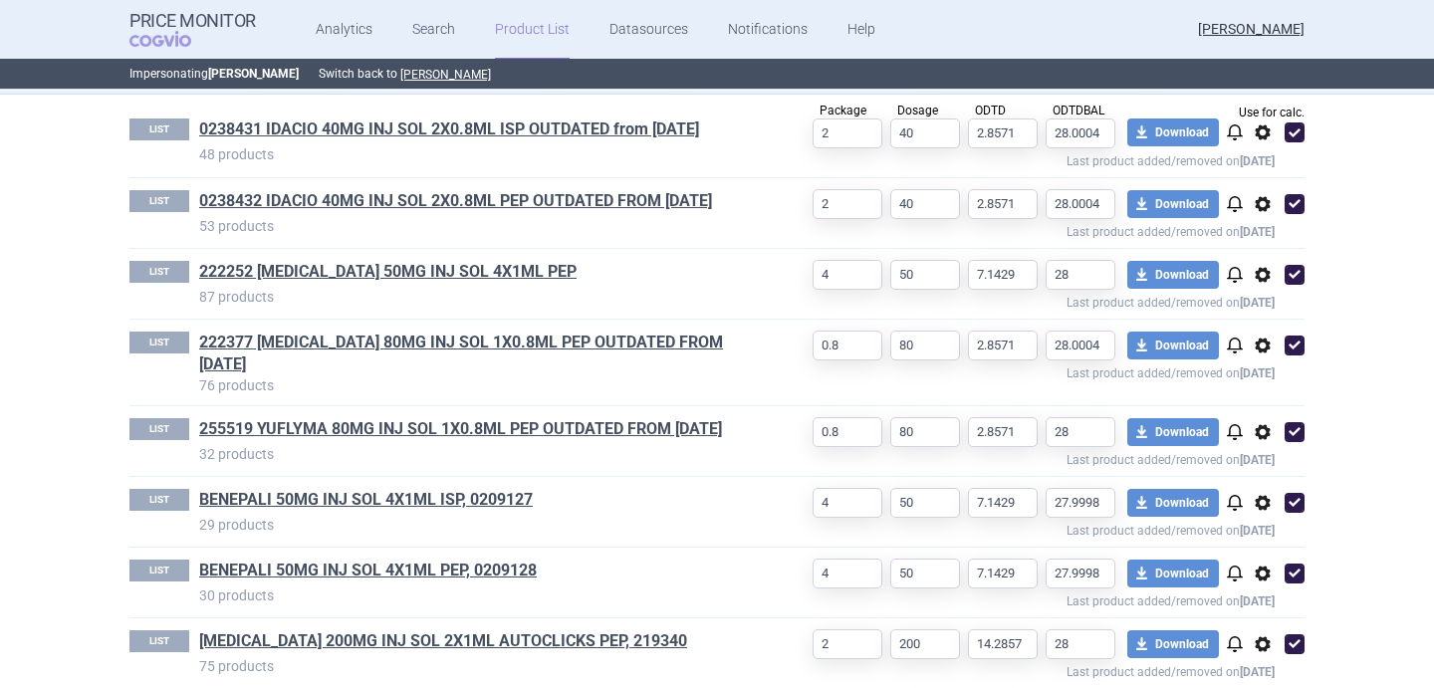
select select "[DATE]"
click at [1261, 133] on span "options" at bounding box center [1262, 132] width 24 height 24
click at [1259, 243] on button "Delete" at bounding box center [1263, 249] width 64 height 29
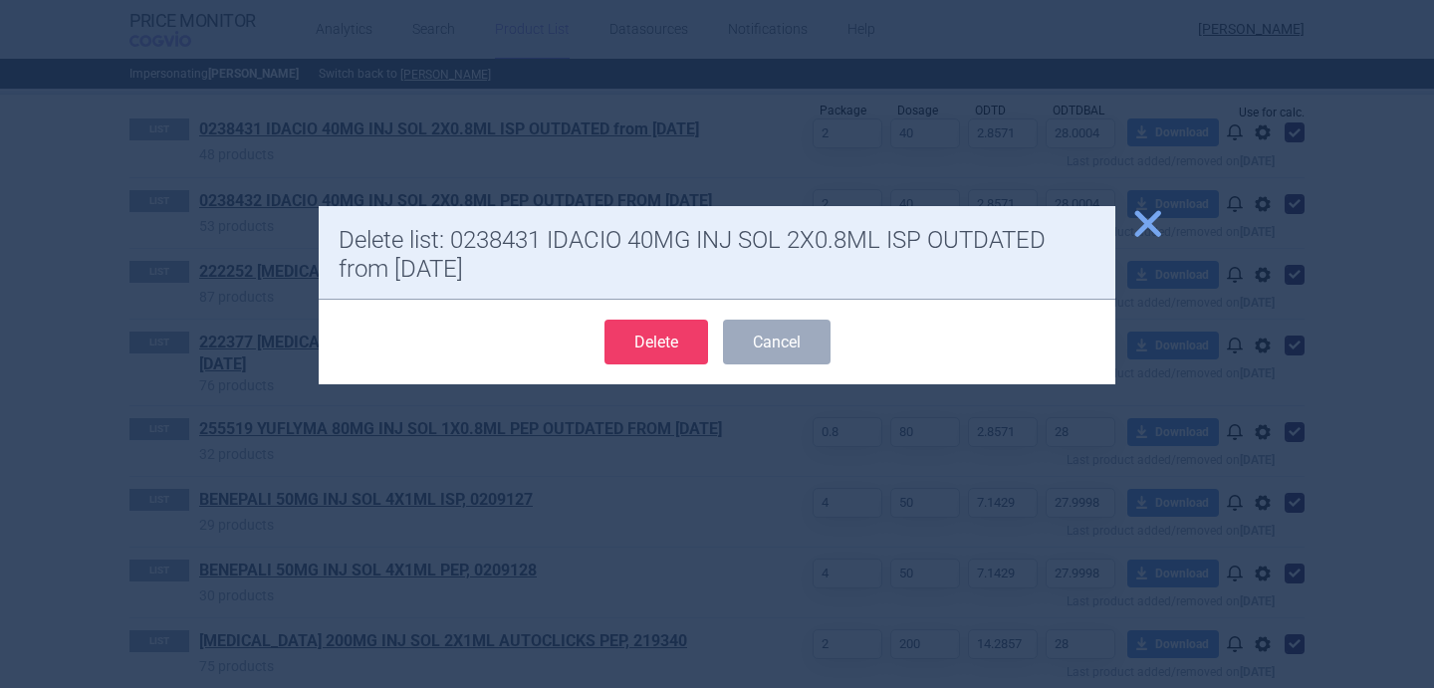
click at [679, 346] on button "Delete" at bounding box center [656, 342] width 104 height 45
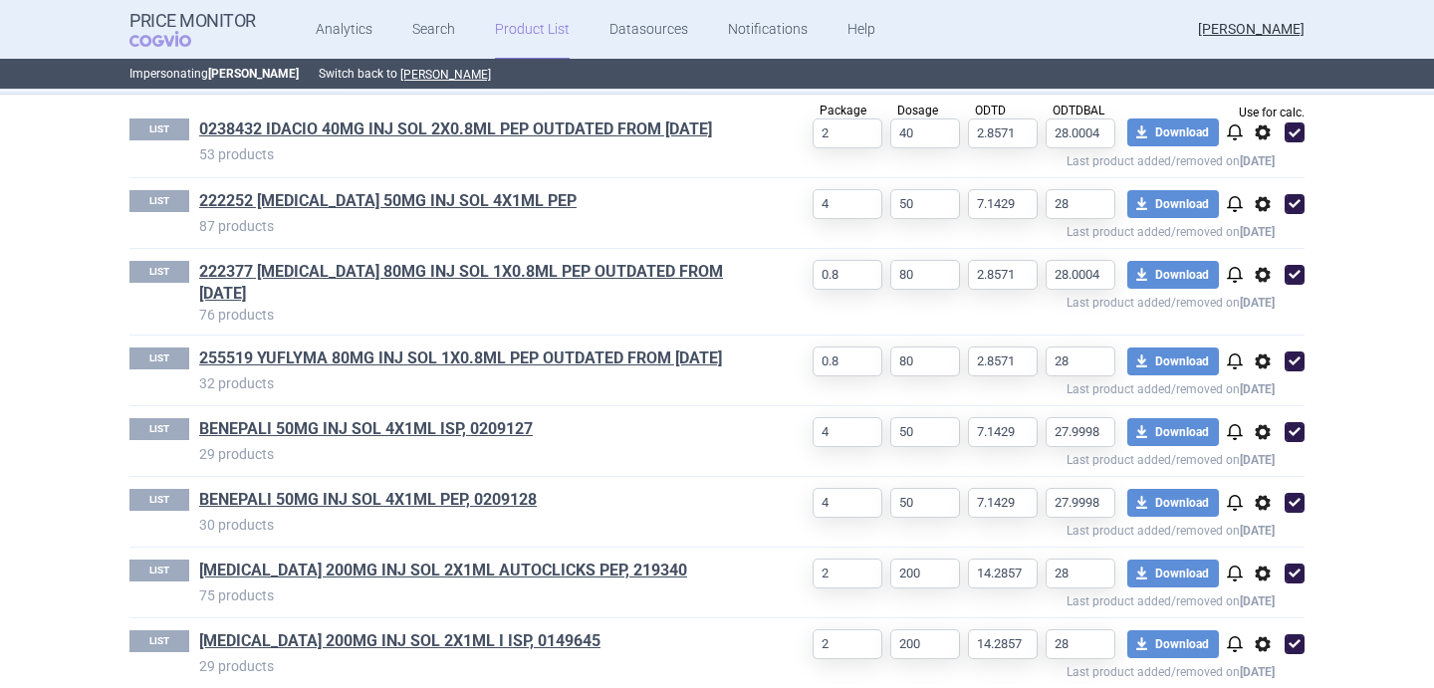
click at [1265, 137] on span "options" at bounding box center [1262, 132] width 24 height 24
click at [1264, 254] on button "Delete" at bounding box center [1263, 249] width 64 height 29
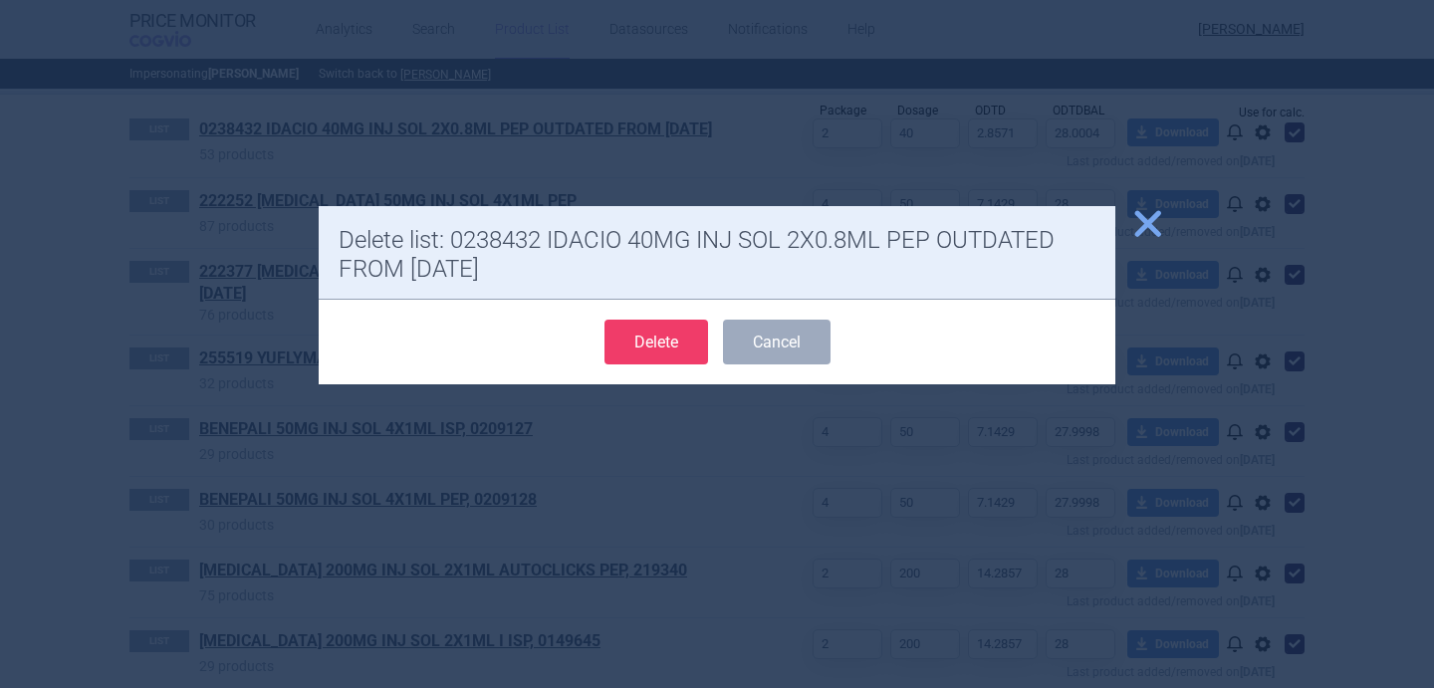
click at [670, 336] on button "Delete" at bounding box center [656, 342] width 104 height 45
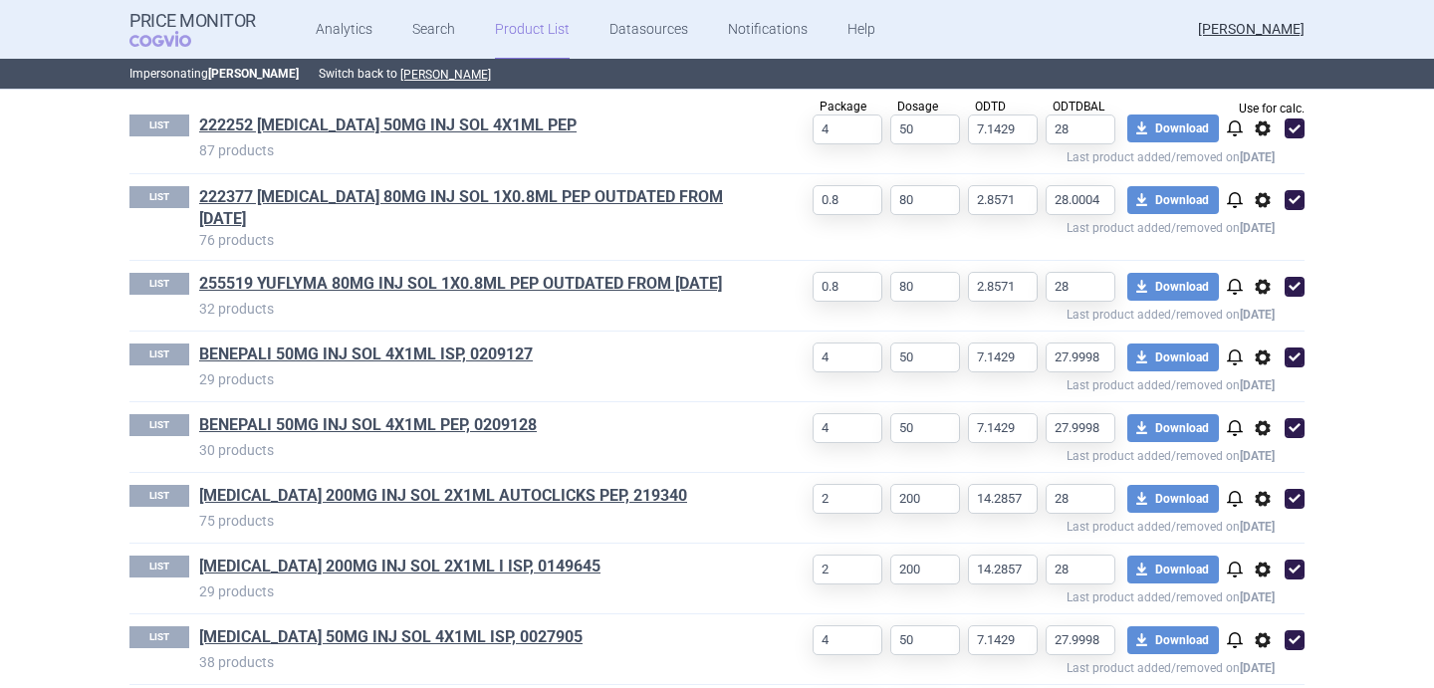
scroll to position [704, 0]
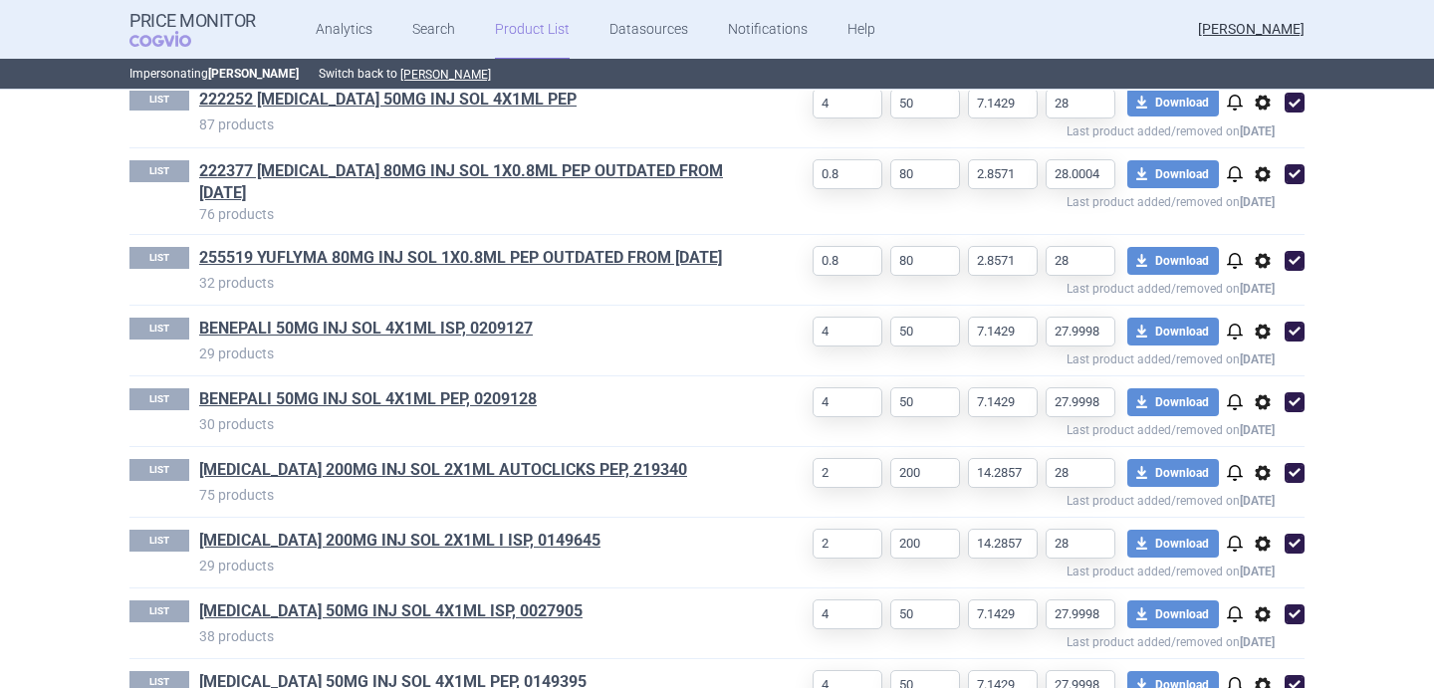
click at [1271, 170] on span "options" at bounding box center [1262, 174] width 24 height 24
click at [1271, 288] on button "Delete" at bounding box center [1263, 291] width 64 height 29
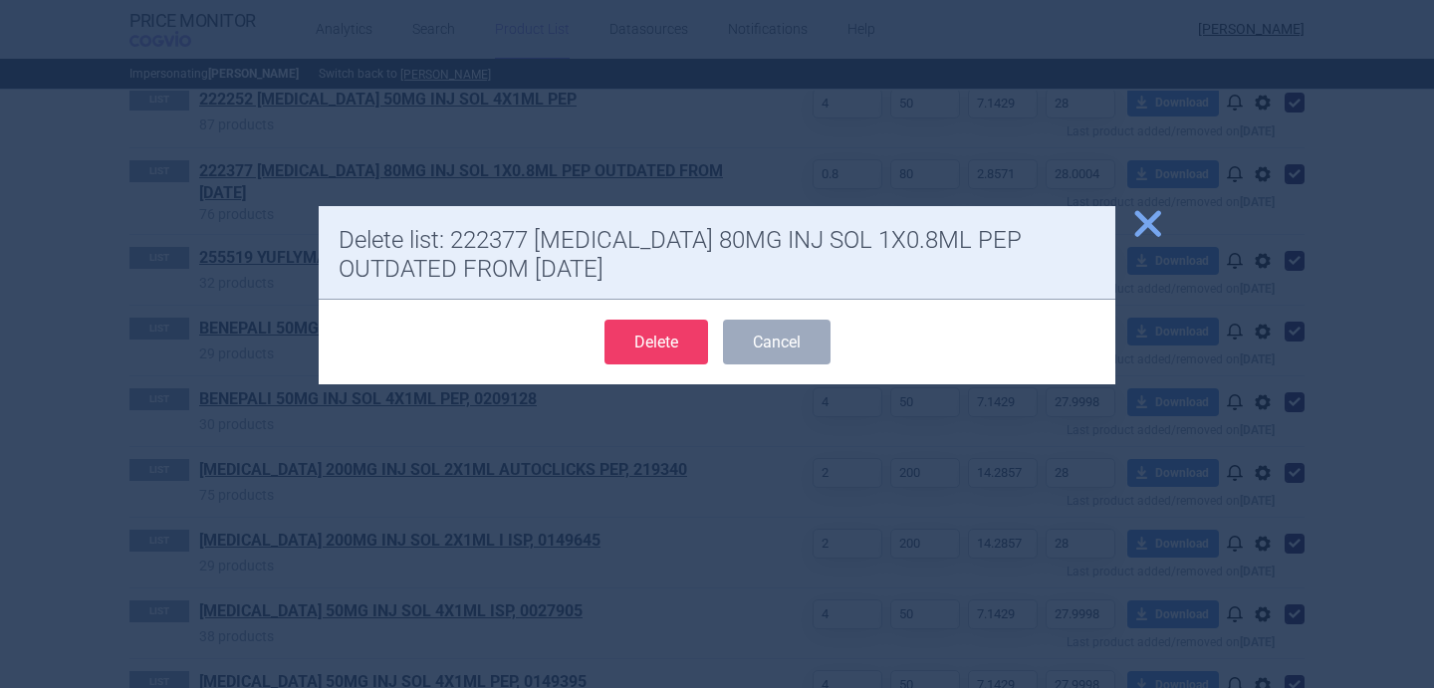
click at [667, 326] on button "Delete" at bounding box center [656, 342] width 104 height 45
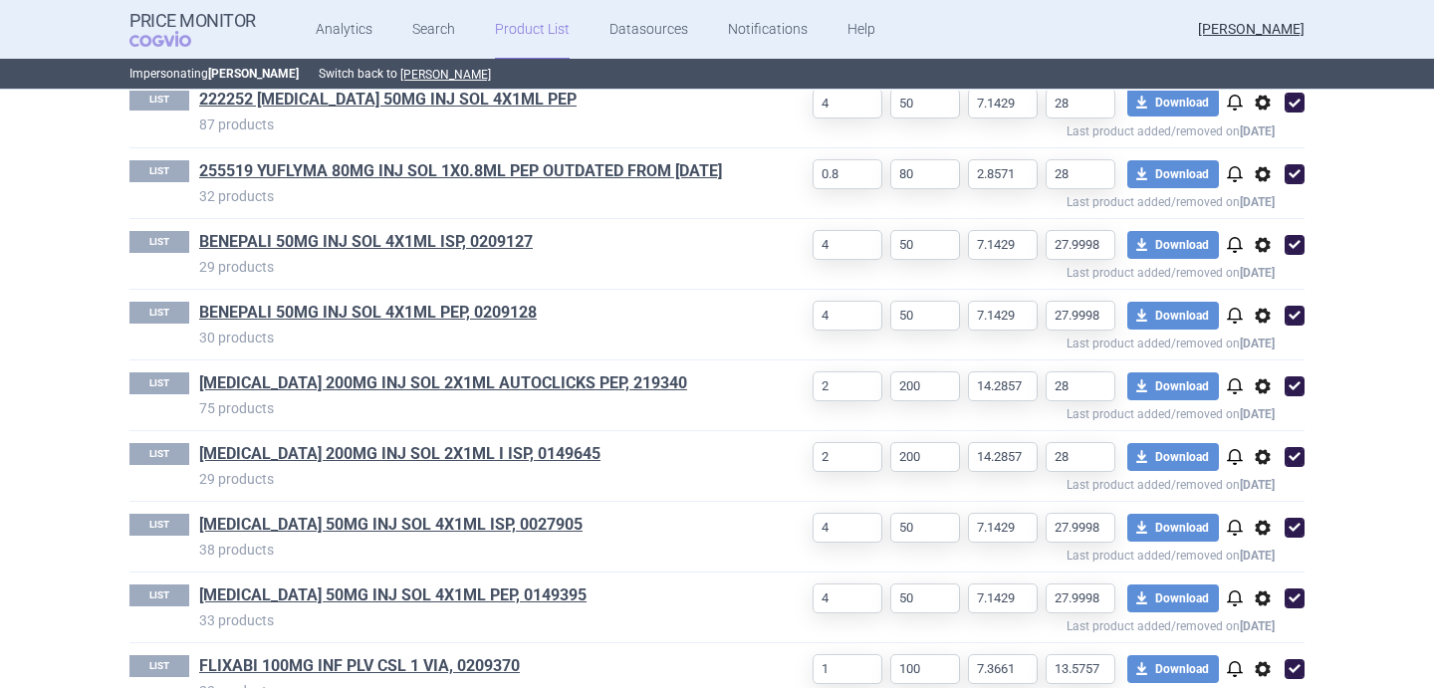
click at [1261, 184] on span "options" at bounding box center [1262, 174] width 24 height 24
click at [1258, 305] on button "Delete" at bounding box center [1263, 291] width 64 height 29
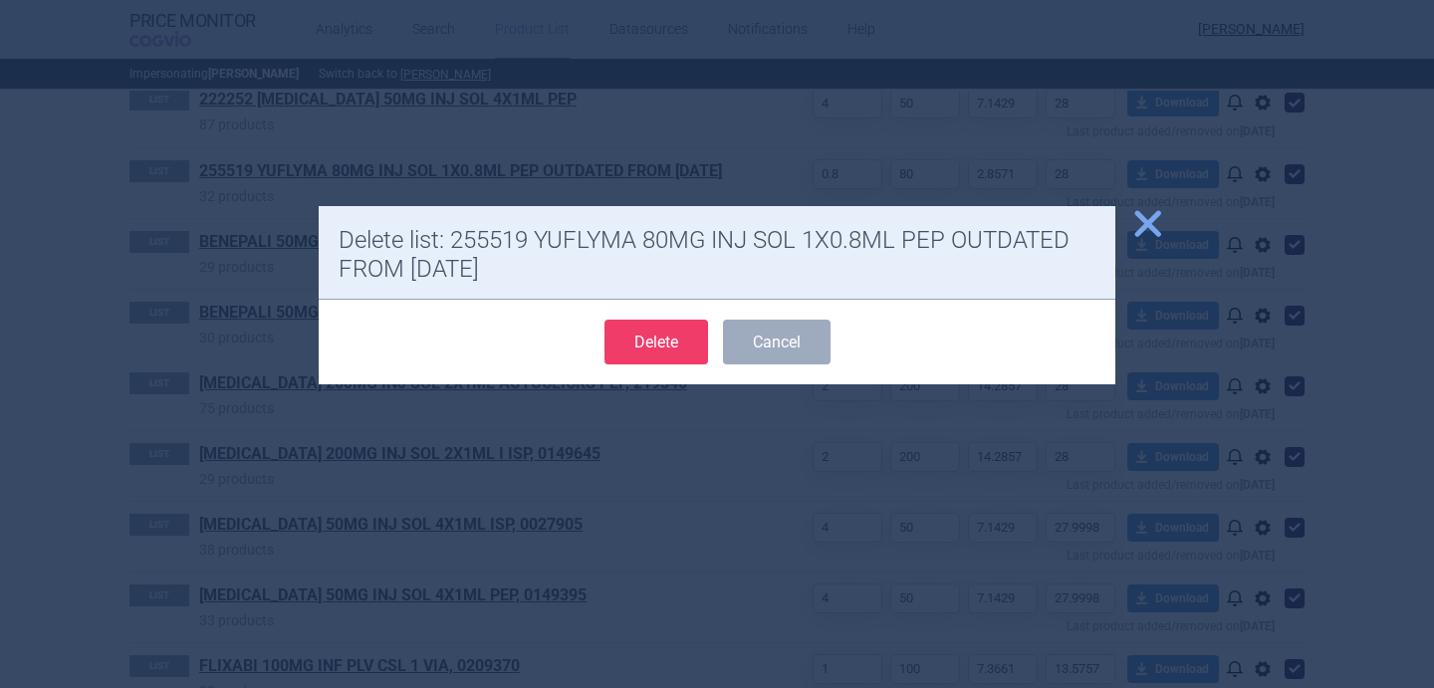
click at [682, 347] on button "Delete" at bounding box center [656, 342] width 104 height 45
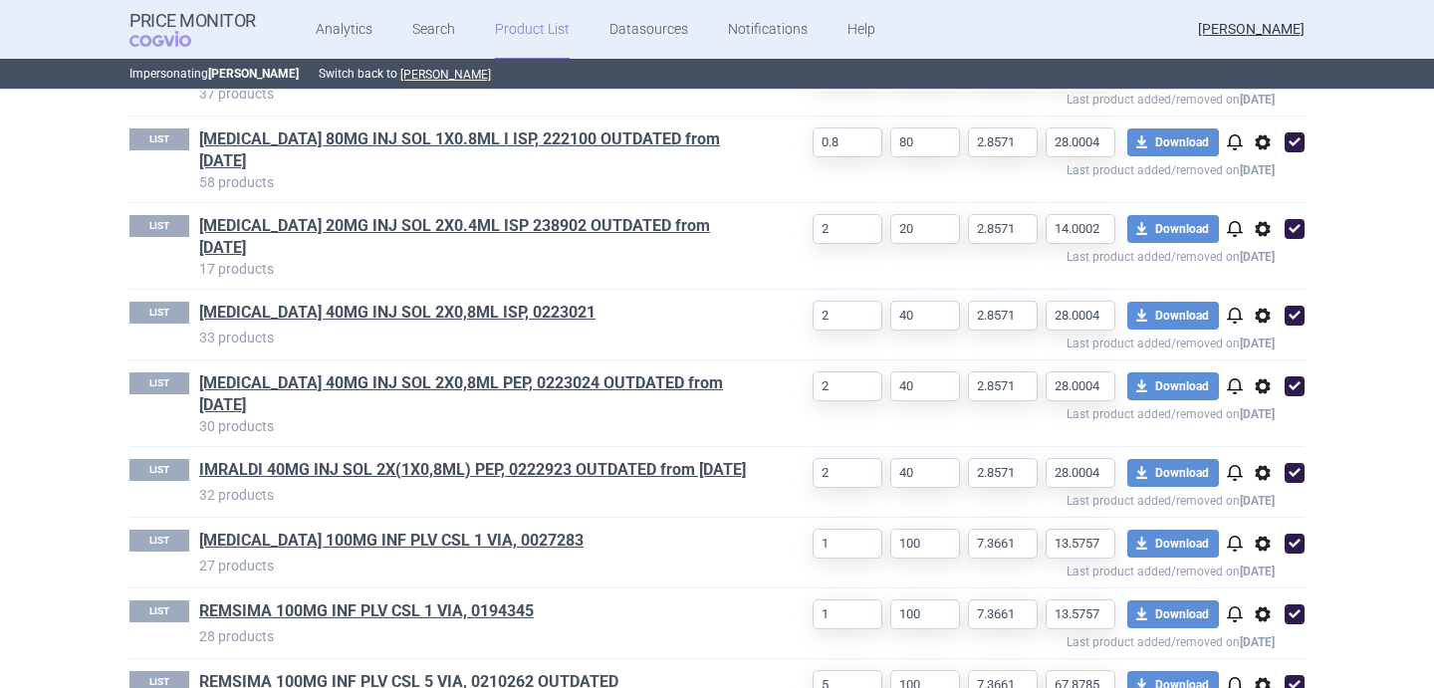
scroll to position [1587, 0]
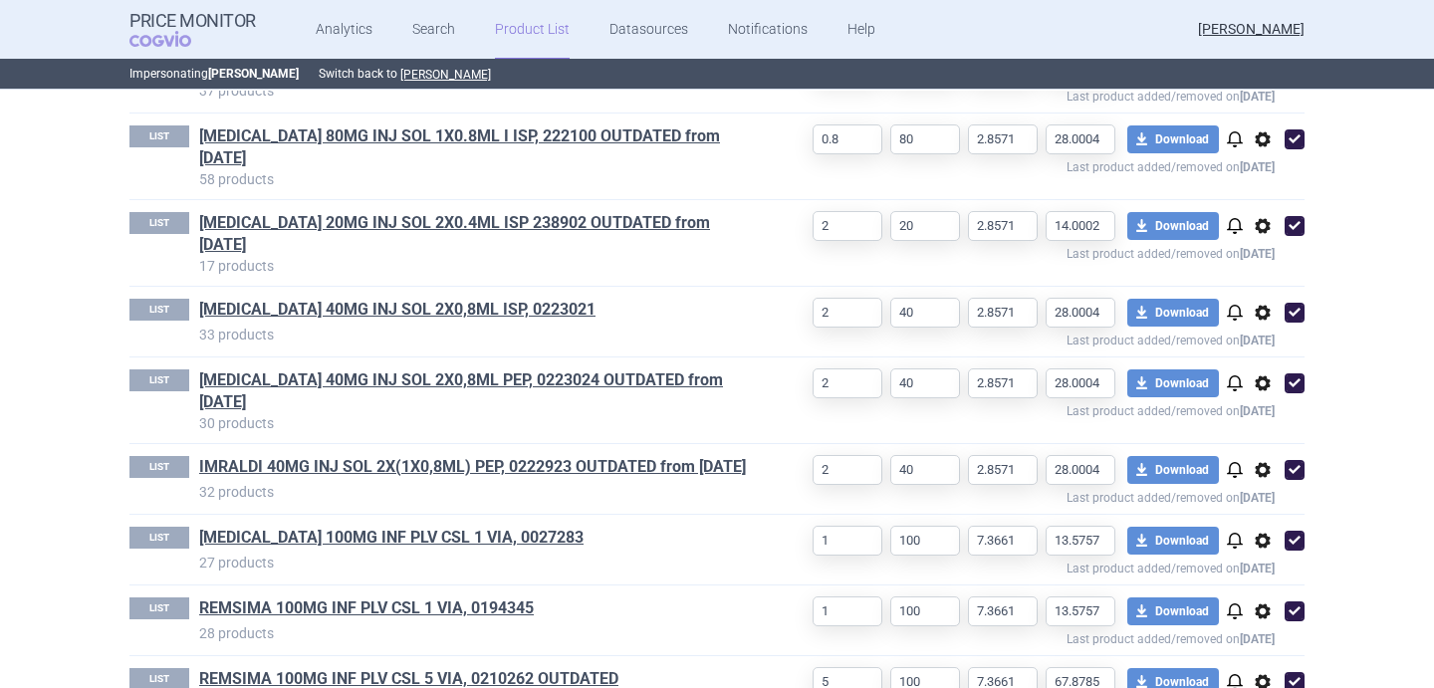
click at [1260, 144] on span "options" at bounding box center [1262, 139] width 24 height 24
click at [1268, 259] on button "Delete" at bounding box center [1263, 256] width 64 height 29
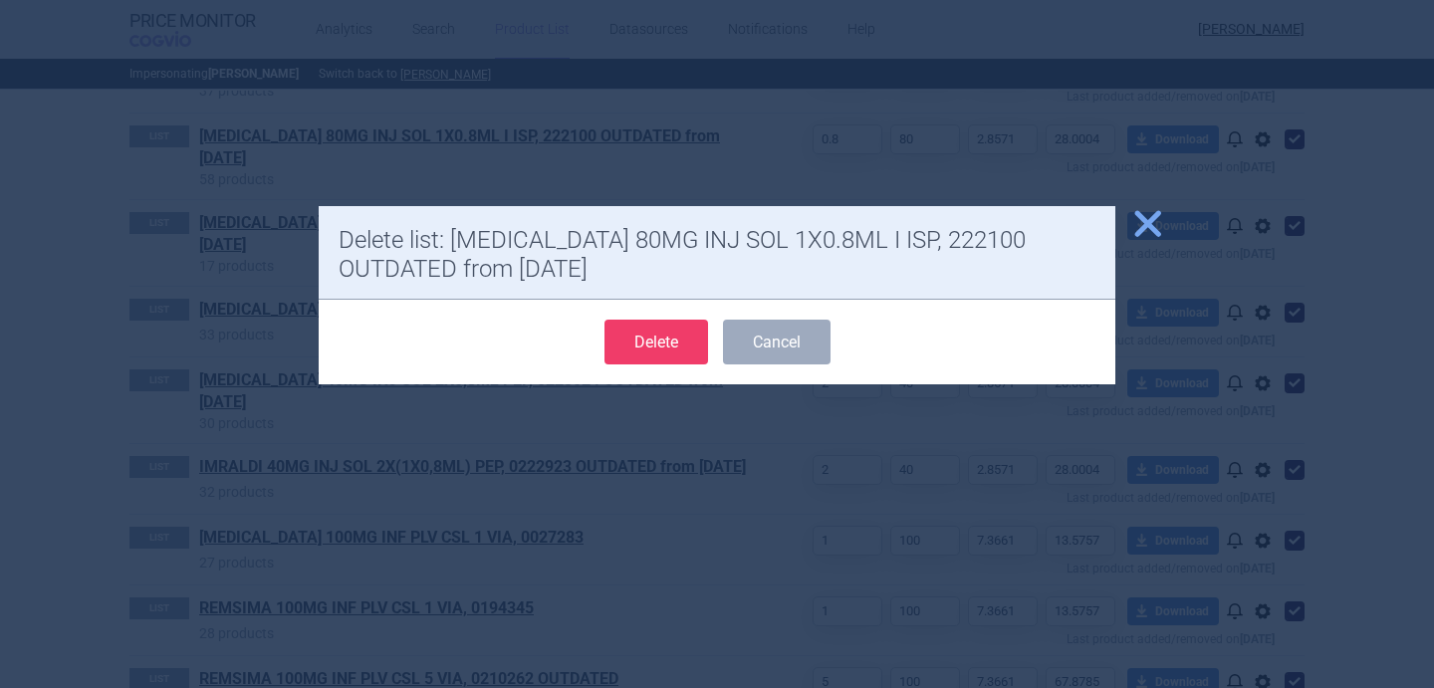
click at [629, 341] on button "Delete" at bounding box center [656, 342] width 104 height 45
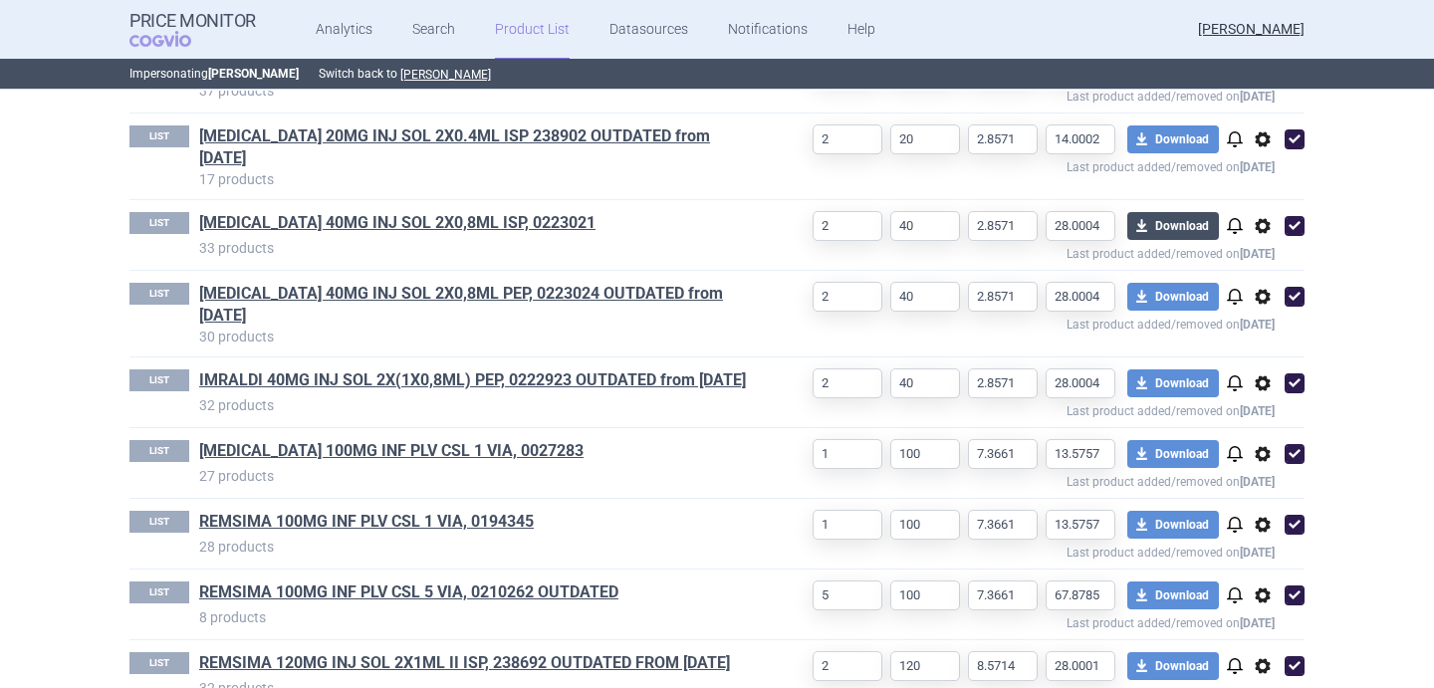
select select "[DATE]"
click at [1260, 140] on span "options" at bounding box center [1262, 139] width 24 height 24
click at [1246, 253] on button "Delete" at bounding box center [1263, 256] width 64 height 29
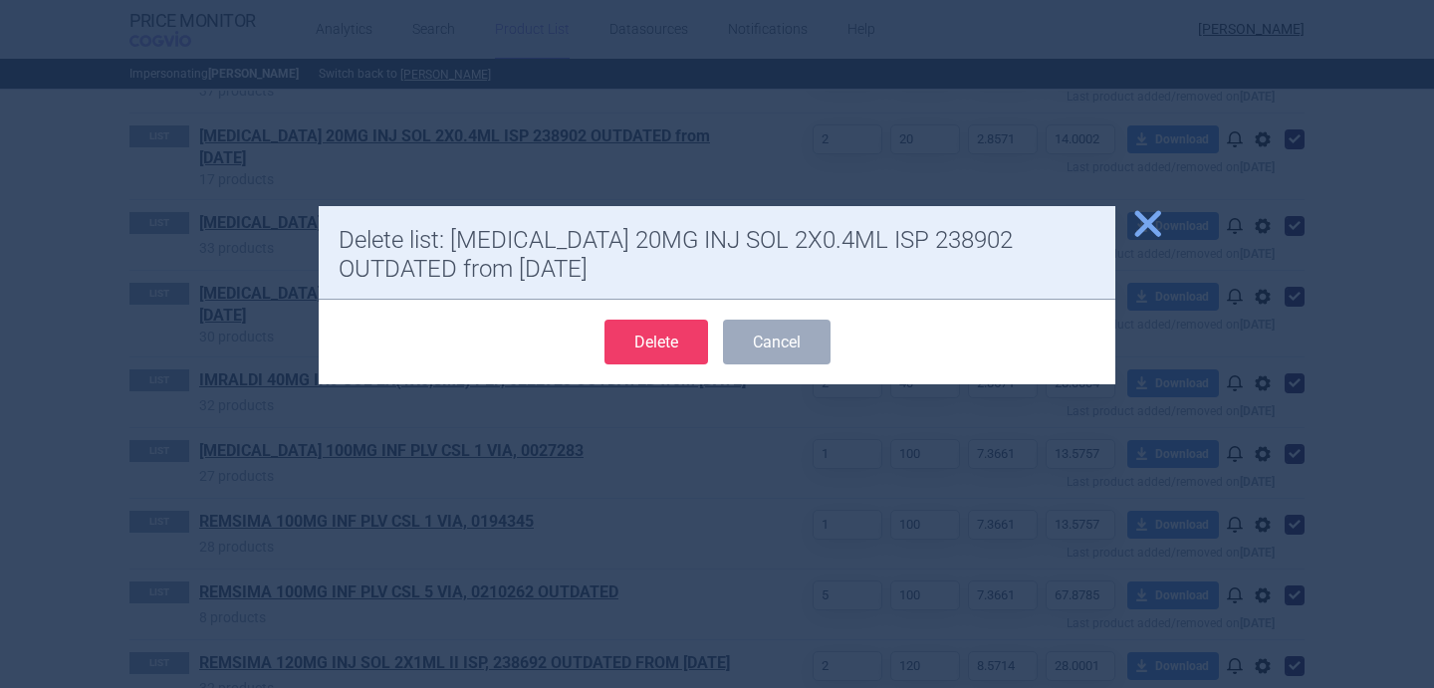
click at [645, 340] on button "Delete" at bounding box center [656, 342] width 104 height 45
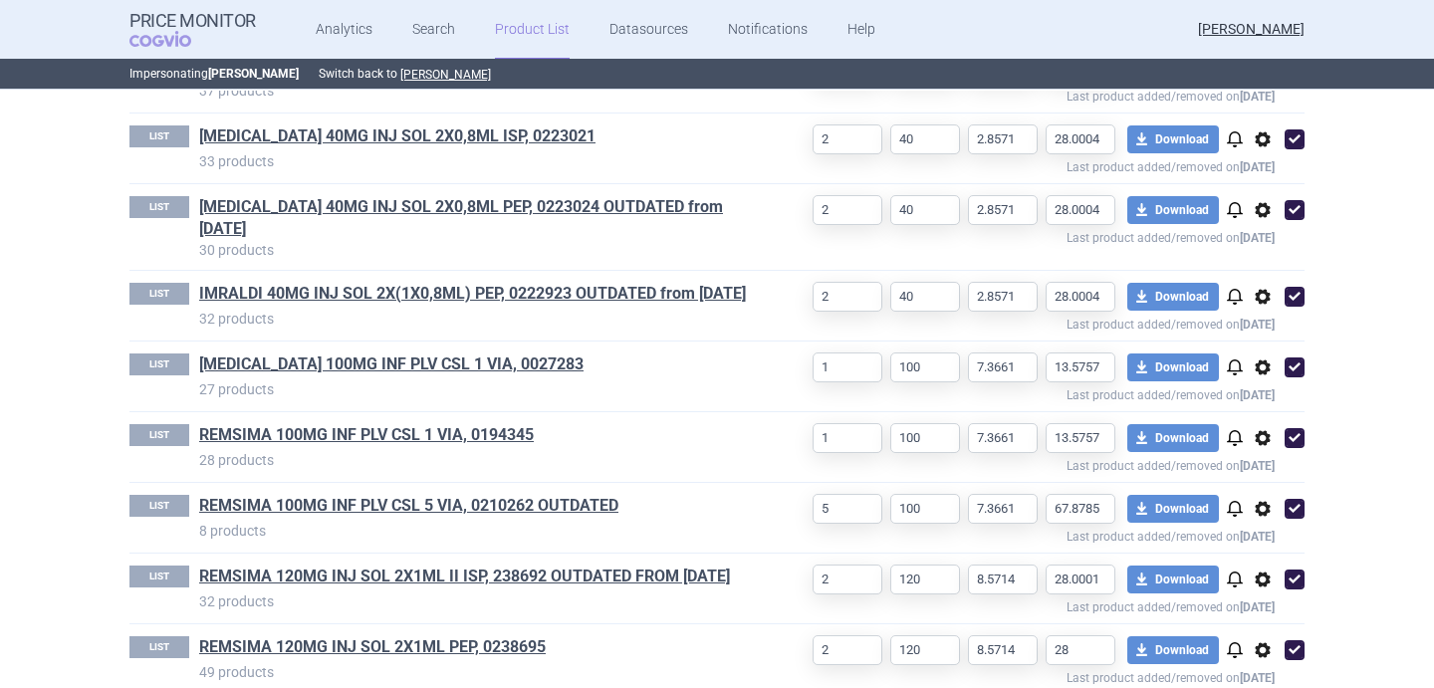
select select "[DATE]"
click at [1266, 212] on span "options" at bounding box center [1262, 210] width 24 height 24
click at [1266, 320] on button "Delete" at bounding box center [1263, 327] width 64 height 29
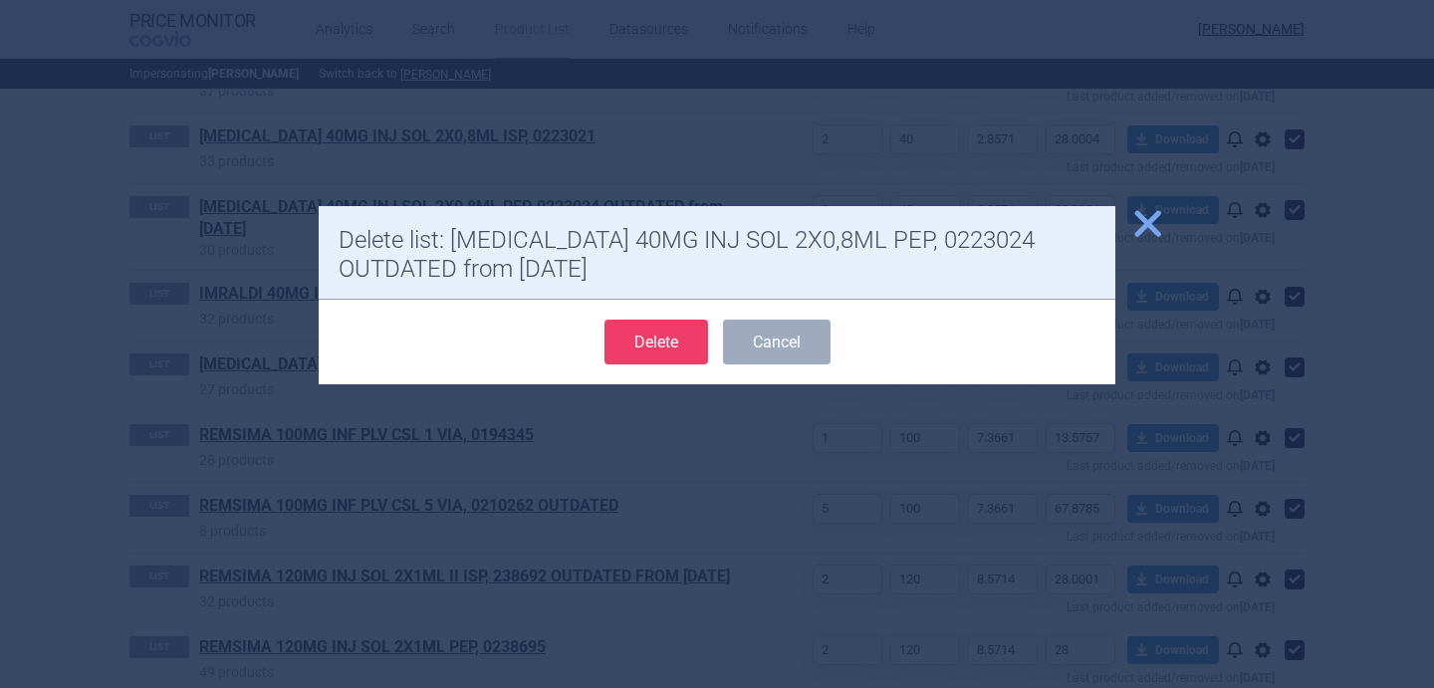
click at [629, 324] on button "Delete" at bounding box center [656, 342] width 104 height 45
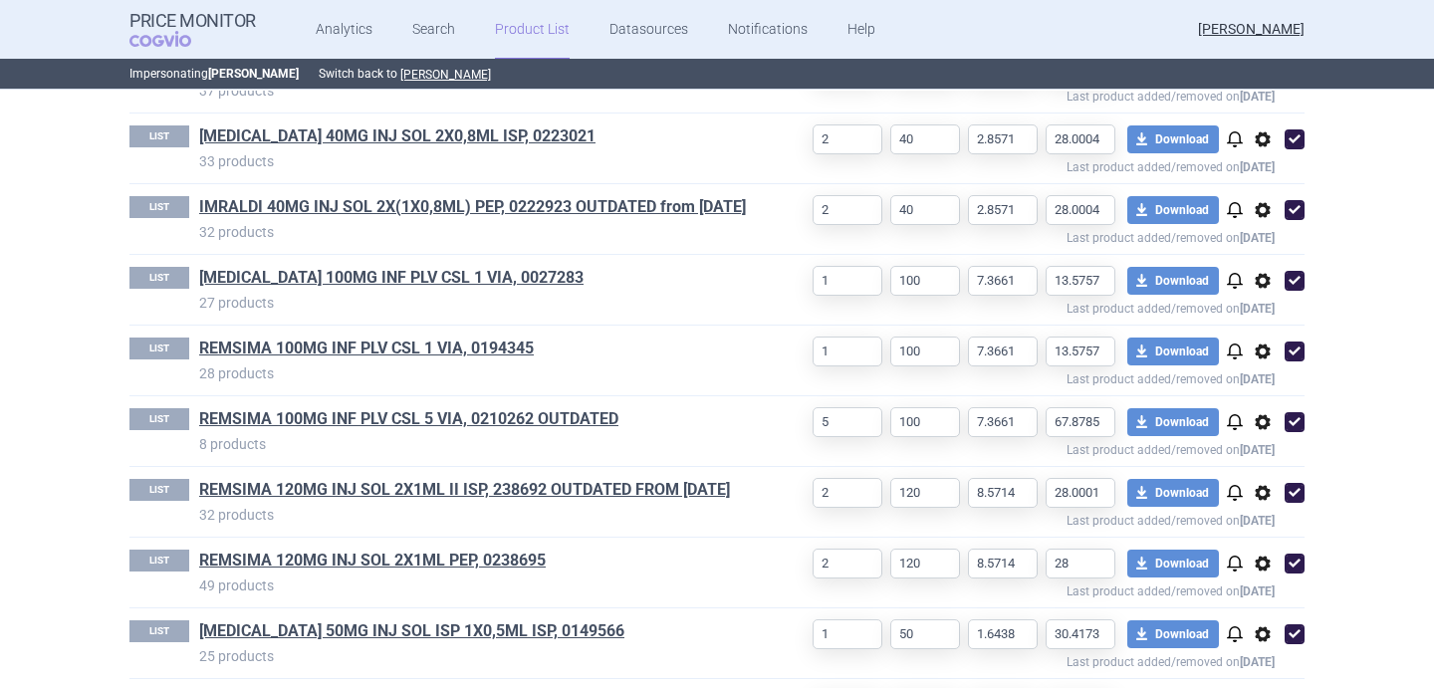
select select "[DATE]"
click at [1263, 208] on span "options" at bounding box center [1262, 210] width 24 height 24
click at [1259, 328] on button "Delete" at bounding box center [1263, 327] width 64 height 29
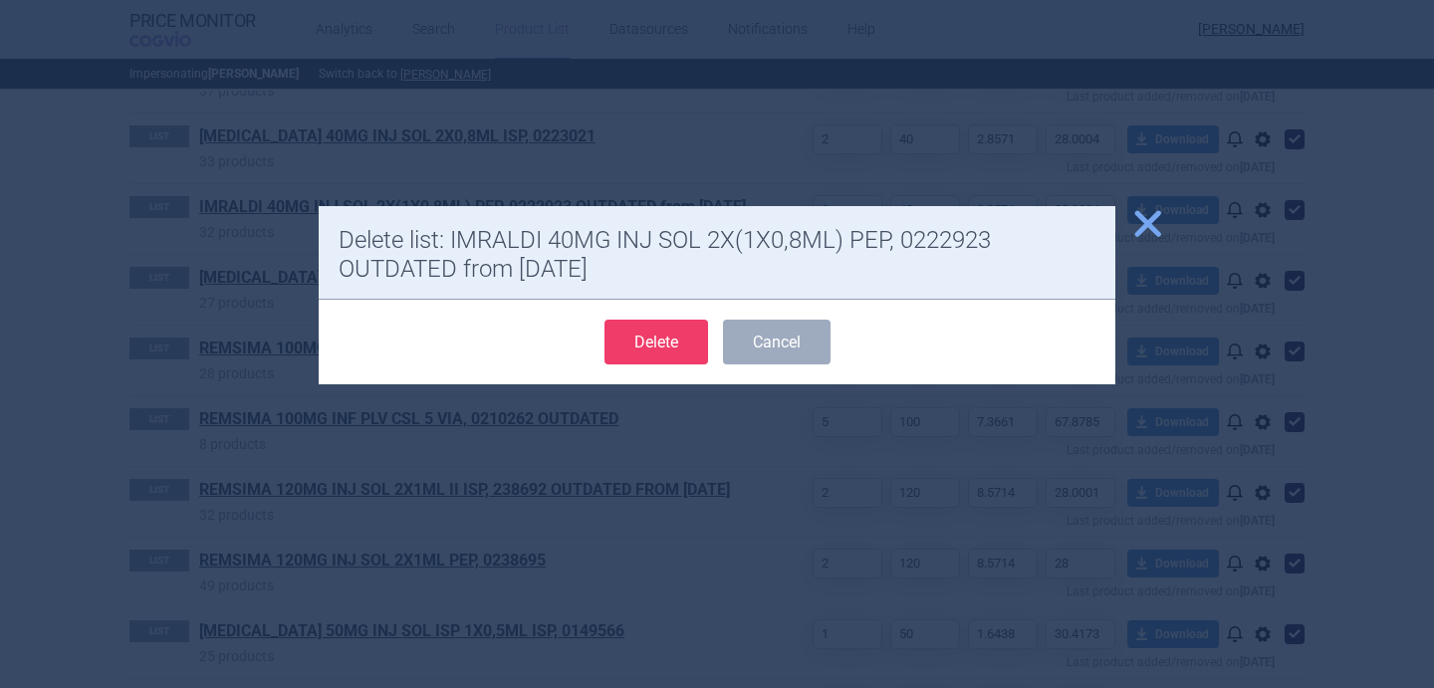
click at [679, 339] on button "Delete" at bounding box center [656, 342] width 104 height 45
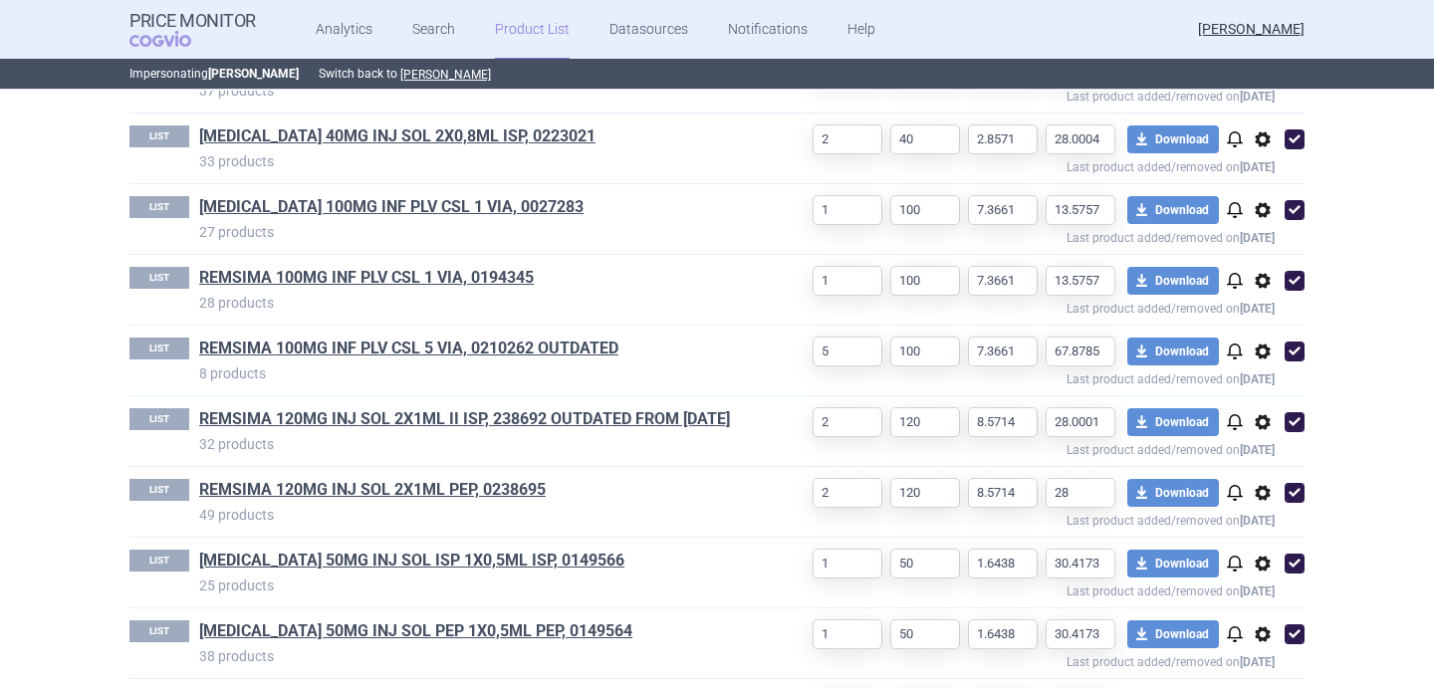
select select "[DATE]"
click at [1268, 353] on span "options" at bounding box center [1262, 351] width 24 height 24
click at [1268, 465] on button "Delete" at bounding box center [1263, 468] width 64 height 29
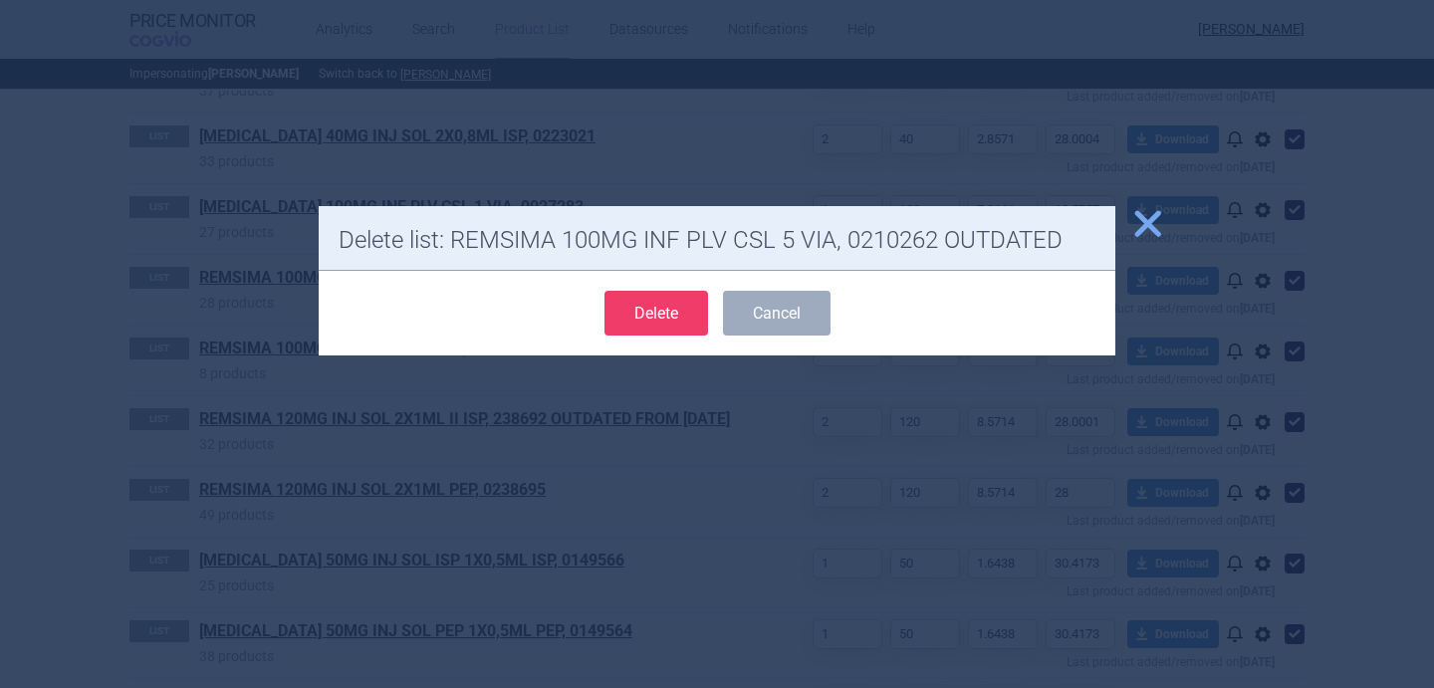
click at [688, 323] on button "Delete" at bounding box center [656, 313] width 104 height 45
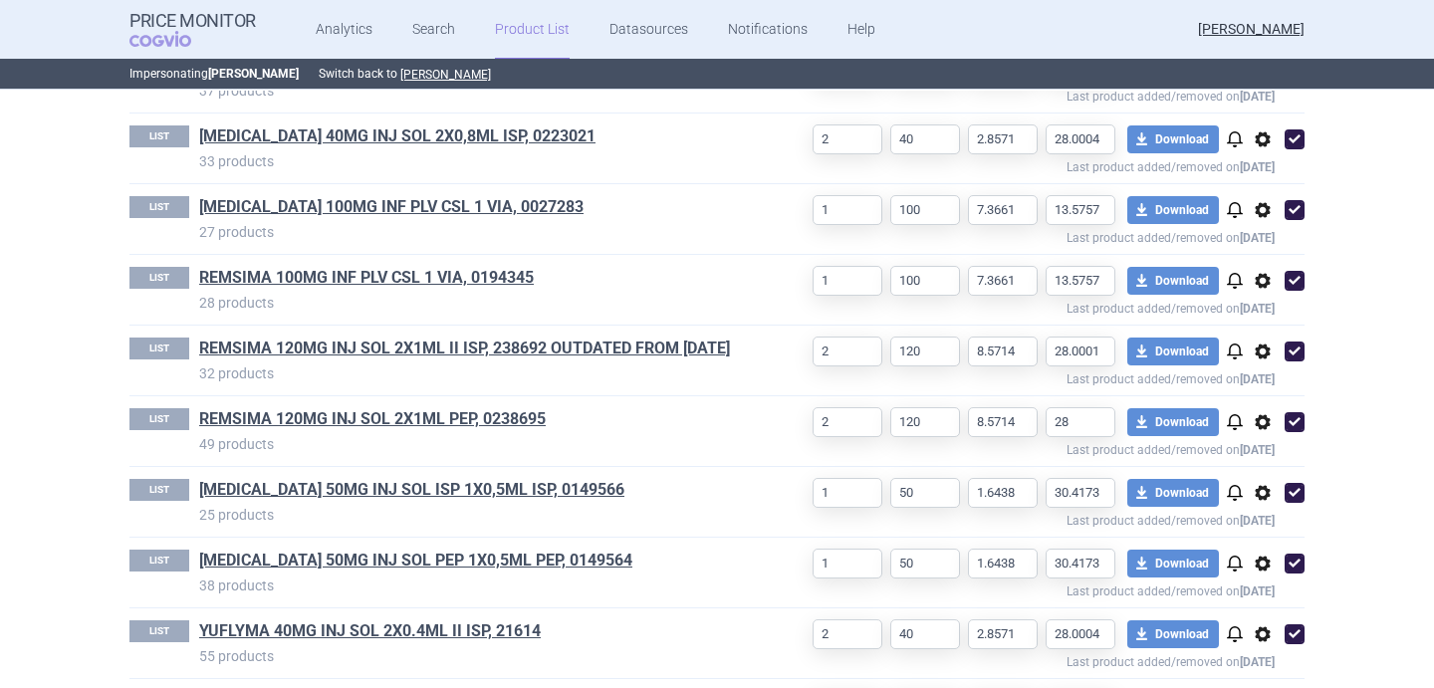
select select "[DATE]"
click at [1261, 356] on span "options" at bounding box center [1262, 351] width 24 height 24
click at [1262, 466] on button "Delete" at bounding box center [1263, 468] width 64 height 29
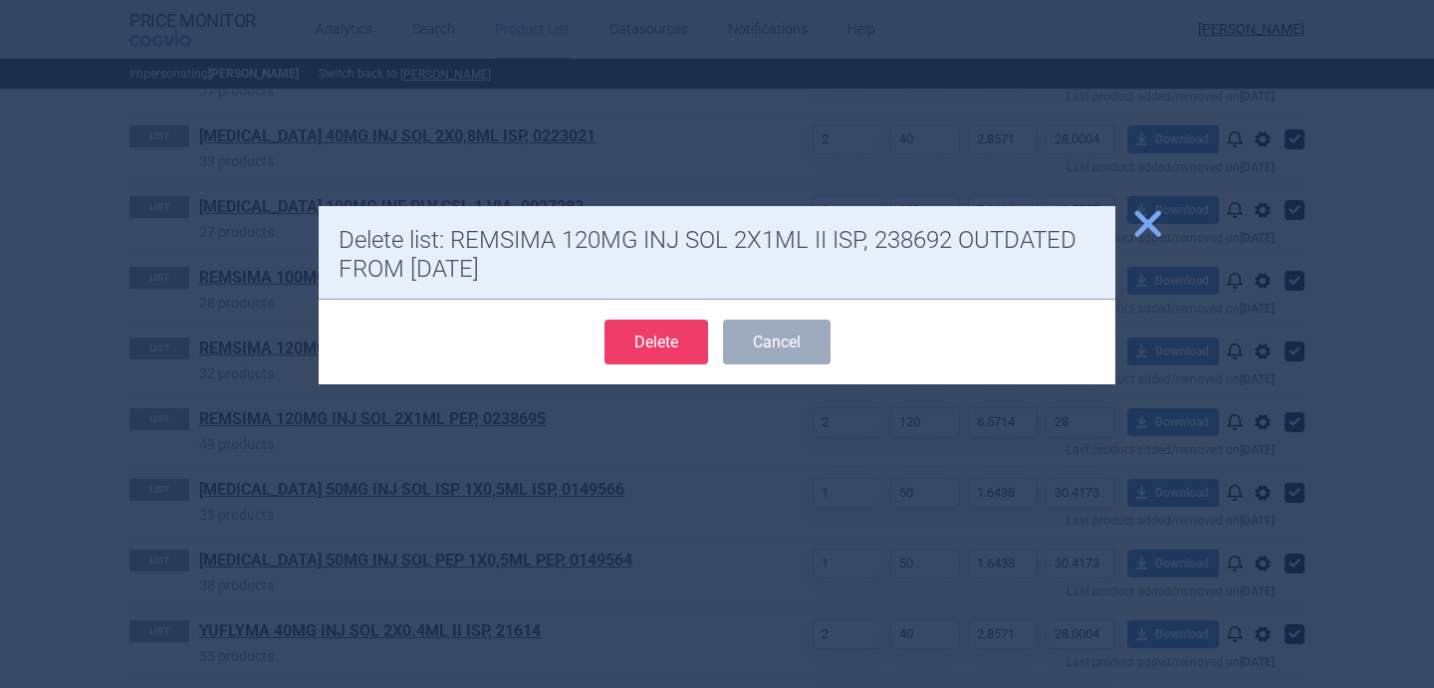
click at [632, 346] on button "Delete" at bounding box center [656, 342] width 104 height 45
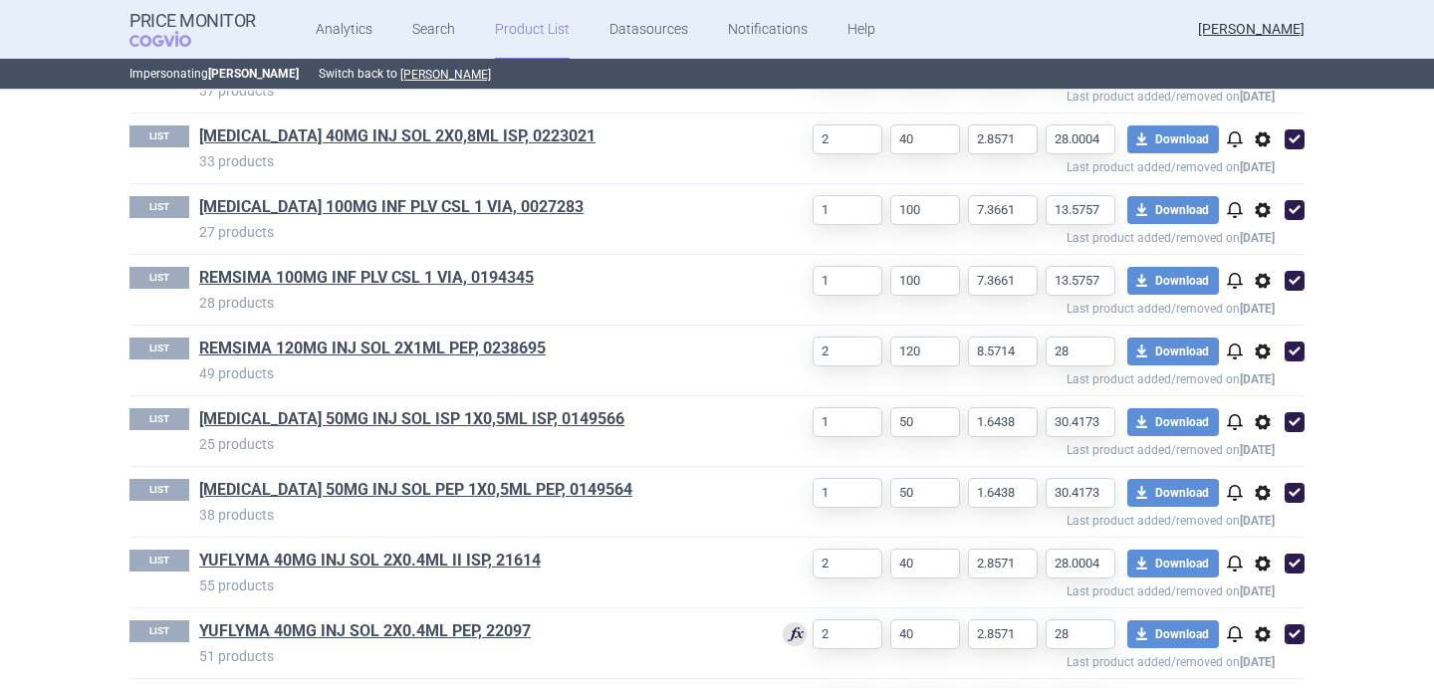
select select "[DATE]"
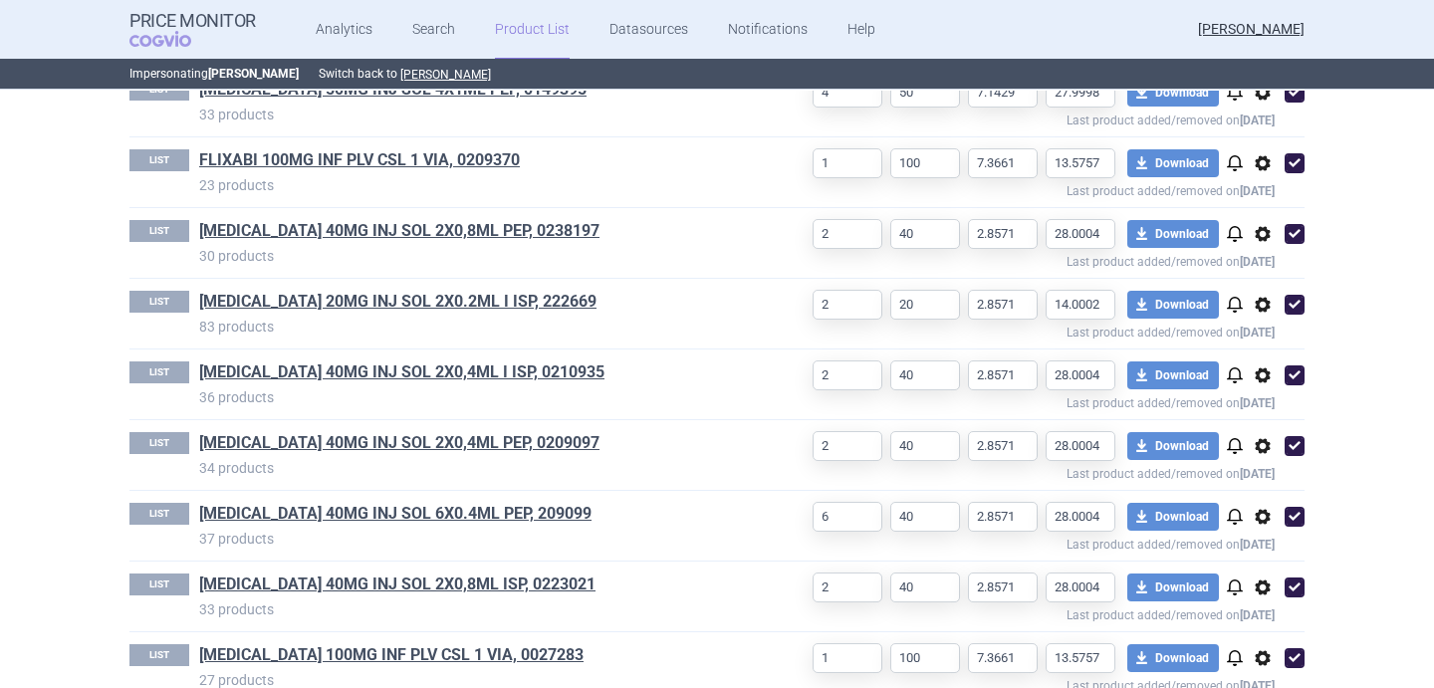
scroll to position [1669, 0]
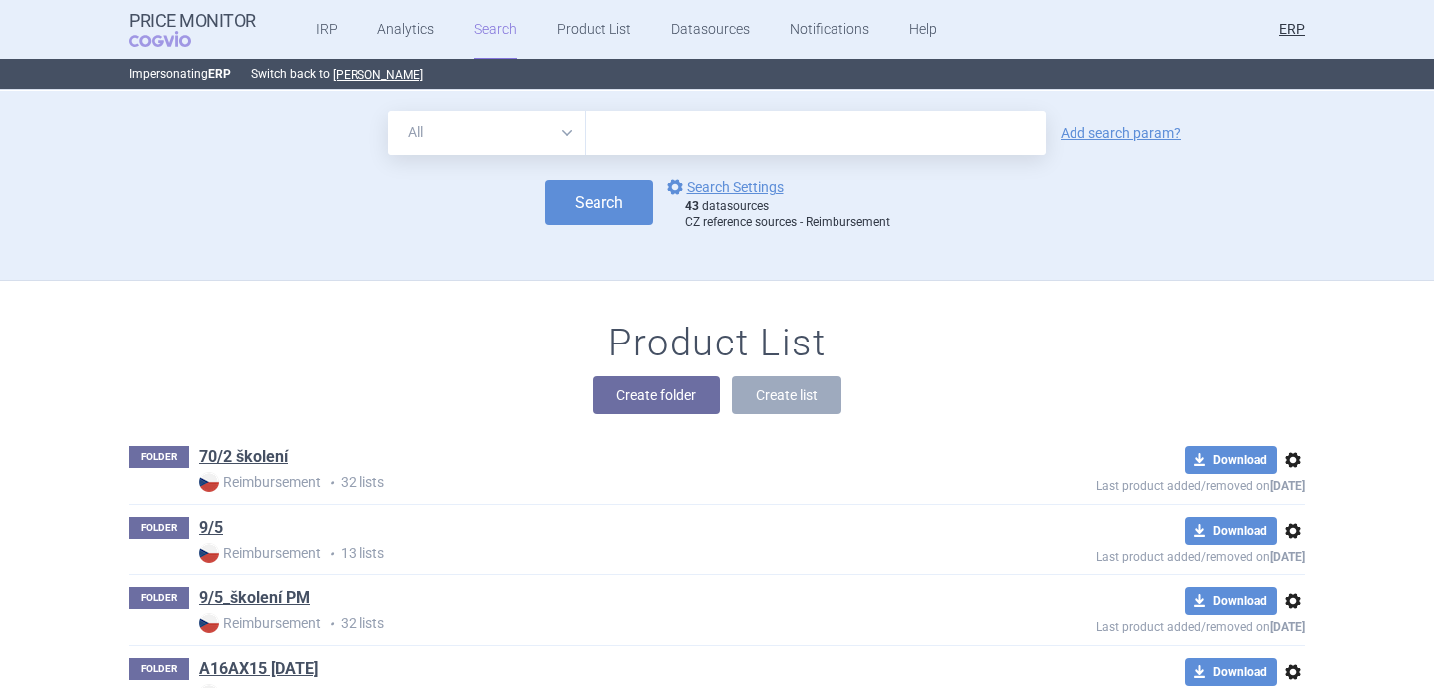
click at [441, 369] on div "Product List Create folder Create list" at bounding box center [717, 377] width 1254 height 113
